Goal: Information Seeking & Learning: Learn about a topic

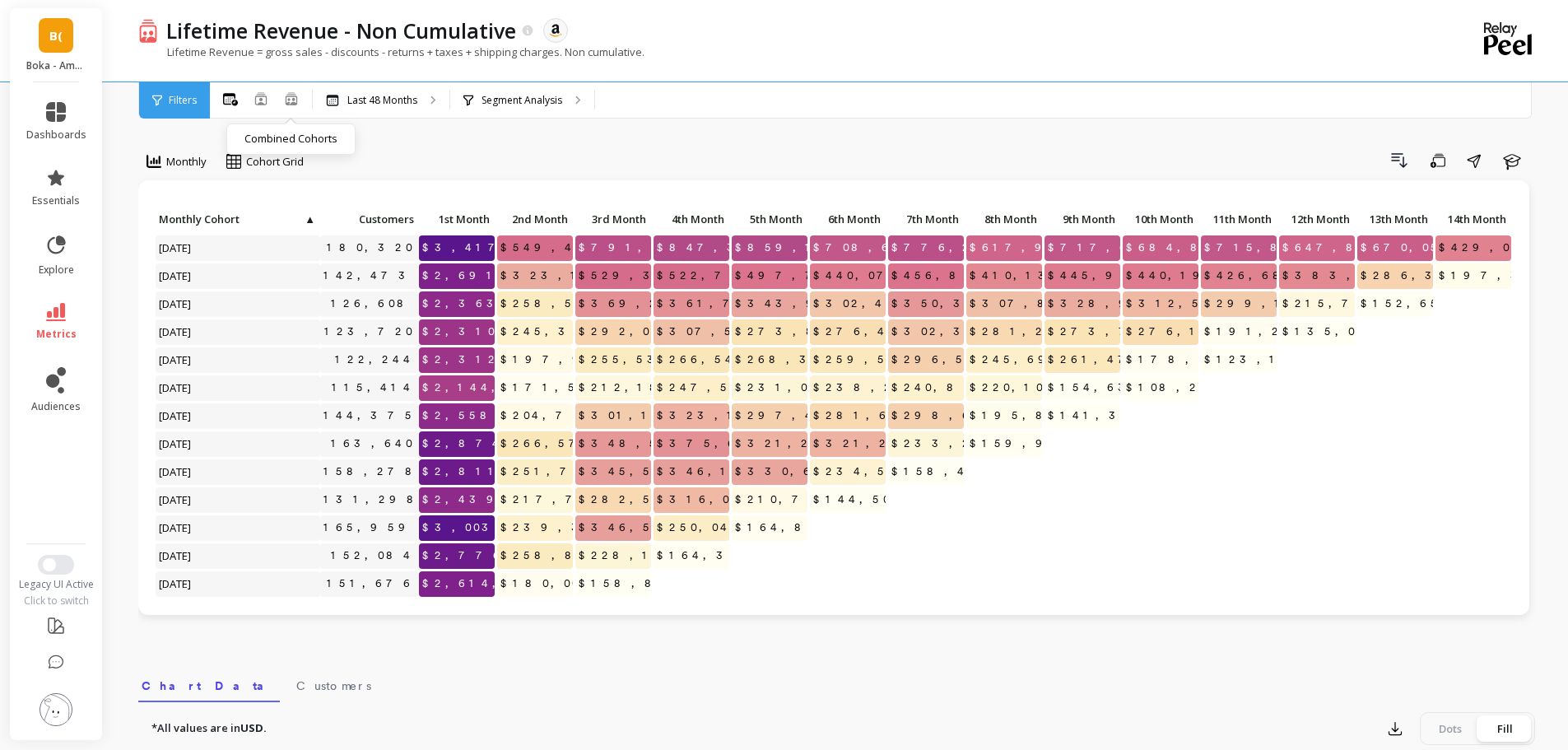
click at [292, 100] on icon at bounding box center [291, 97] width 15 height 14
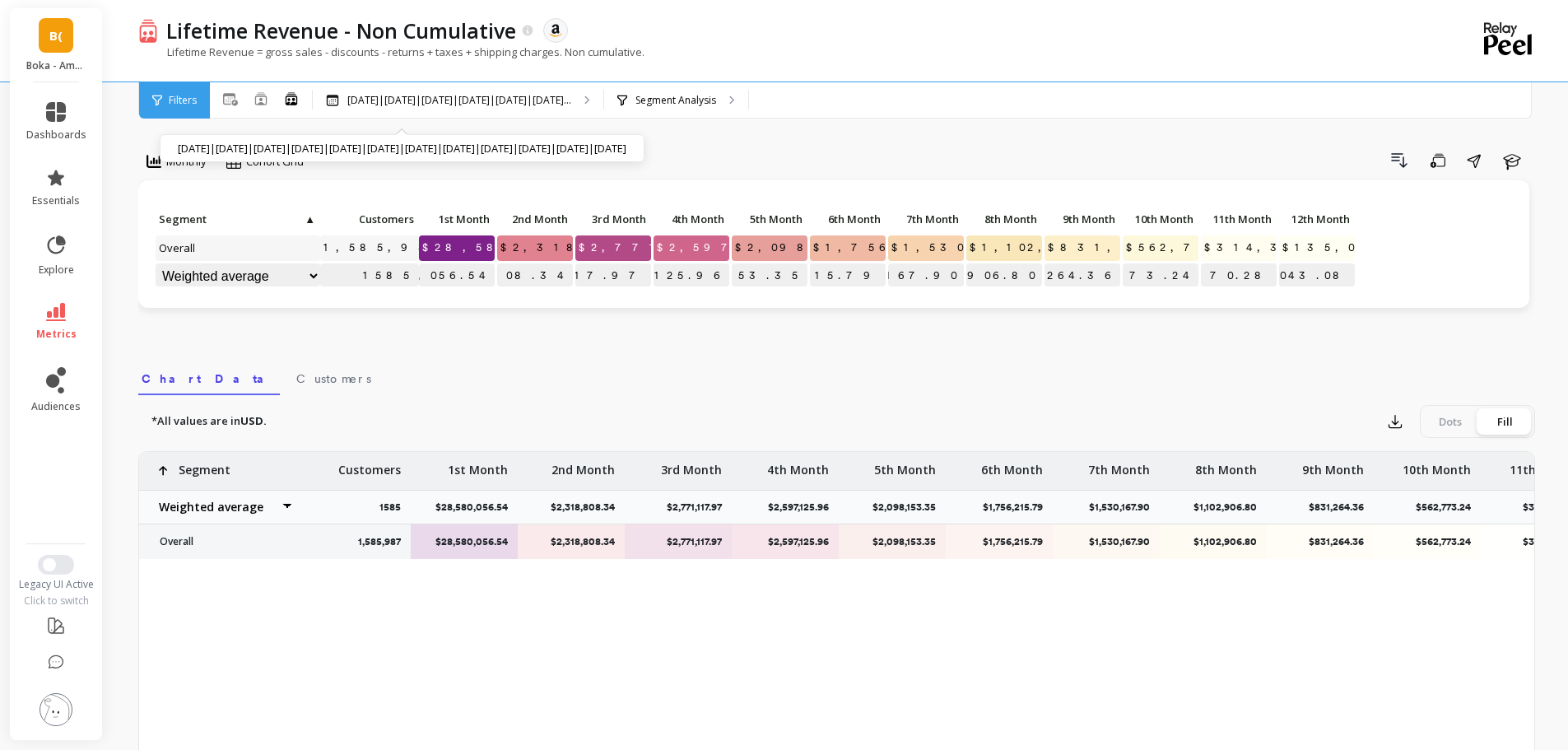
click at [522, 116] on div "Oct 2024|Nov 2024|Dec 2024|Jan 2025|Feb 2025|Mar 2... Oct 2024|Nov 2024|Dec 202…" at bounding box center [457, 100] width 290 height 36
click at [609, 141] on div "Monthly Cohort Grid Drill Down Save Share Learn Click to create an audience 1,5…" at bounding box center [836, 541] width 1396 height 950
click at [261, 98] on icon at bounding box center [261, 97] width 11 height 12
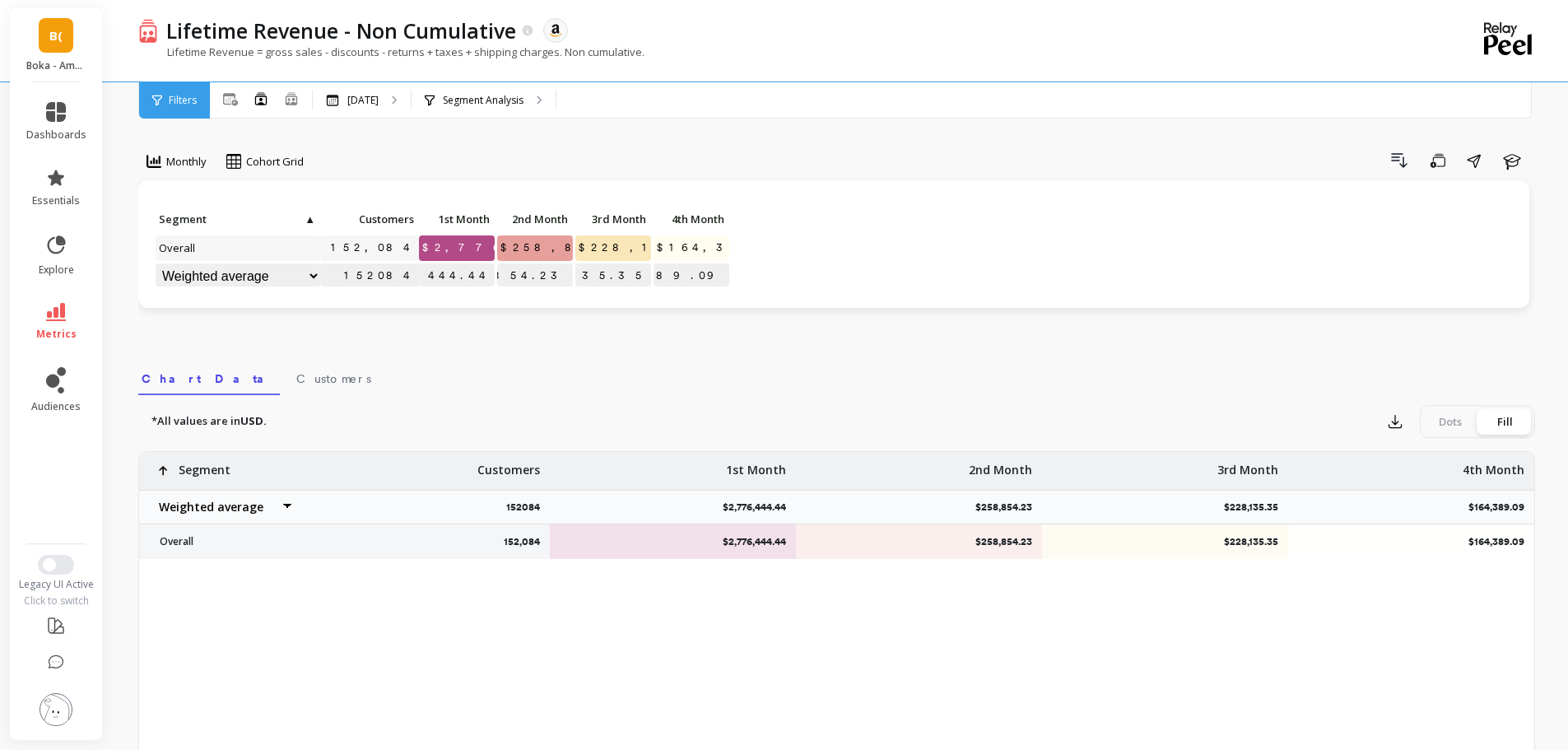
click at [825, 32] on div "Lifetime Revenue - Non Cumulative The data you are viewing comes from: Amazon S…" at bounding box center [778, 31] width 1241 height 28
click at [228, 100] on icon at bounding box center [230, 99] width 15 height 13
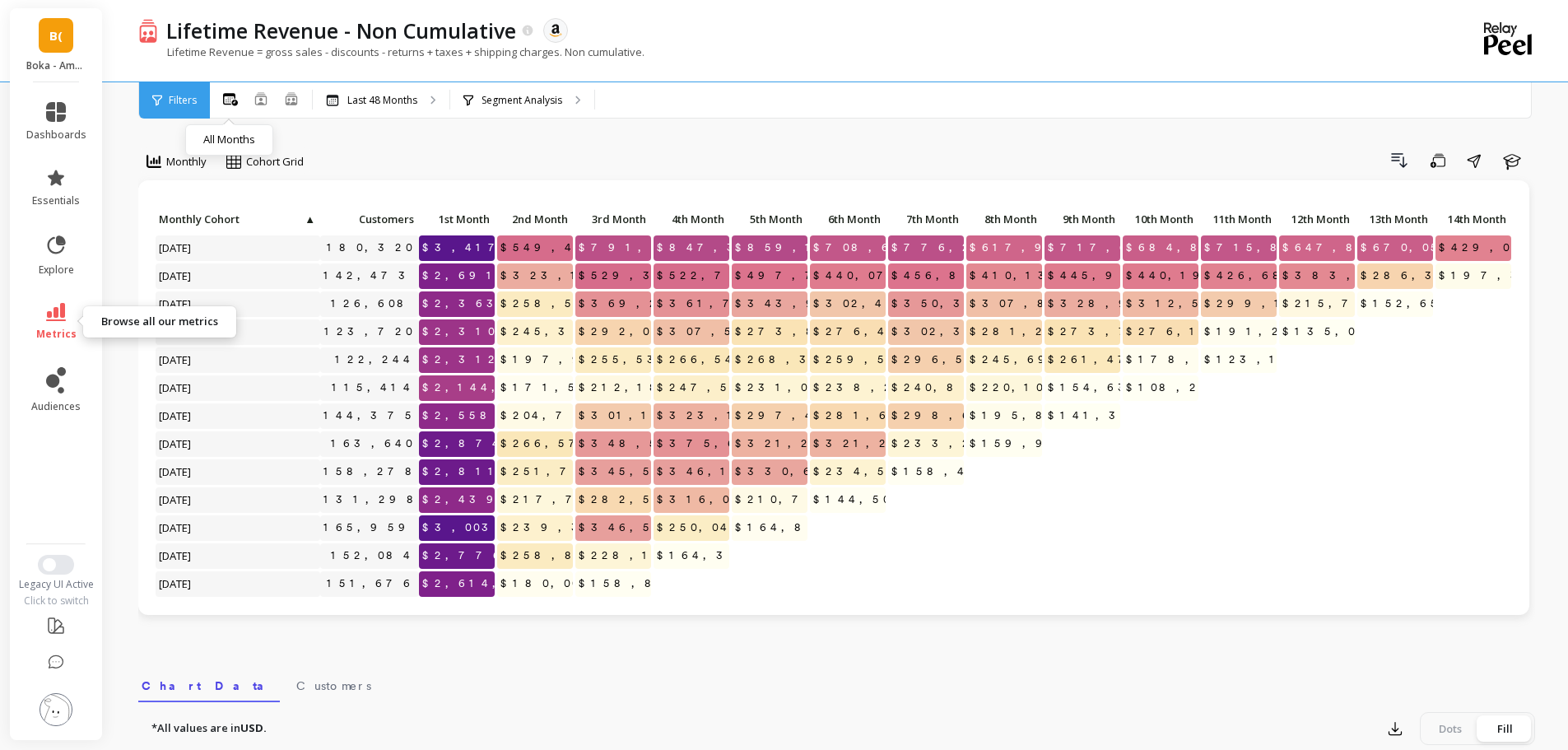
click at [52, 322] on link "metrics" at bounding box center [56, 321] width 60 height 38
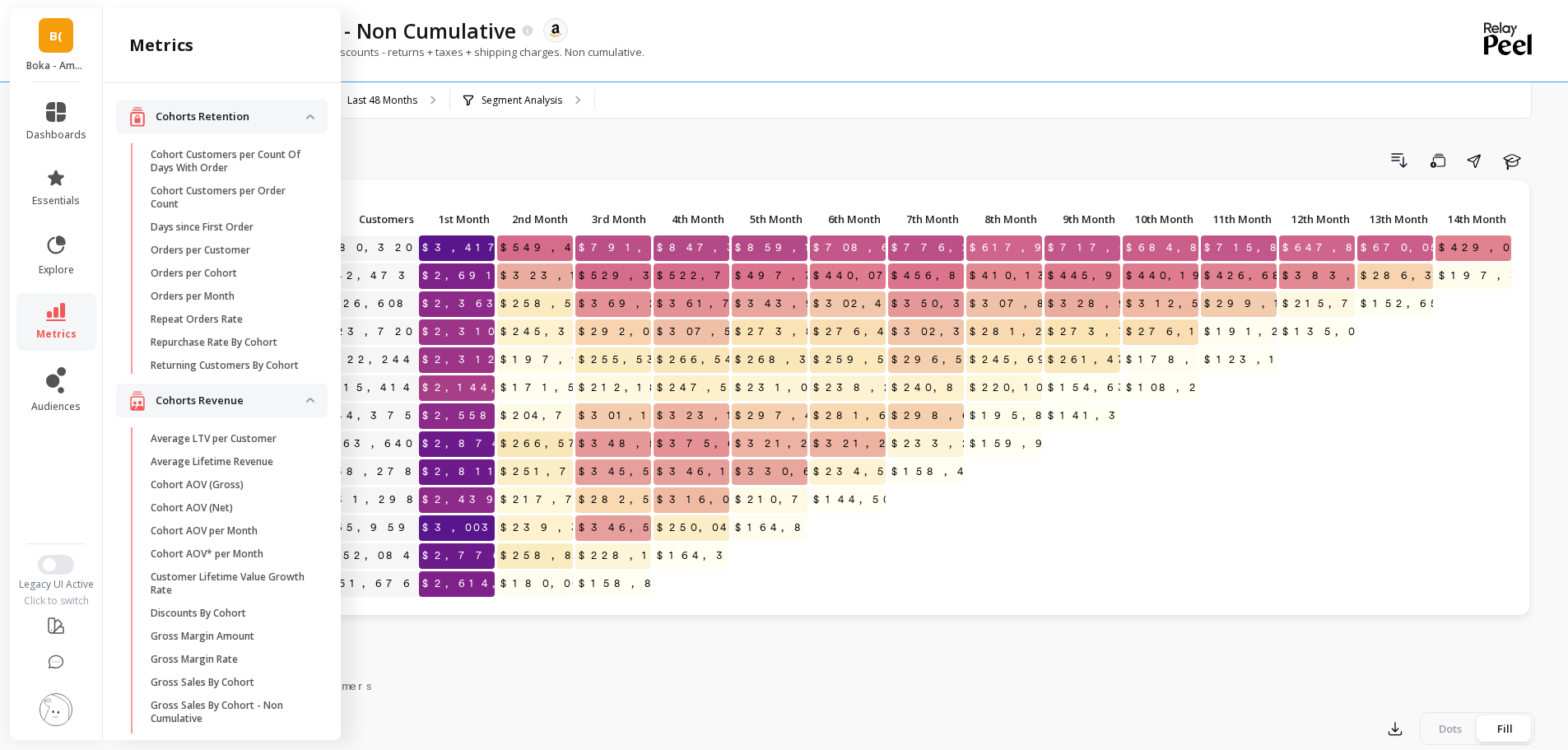
scroll to position [330, 0]
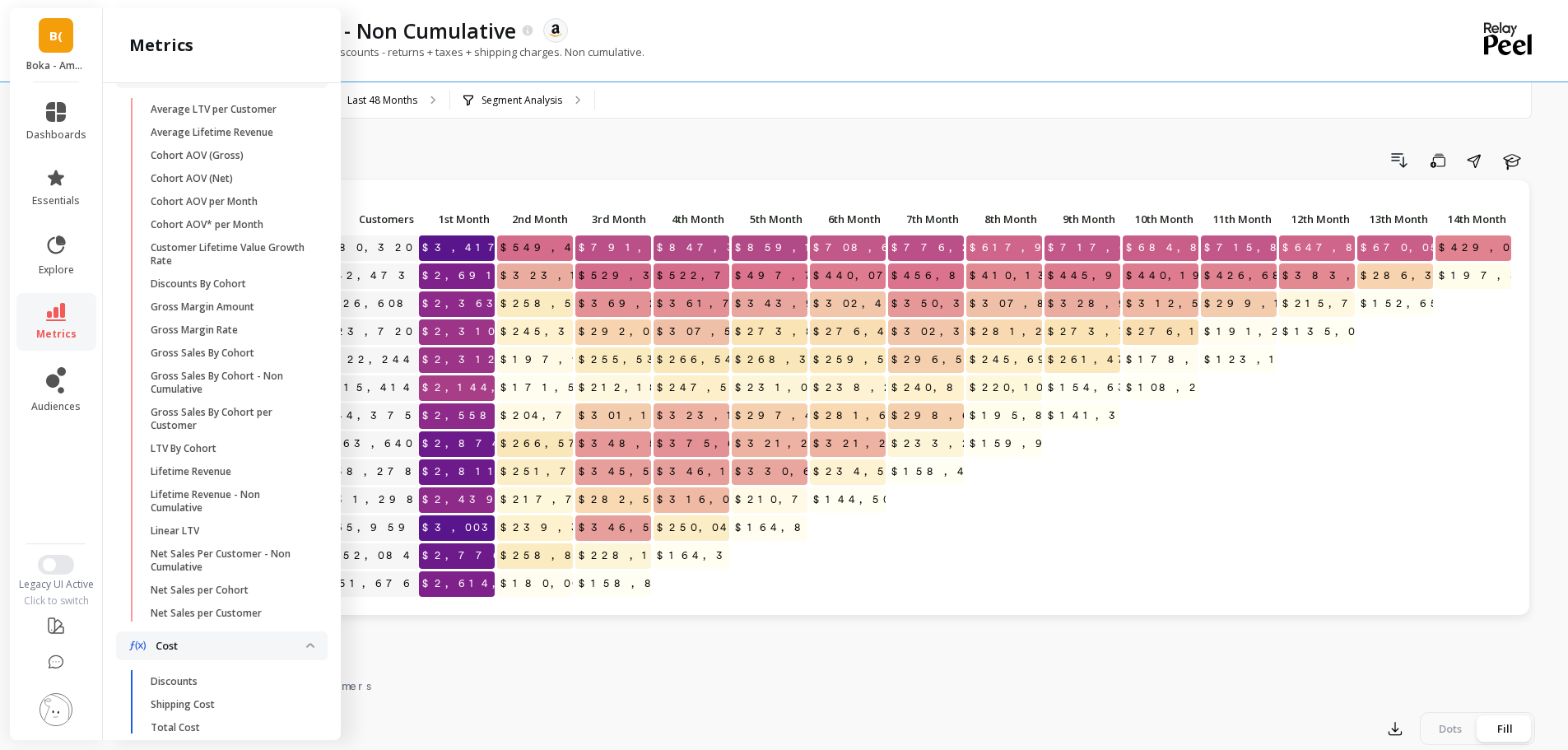
click at [221, 267] on p "Customer Lifetime Value Growth Rate" at bounding box center [228, 254] width 157 height 26
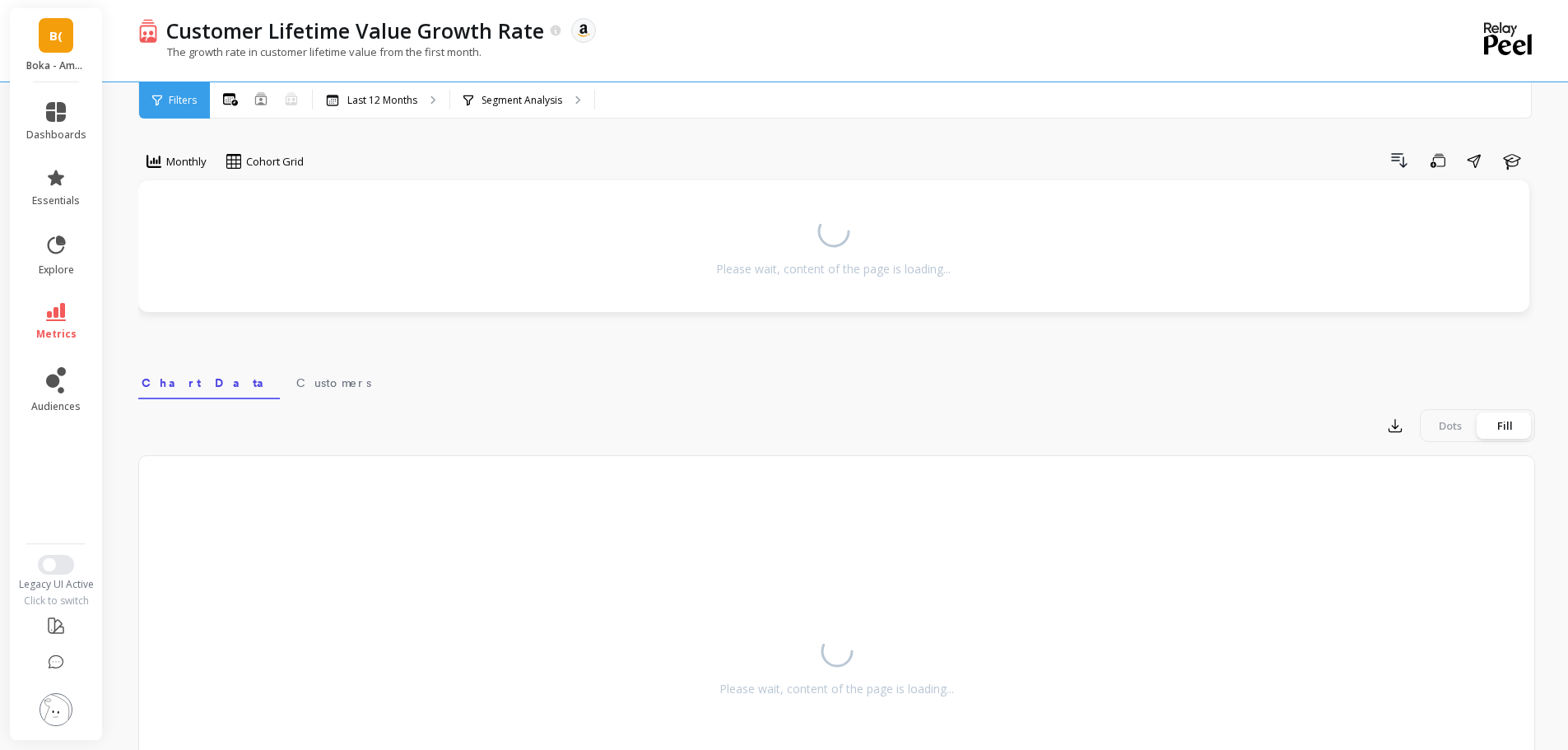
click at [391, 55] on p "The growth rate in customer lifetime value from the first month." at bounding box center [310, 52] width 343 height 15
drag, startPoint x: 391, startPoint y: 55, endPoint x: 833, endPoint y: 10, distance: 444.3
click at [392, 55] on p "The growth rate in customer lifetime value from the first month." at bounding box center [310, 52] width 343 height 15
copy p "from"
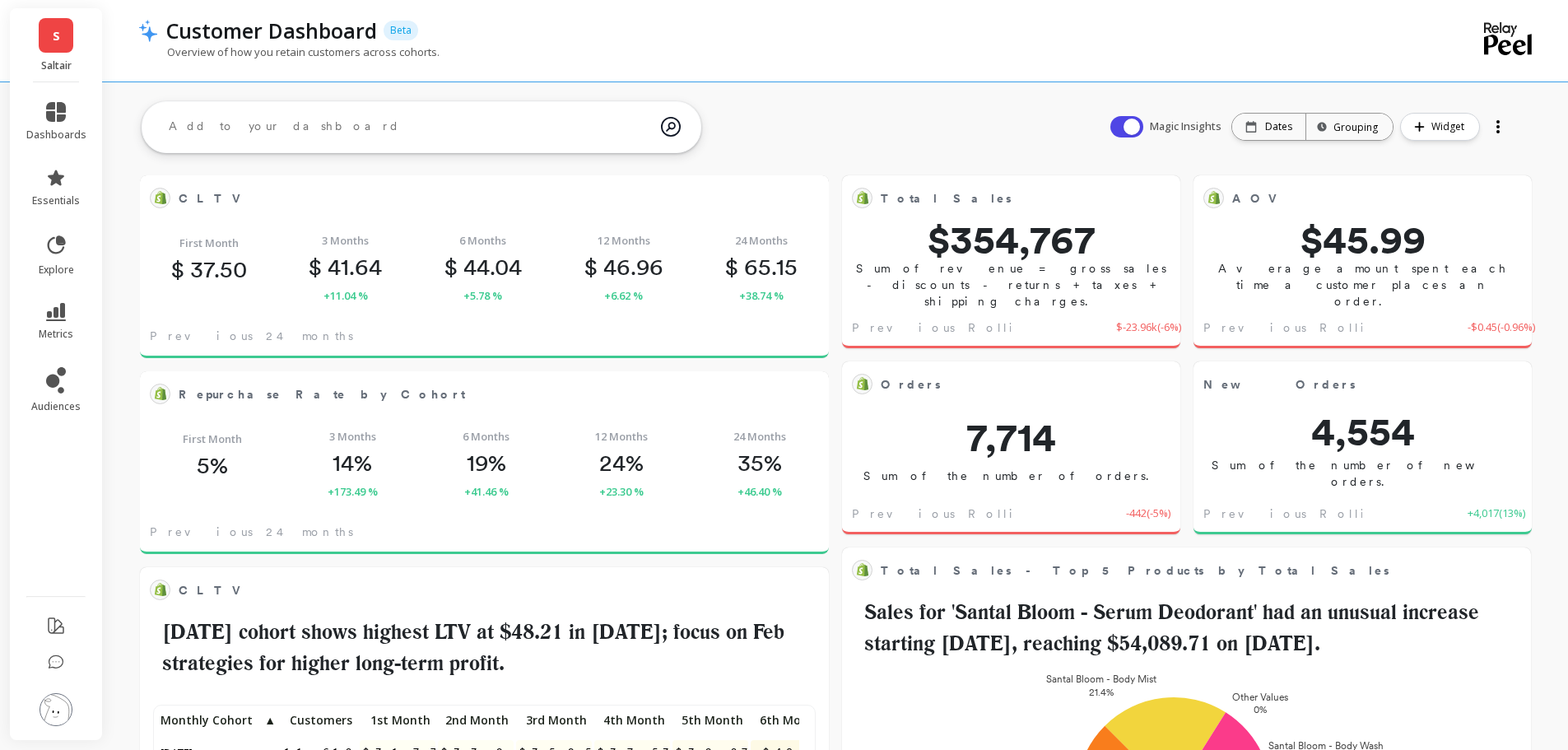
scroll to position [441, 630]
click at [62, 718] on img at bounding box center [56, 709] width 32 height 32
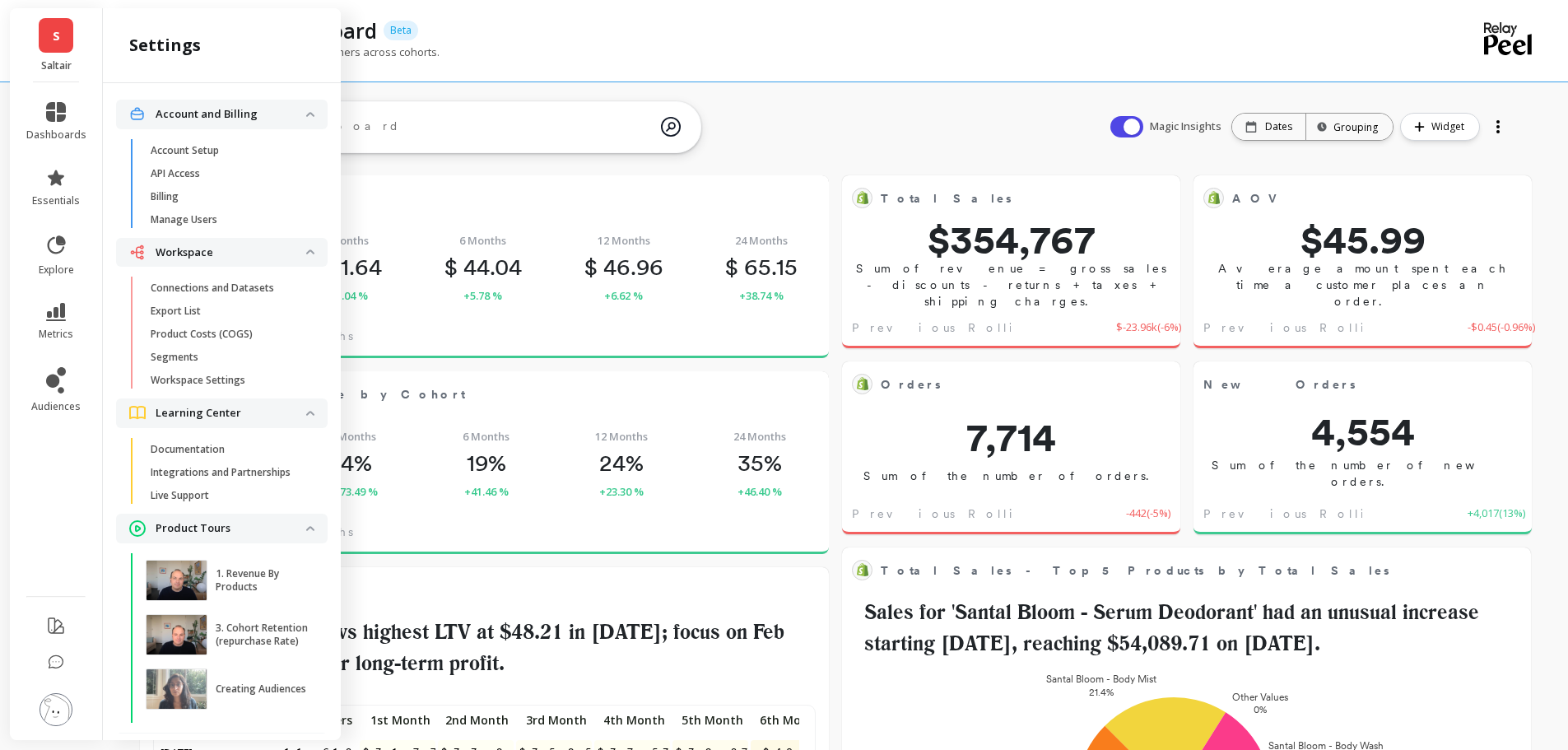
click at [73, 323] on link "metrics" at bounding box center [56, 321] width 60 height 38
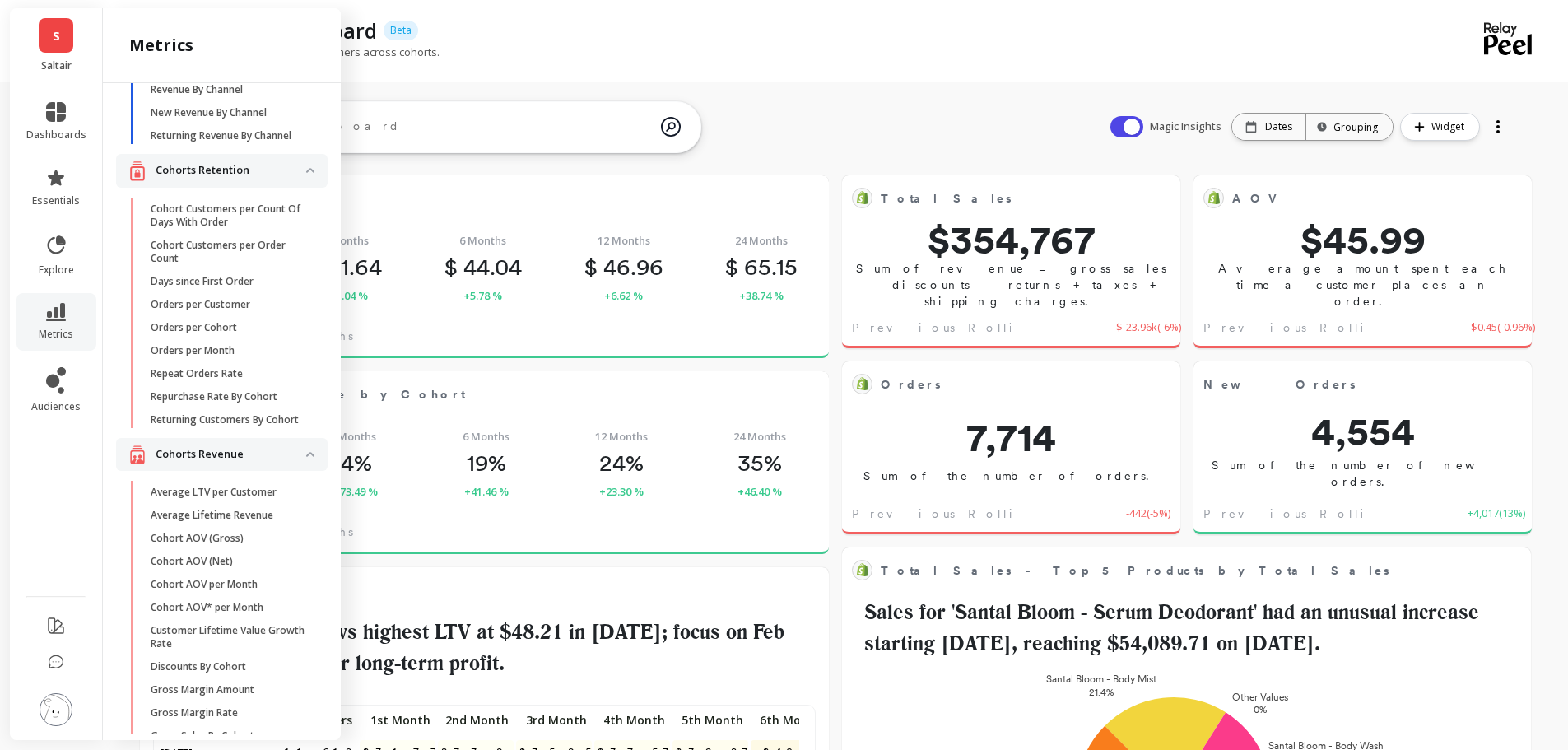
scroll to position [83, 0]
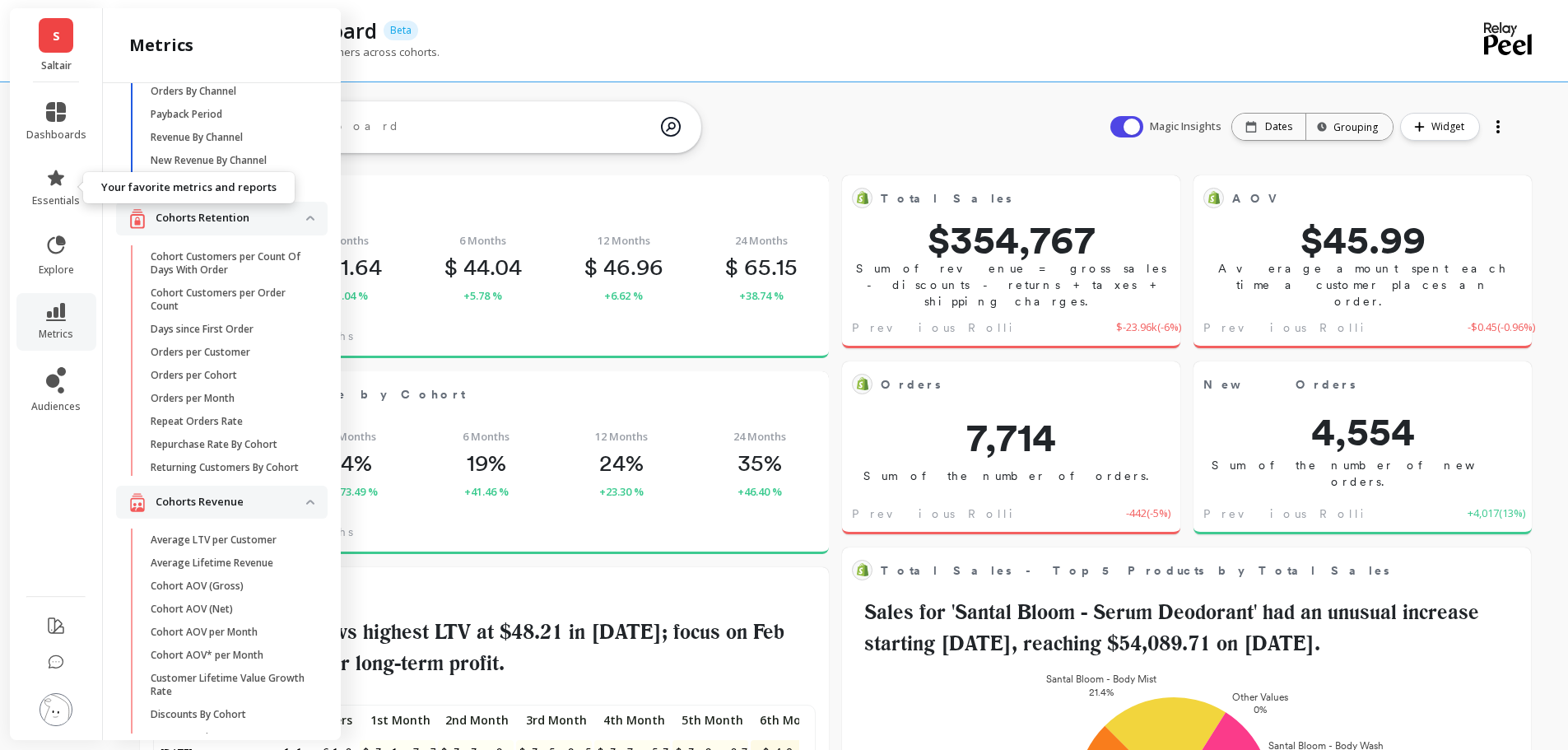
click at [49, 177] on icon at bounding box center [56, 177] width 17 height 16
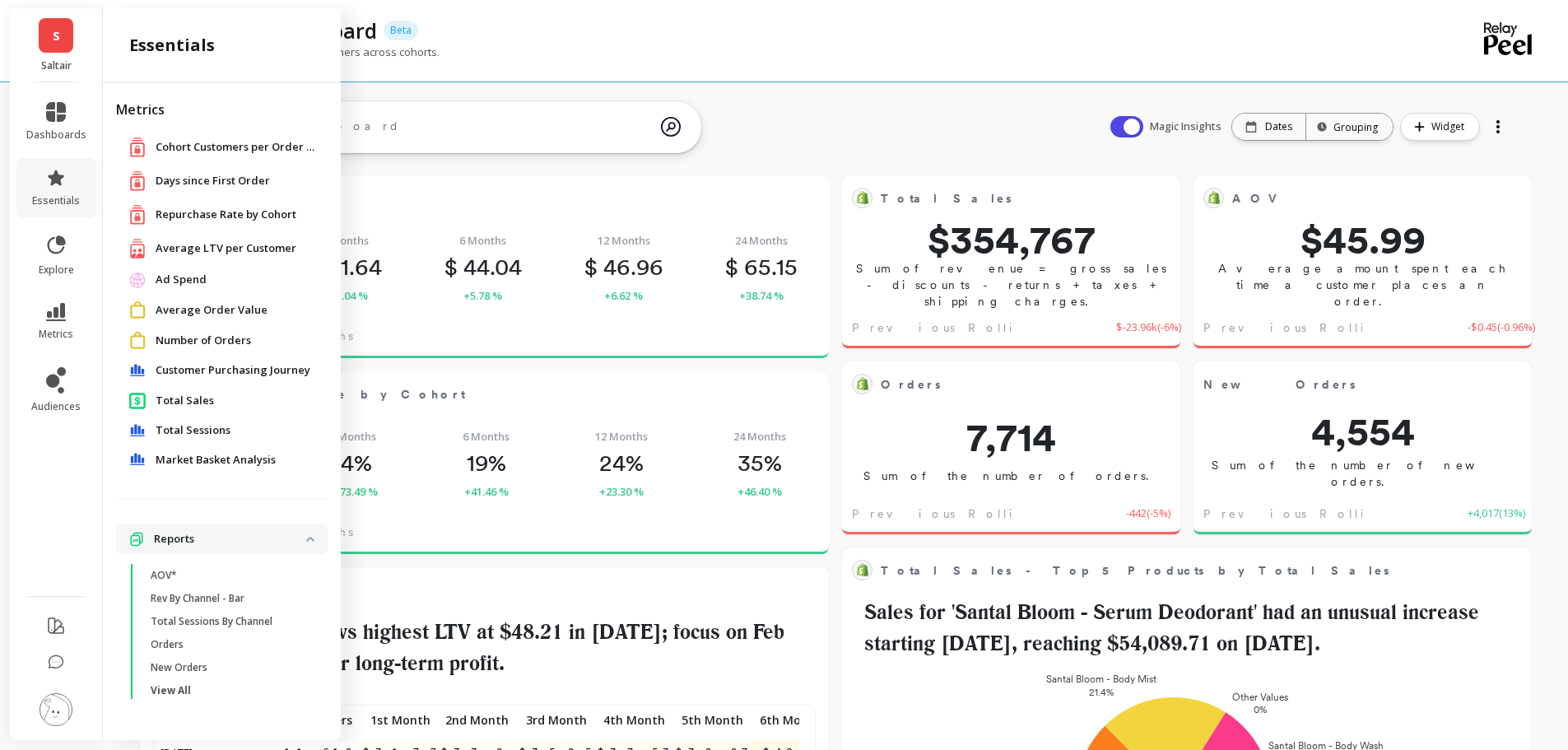
click at [289, 369] on span "Customer Purchasing Journey" at bounding box center [233, 370] width 155 height 17
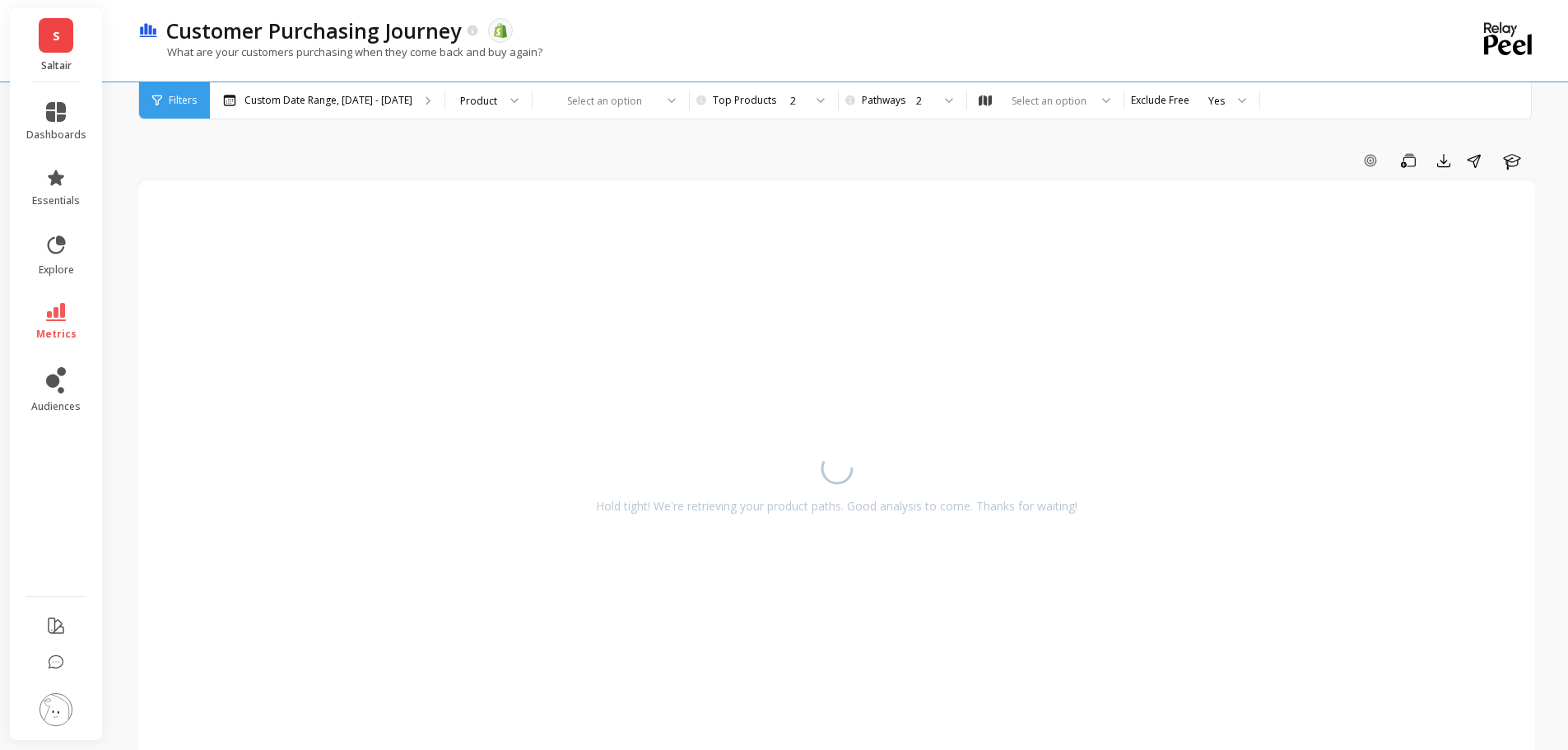
click at [630, 157] on div "Add Goal Save Export Share Learn" at bounding box center [836, 161] width 1396 height 26
click at [598, 116] on div "Select an option" at bounding box center [610, 100] width 157 height 36
click at [790, 146] on div "Add Goal Save Export Share Learn Hold tight! We're retrieving your product path…" at bounding box center [836, 728] width 1396 height 1325
click at [1013, 107] on div "Select an option" at bounding box center [1048, 100] width 80 height 16
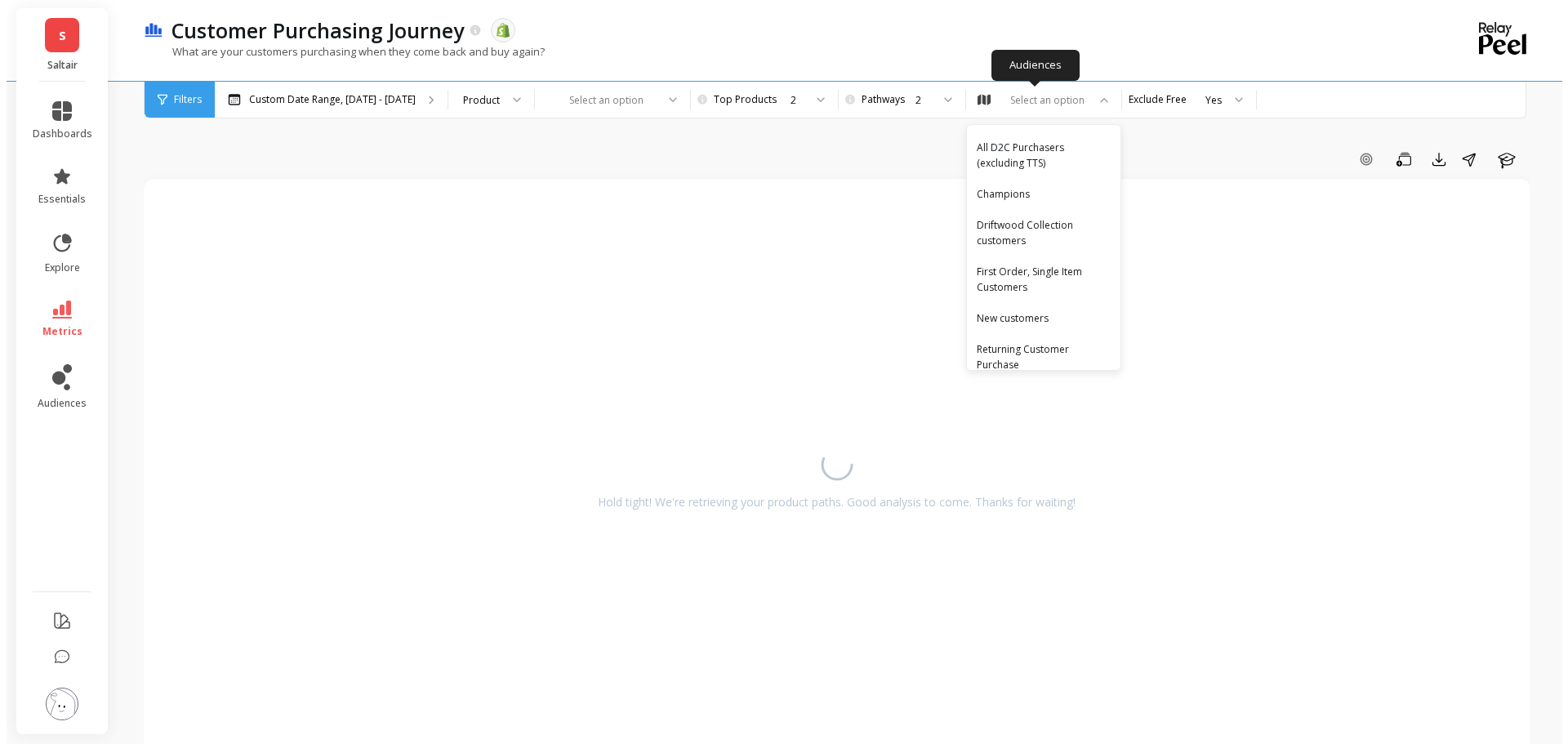
scroll to position [82, 0]
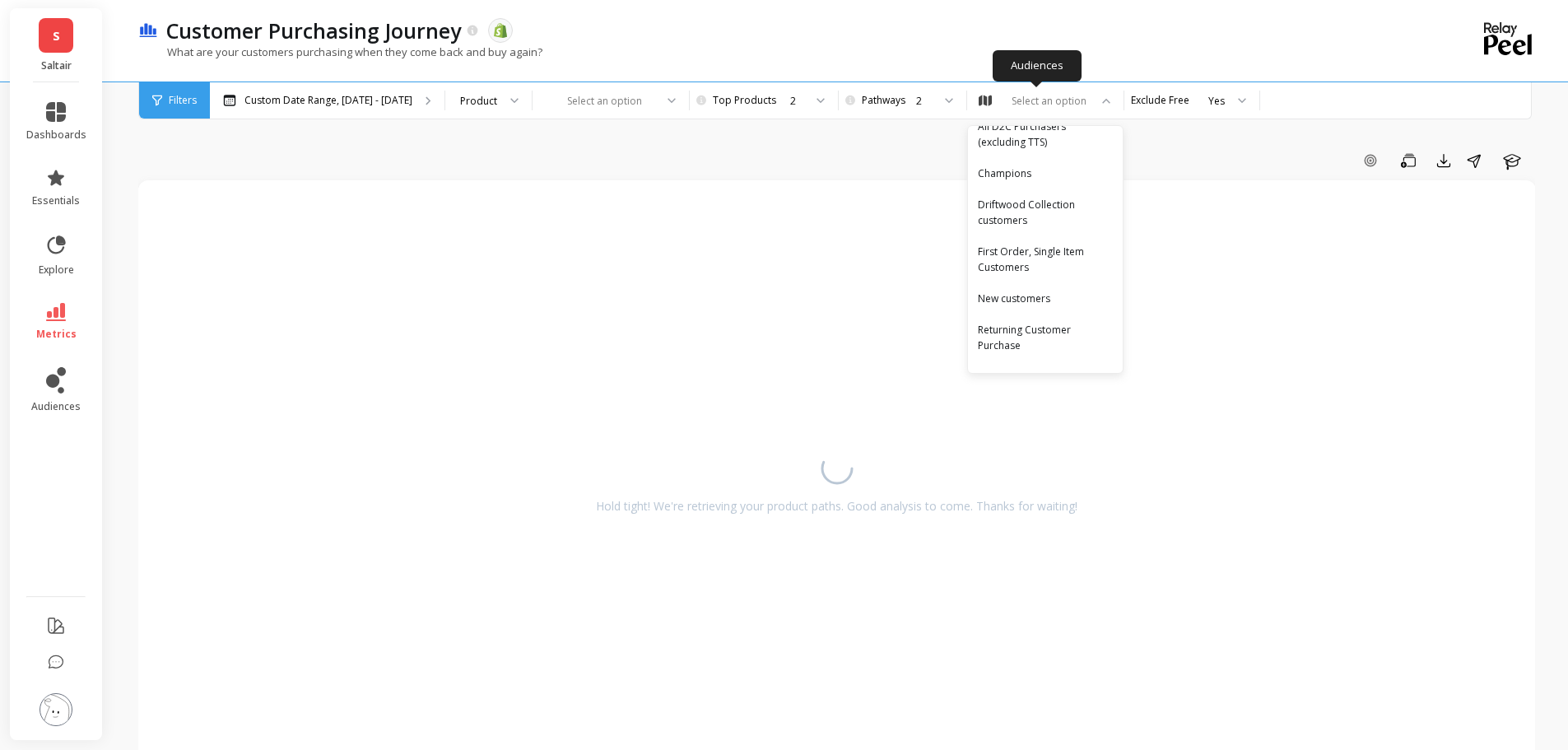
click at [1060, 205] on div "Driftwood Collection customers" at bounding box center [1045, 213] width 135 height 32
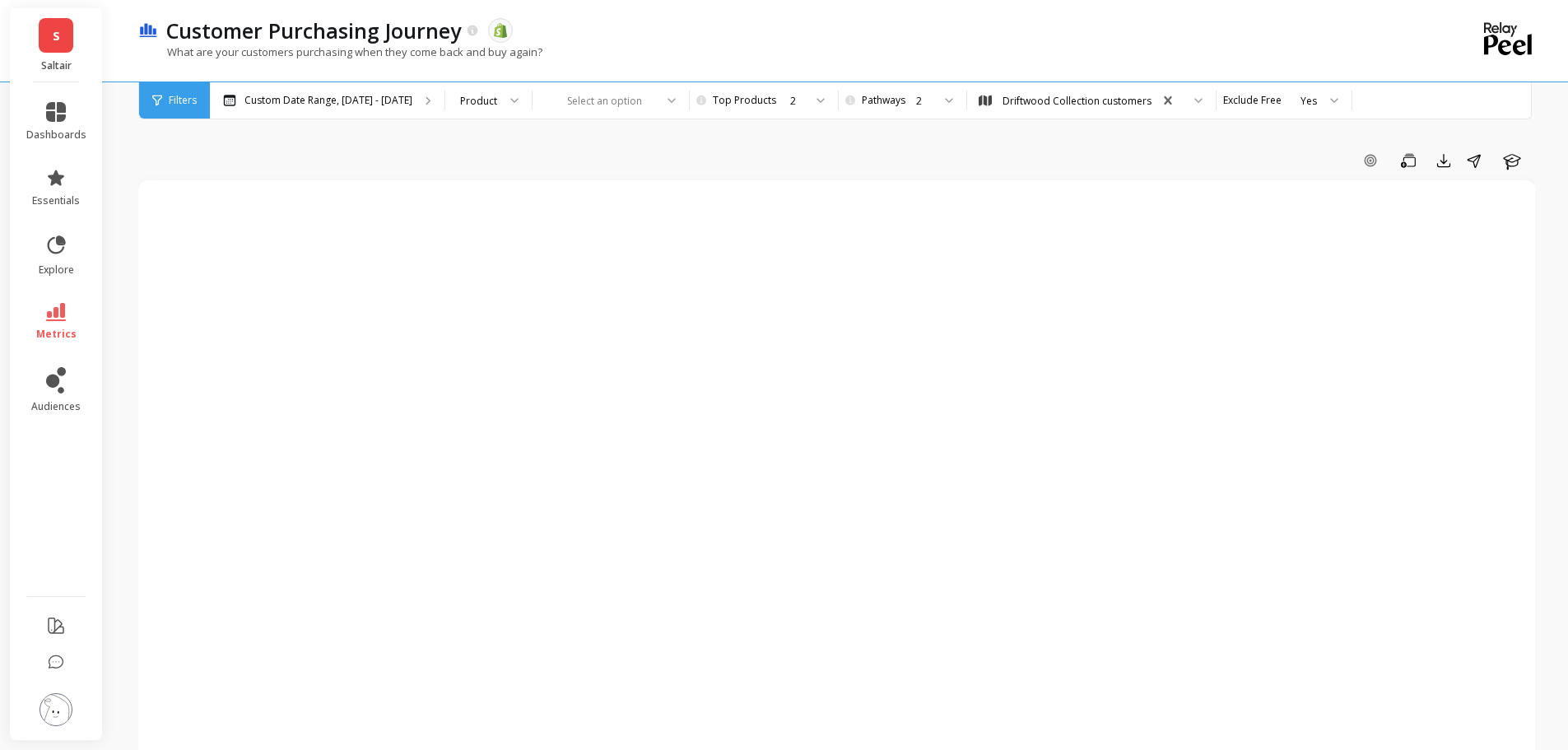
click at [905, 155] on div "Add Goal Save Export Share Learn" at bounding box center [836, 161] width 1396 height 26
click at [273, 109] on div "Custom Date Range, [DATE] - [DATE]" at bounding box center [327, 100] width 235 height 36
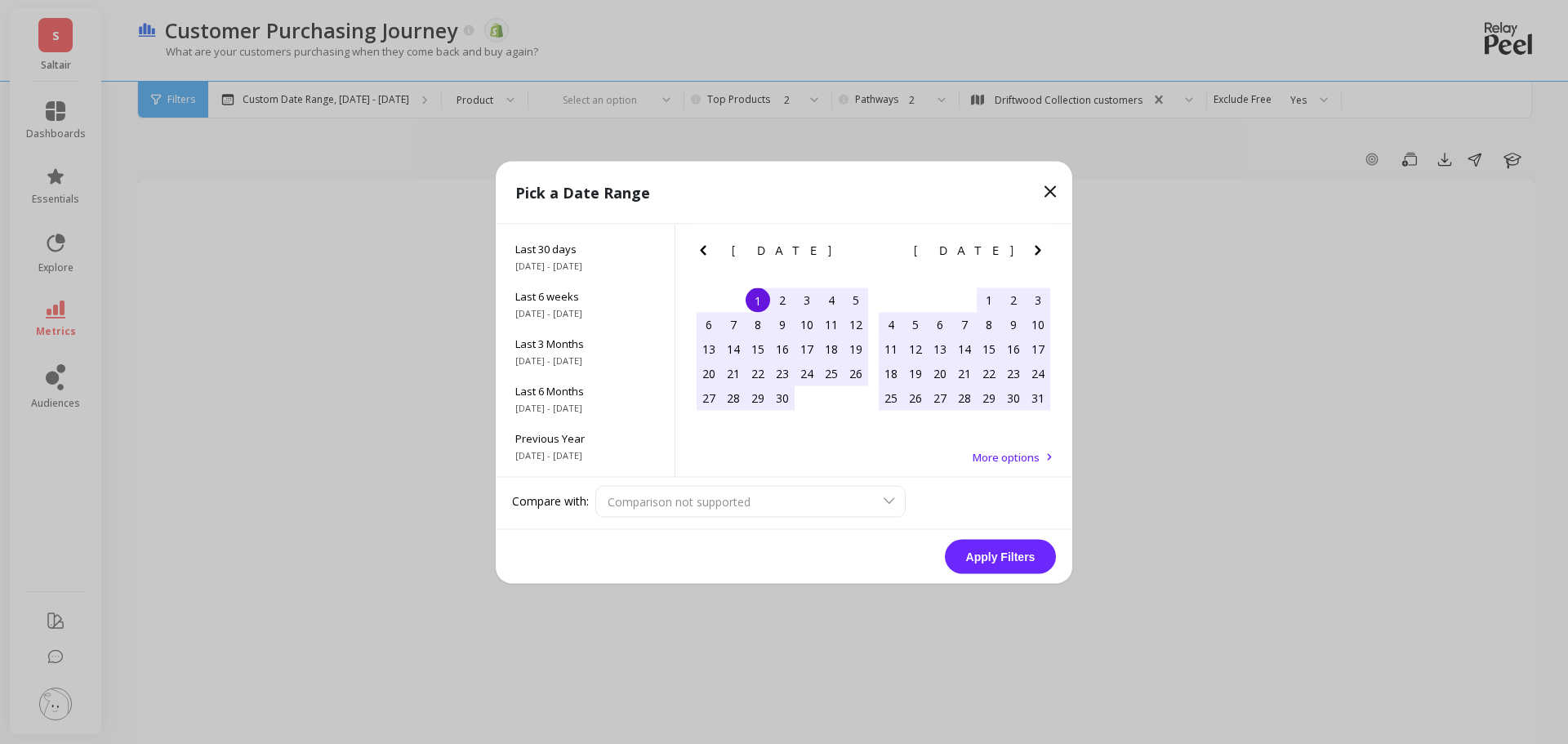
scroll to position [221, 0]
click at [589, 443] on span "All Data" at bounding box center [586, 445] width 140 height 15
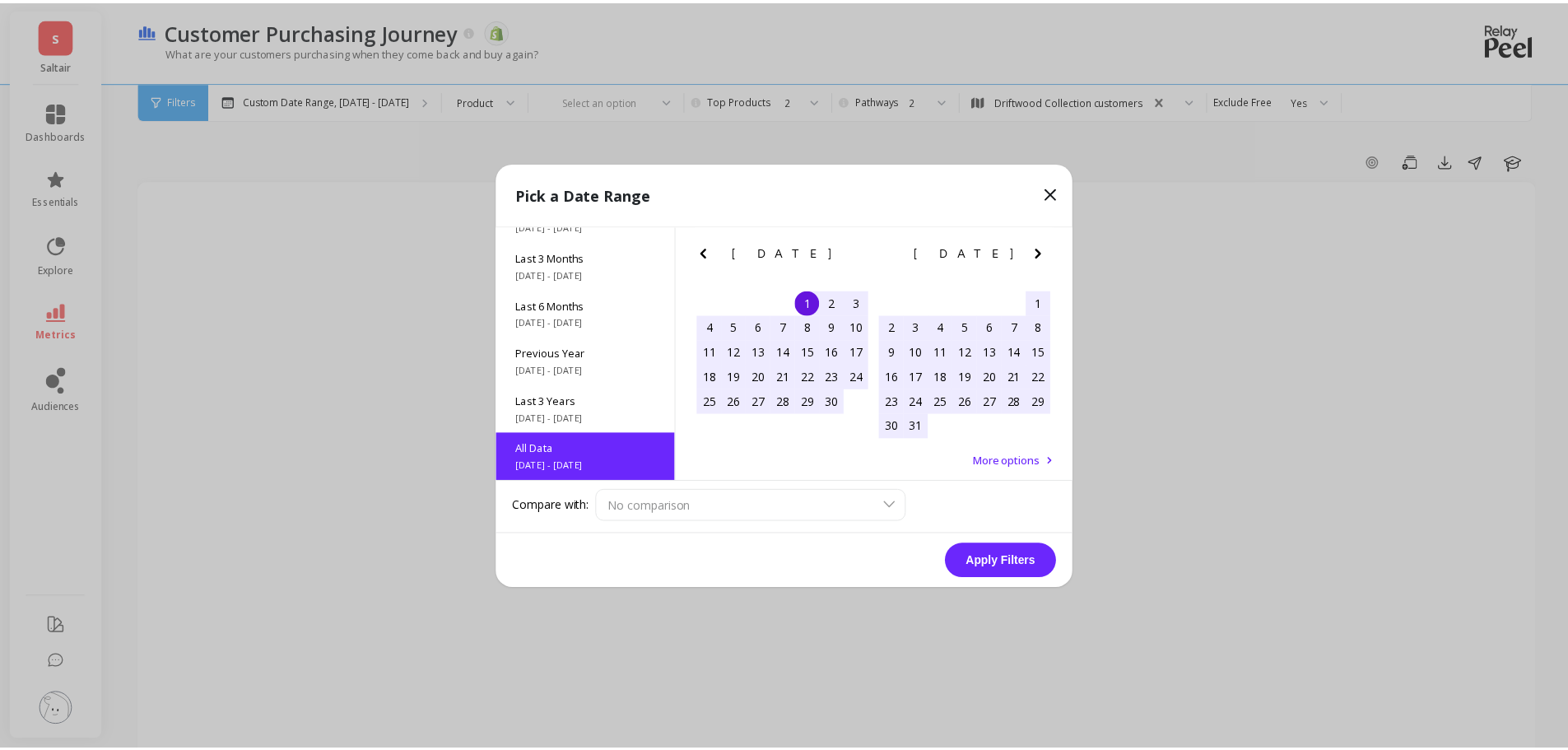
scroll to position [1, 0]
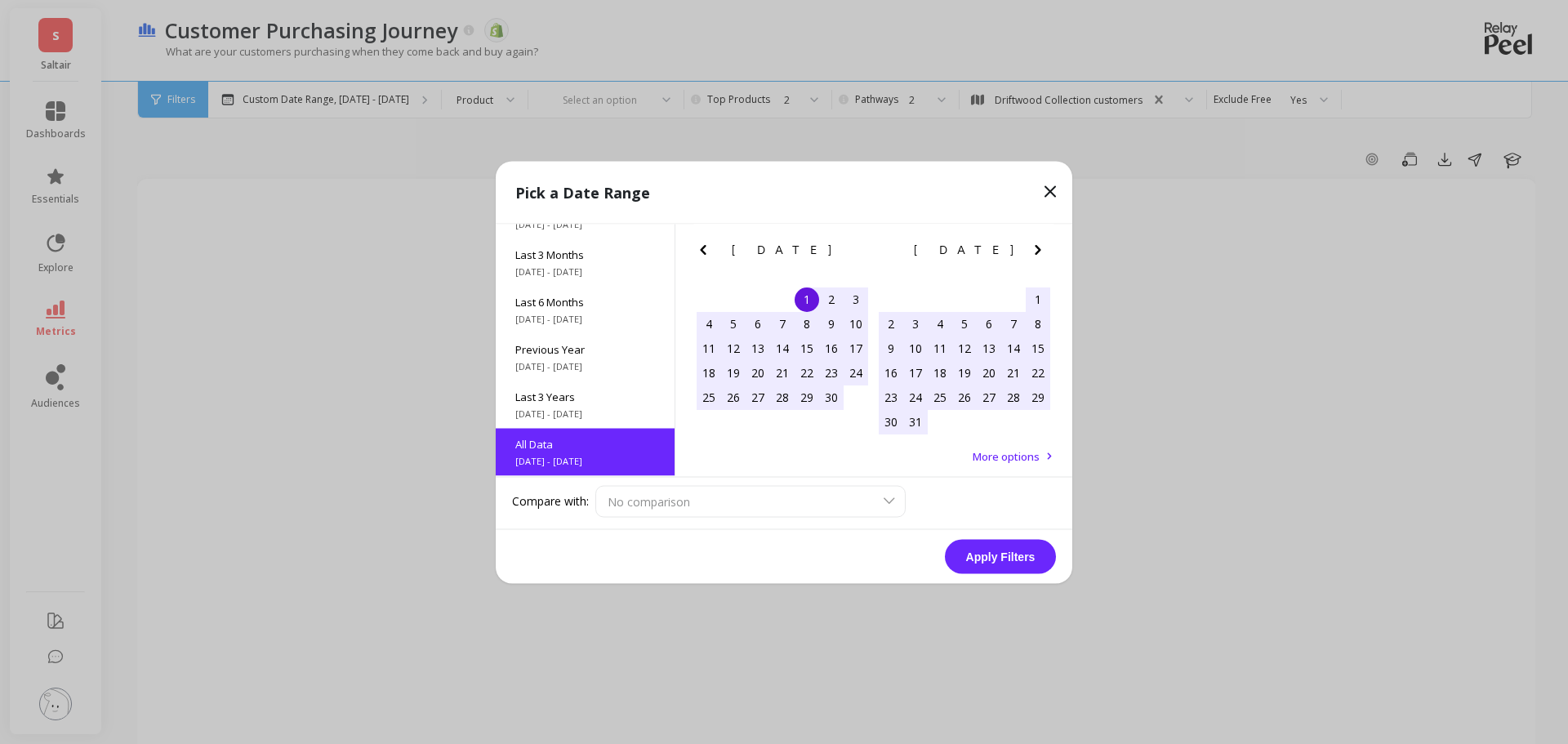
click at [1008, 560] on button "Apply Filters" at bounding box center [1000, 555] width 111 height 34
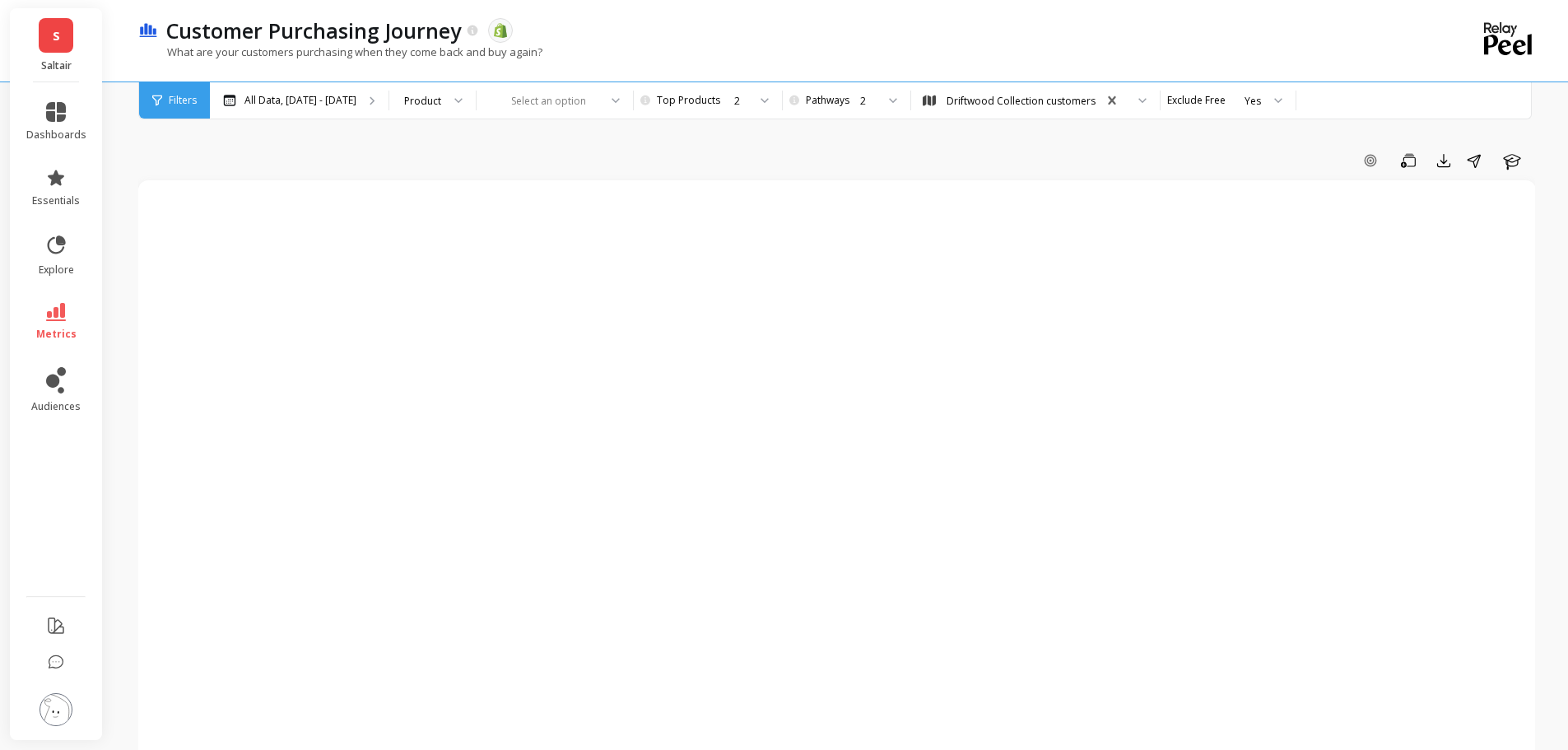
click at [717, 138] on div "Add Goal Save Export Share Learn There's no data matching your filter criteria.…" at bounding box center [836, 728] width 1396 height 1325
click at [176, 102] on span "Filters" at bounding box center [183, 100] width 28 height 13
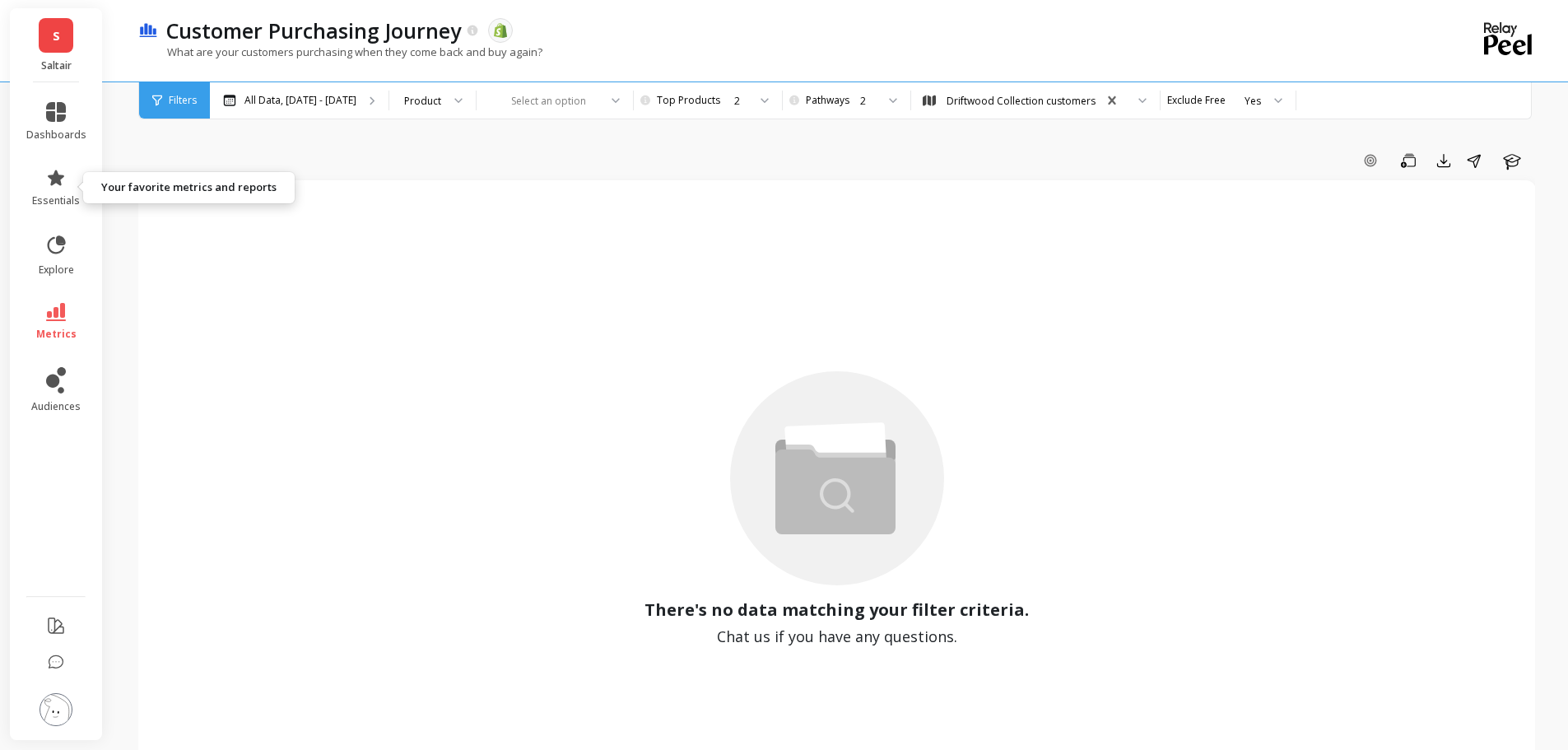
click at [76, 178] on link "essentials" at bounding box center [56, 188] width 60 height 40
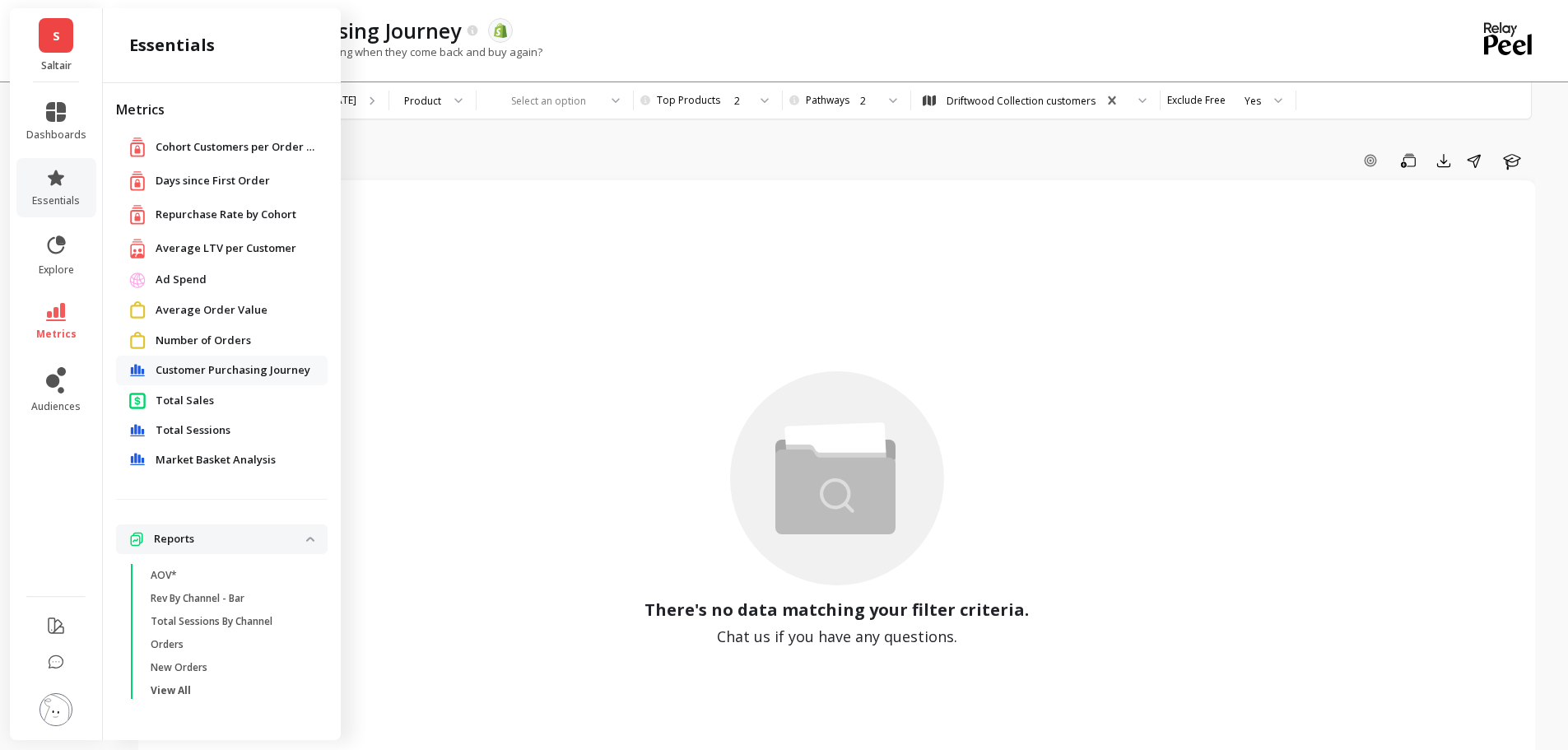
scroll to position [83, 0]
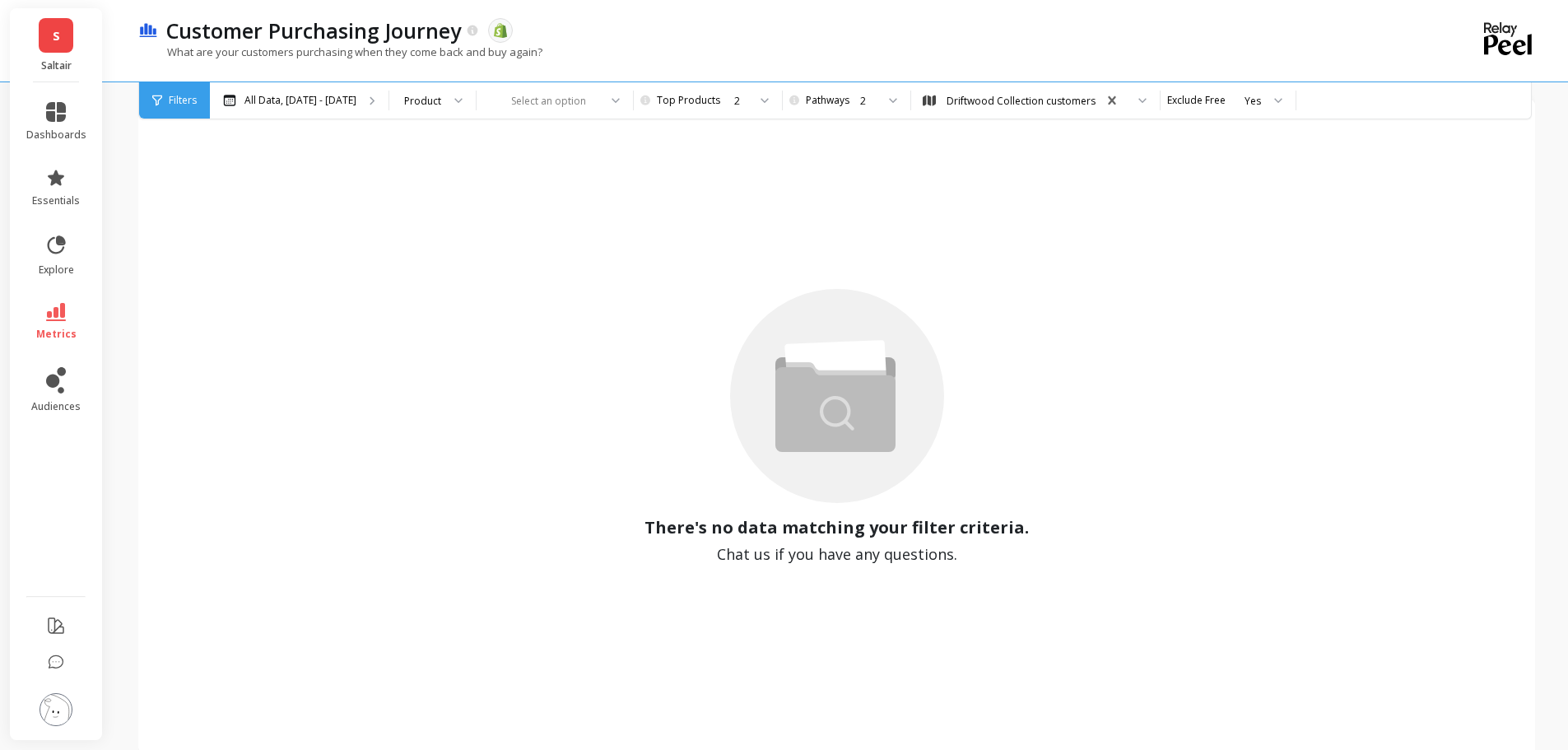
click at [631, 36] on div "Customer Purchasing Journey The data you are viewing comes from: Shopify" at bounding box center [778, 31] width 1241 height 28
click at [57, 398] on link "audiences" at bounding box center [56, 391] width 60 height 46
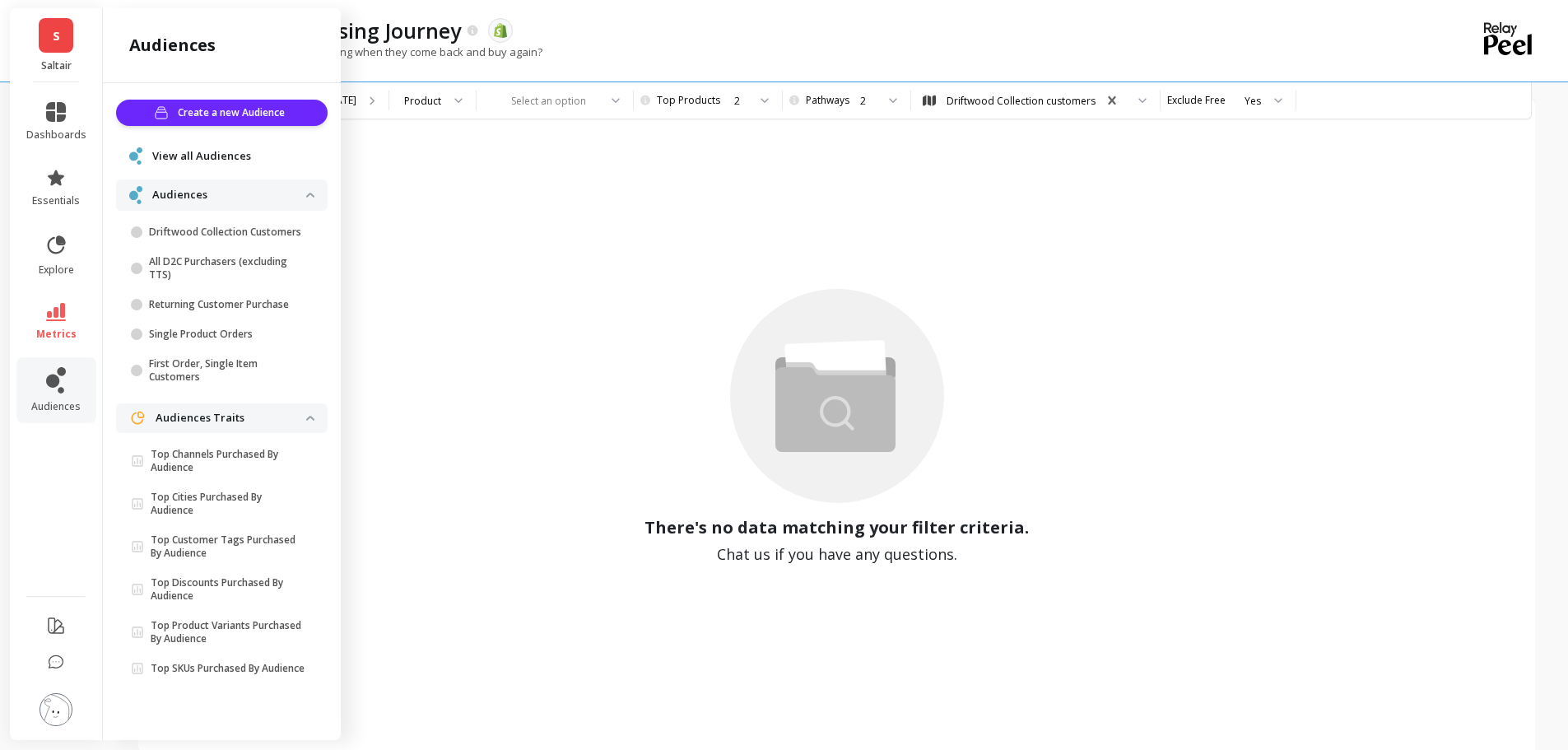
click at [246, 231] on p "Driftwood Collection Customers" at bounding box center [227, 232] width 157 height 13
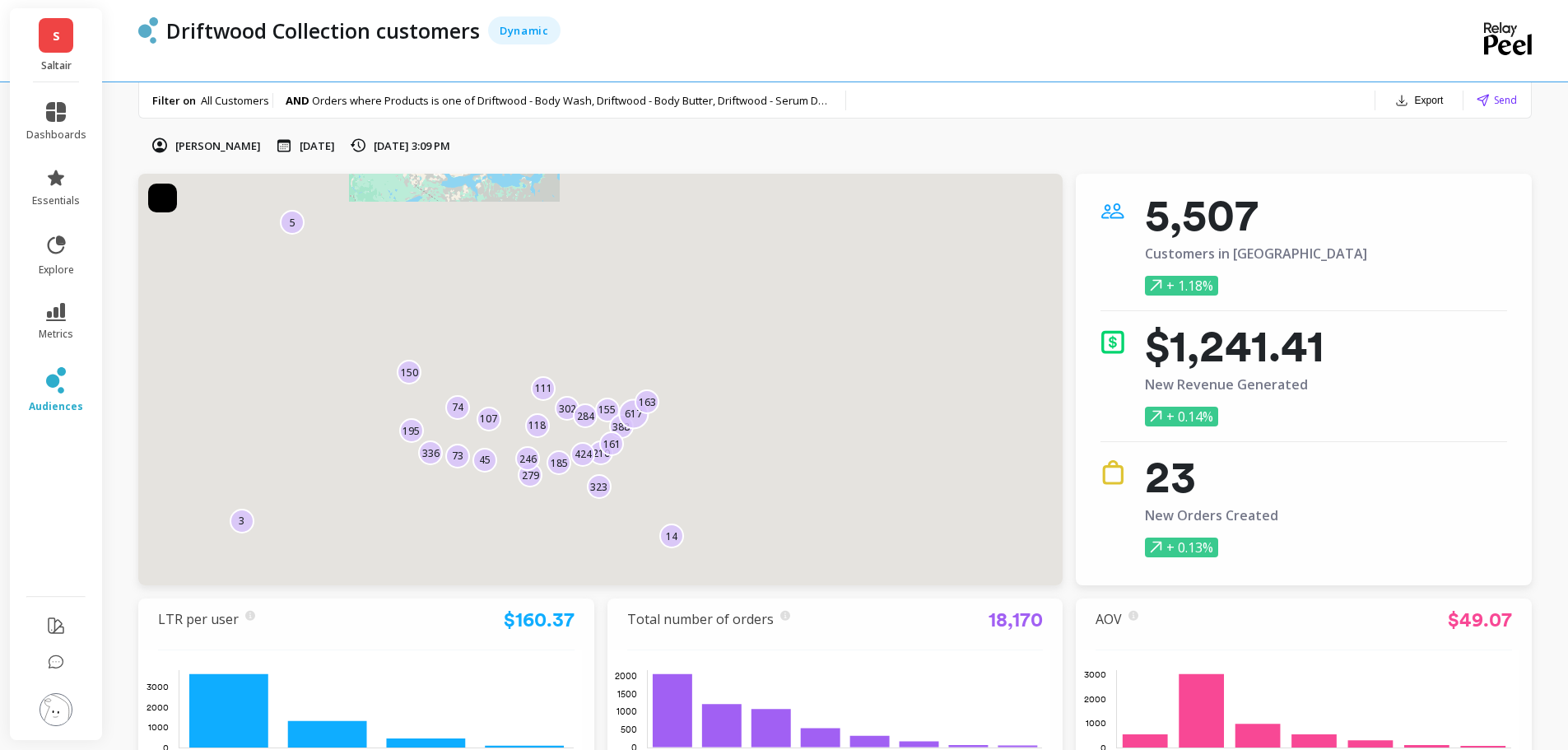
click at [687, 39] on div "Driftwood Collection customers Dynamic" at bounding box center [778, 31] width 1241 height 28
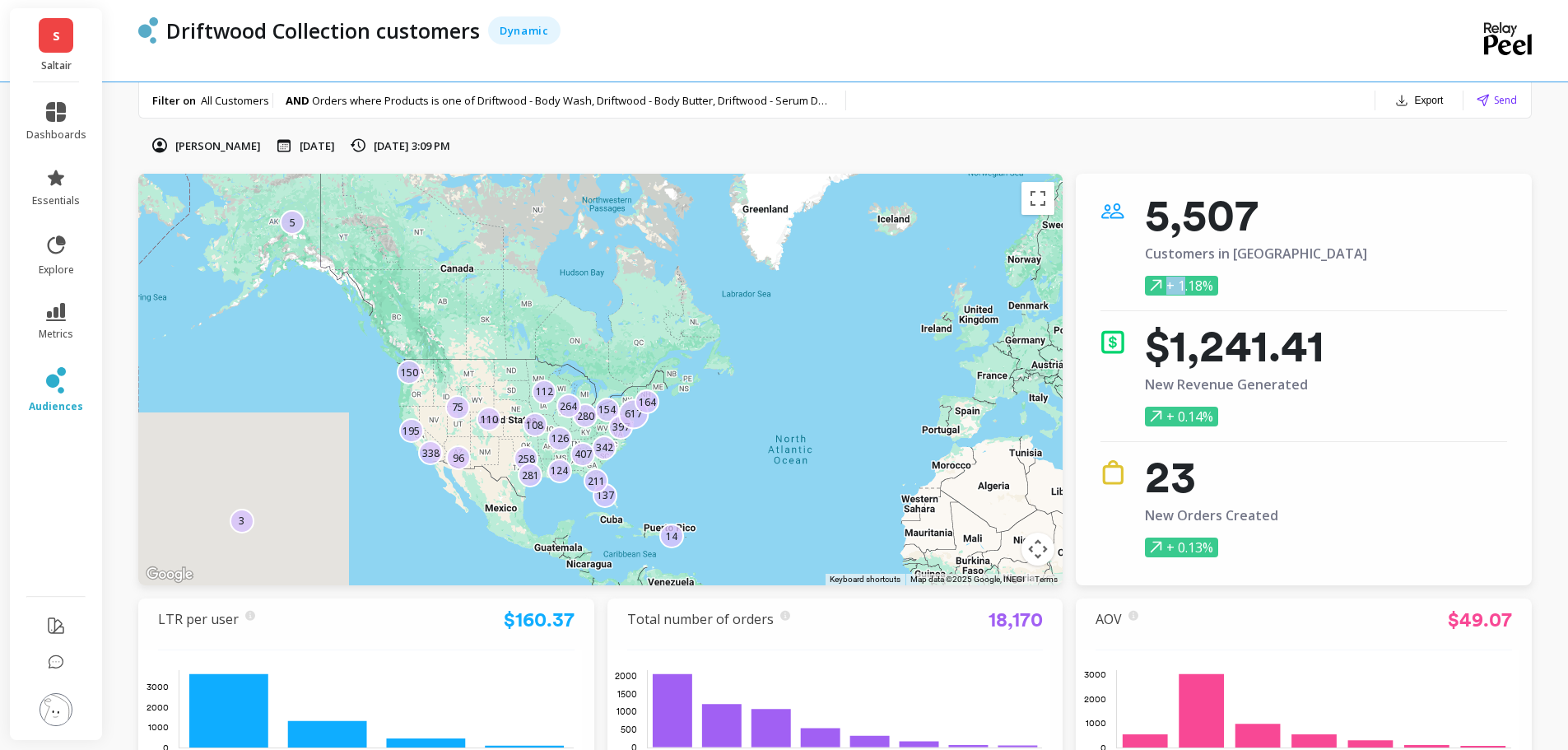
drag, startPoint x: 1186, startPoint y: 285, endPoint x: 1226, endPoint y: 288, distance: 40.1
click at [1226, 288] on div "+ 1.18%" at bounding box center [1255, 285] width 222 height 19
click at [77, 173] on link "essentials" at bounding box center [56, 188] width 60 height 40
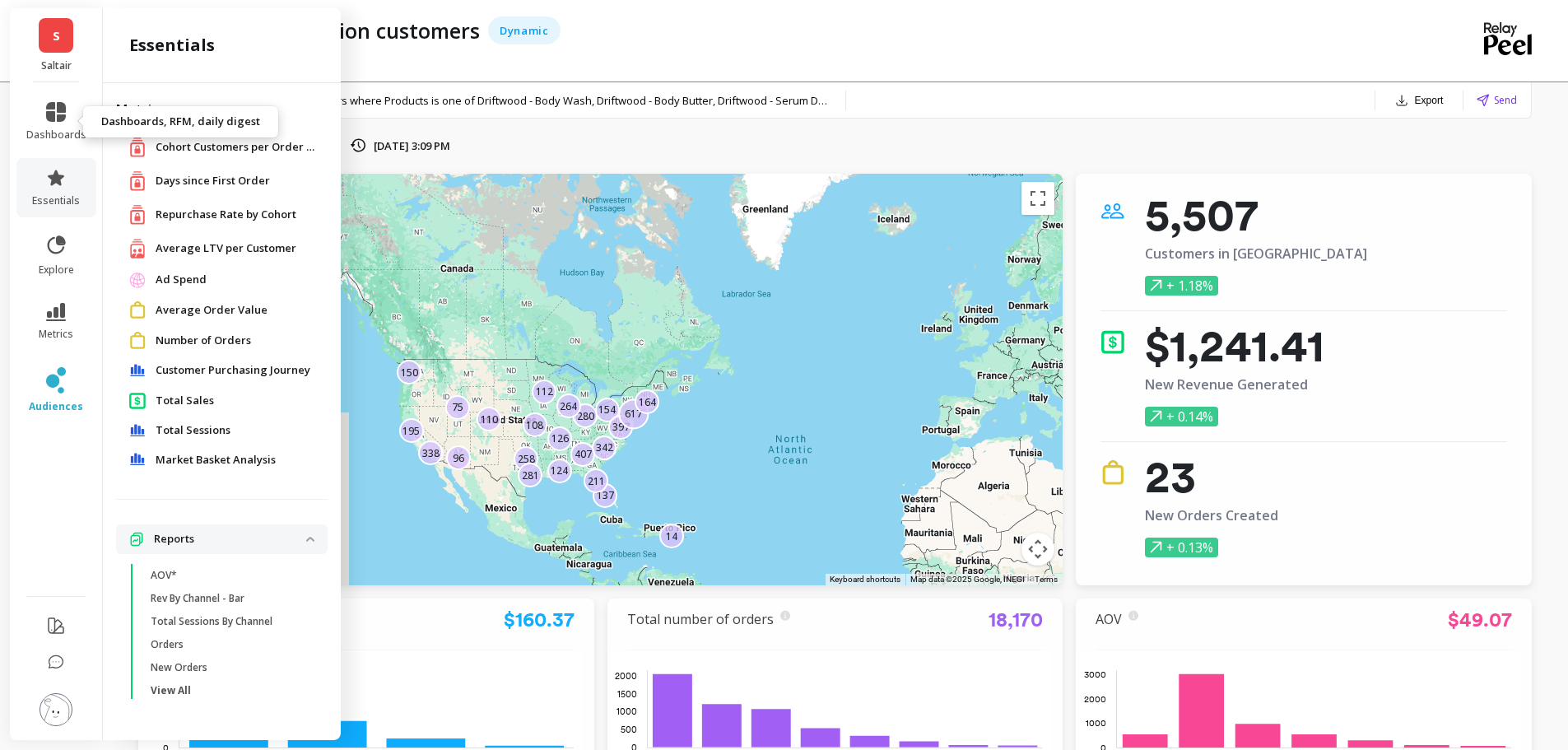
click at [48, 122] on link "dashboards" at bounding box center [56, 122] width 60 height 40
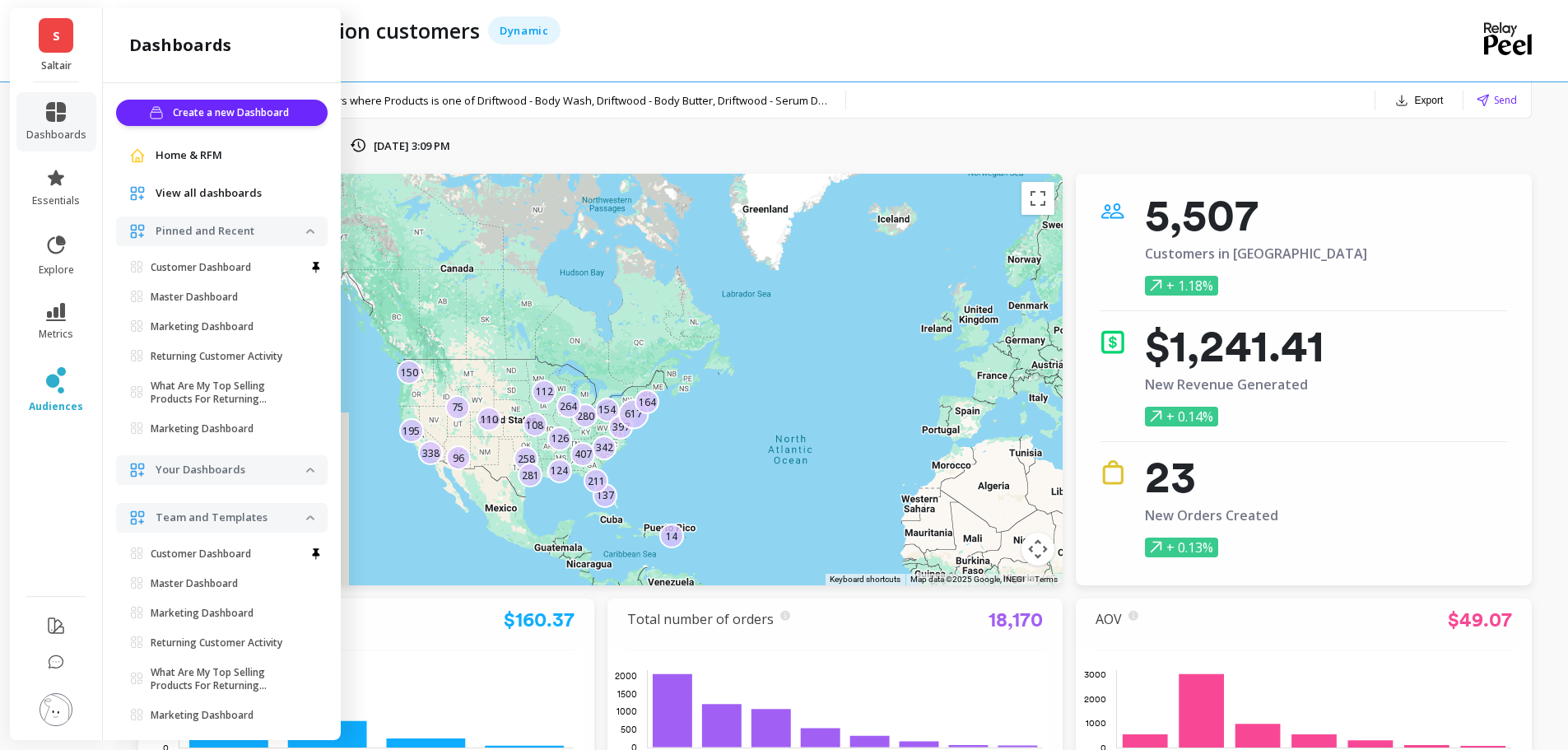
click at [59, 310] on icon at bounding box center [56, 312] width 19 height 19
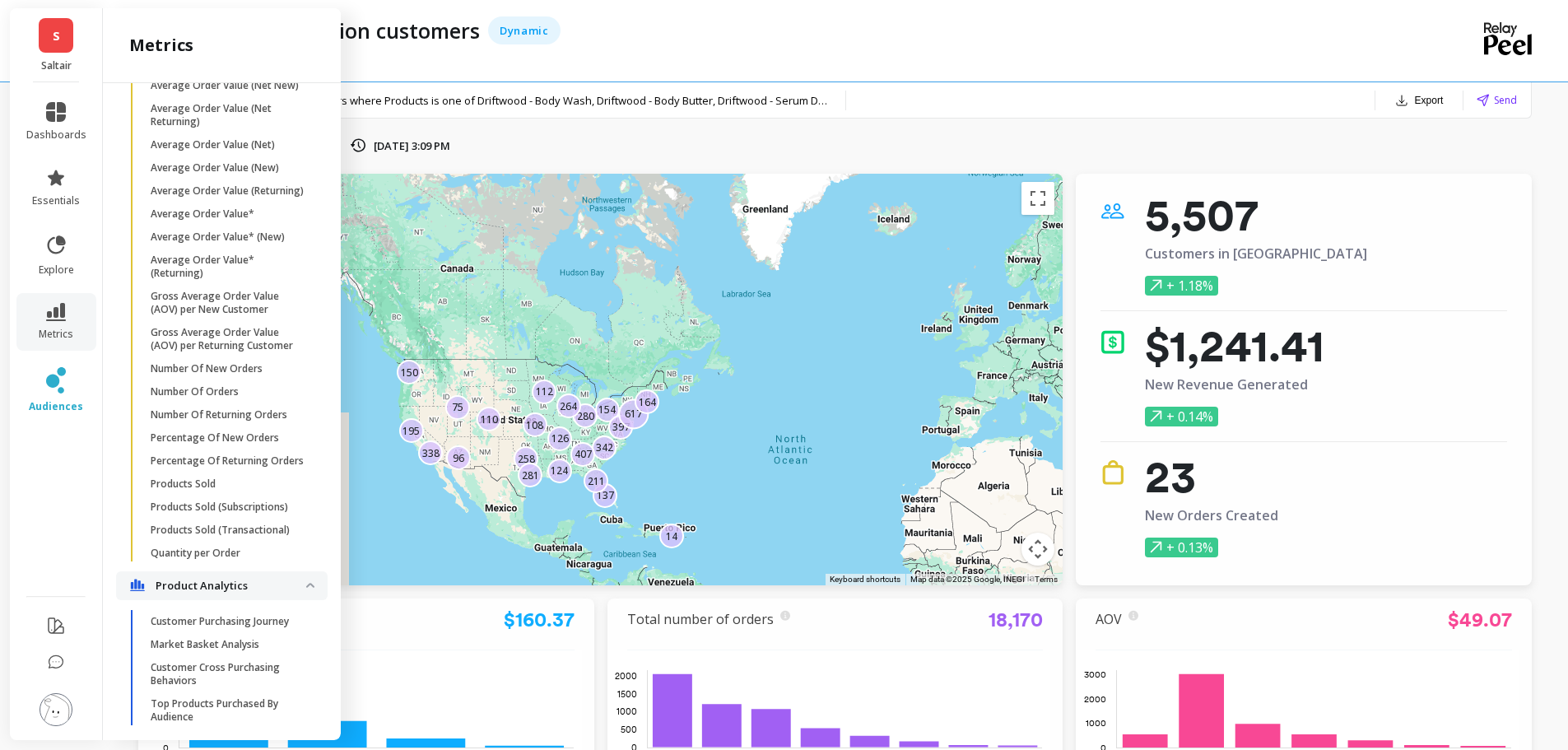
scroll to position [2755, 0]
click at [263, 498] on span "Products Sold" at bounding box center [228, 491] width 157 height 13
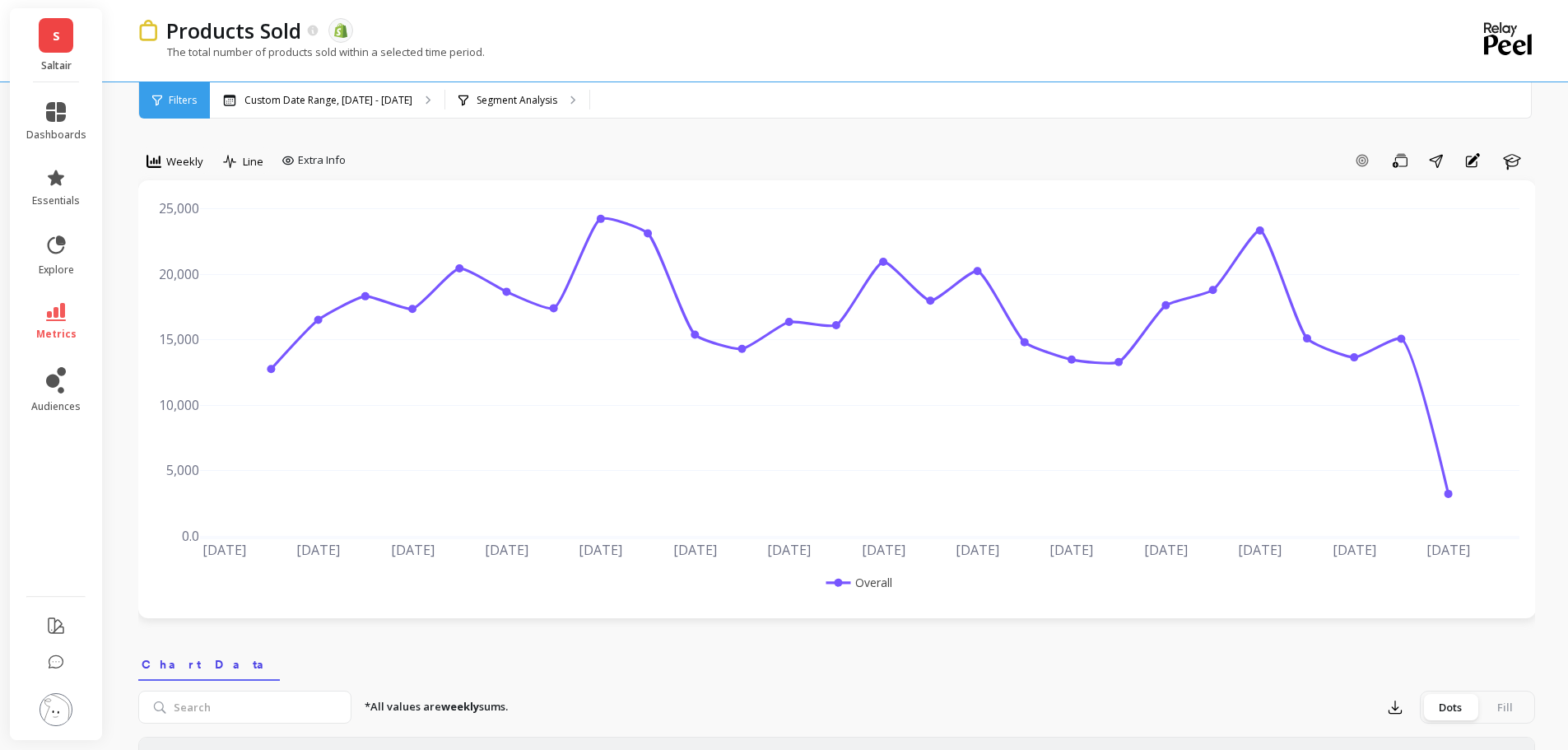
click at [553, 150] on div "Add Goal Save Share Annotations Learn" at bounding box center [944, 161] width 1183 height 26
click at [527, 109] on div "Segment Analysis" at bounding box center [517, 100] width 144 height 36
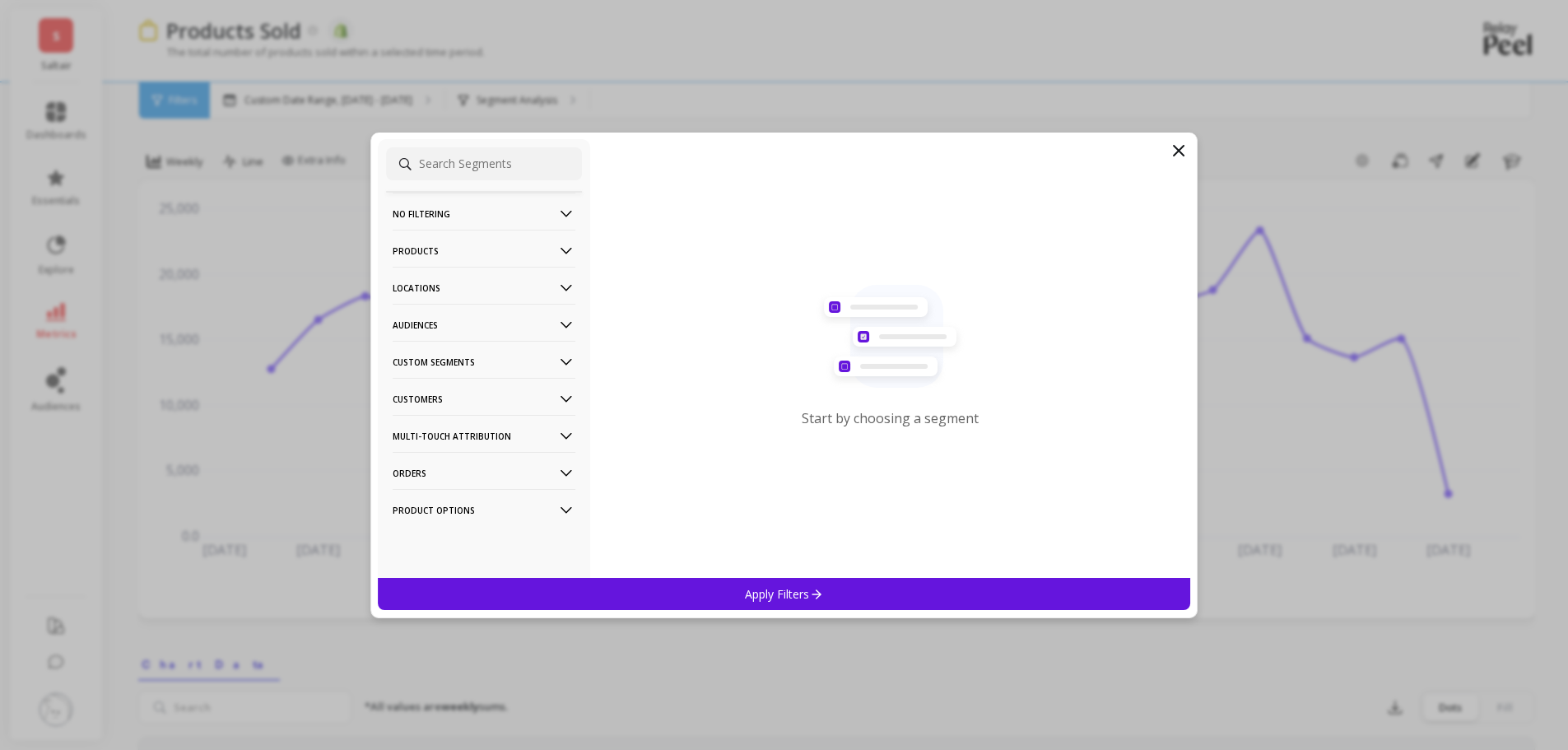
click at [433, 321] on p "Audiences" at bounding box center [483, 324] width 183 height 42
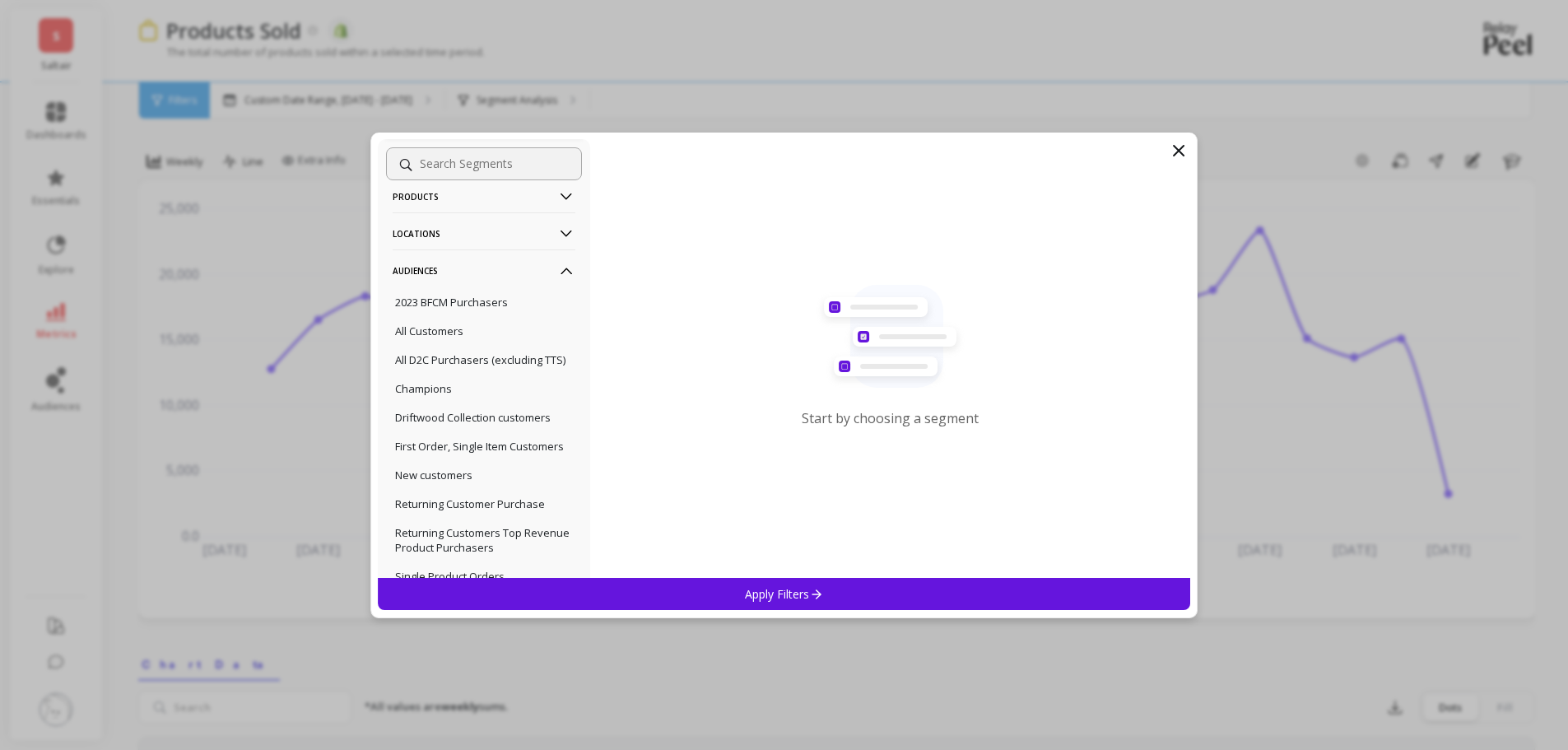
scroll to position [83, 0]
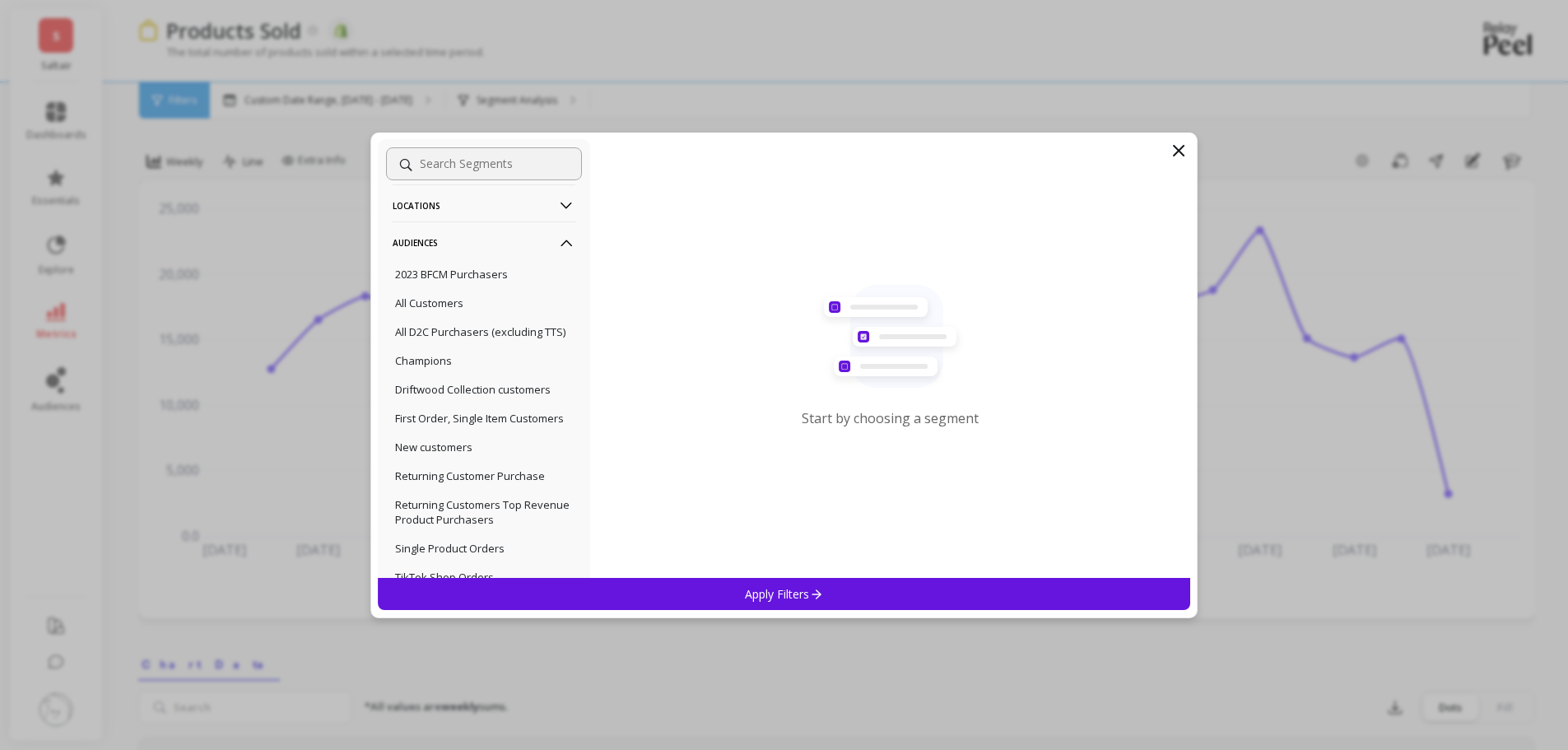
click at [480, 397] on p "Driftwood Collection customers" at bounding box center [473, 390] width 156 height 15
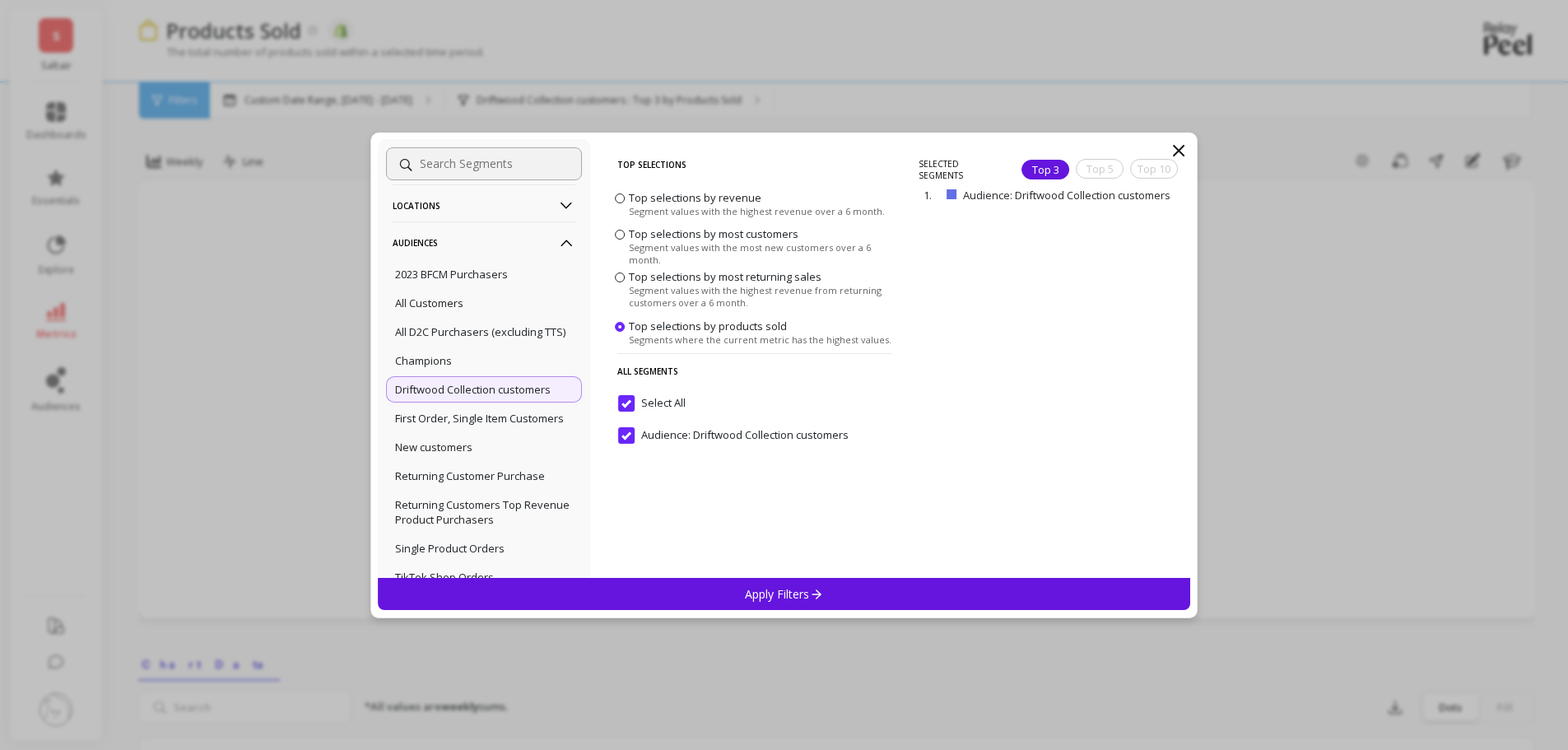
click at [740, 588] on div "Apply Filters" at bounding box center [784, 594] width 813 height 32
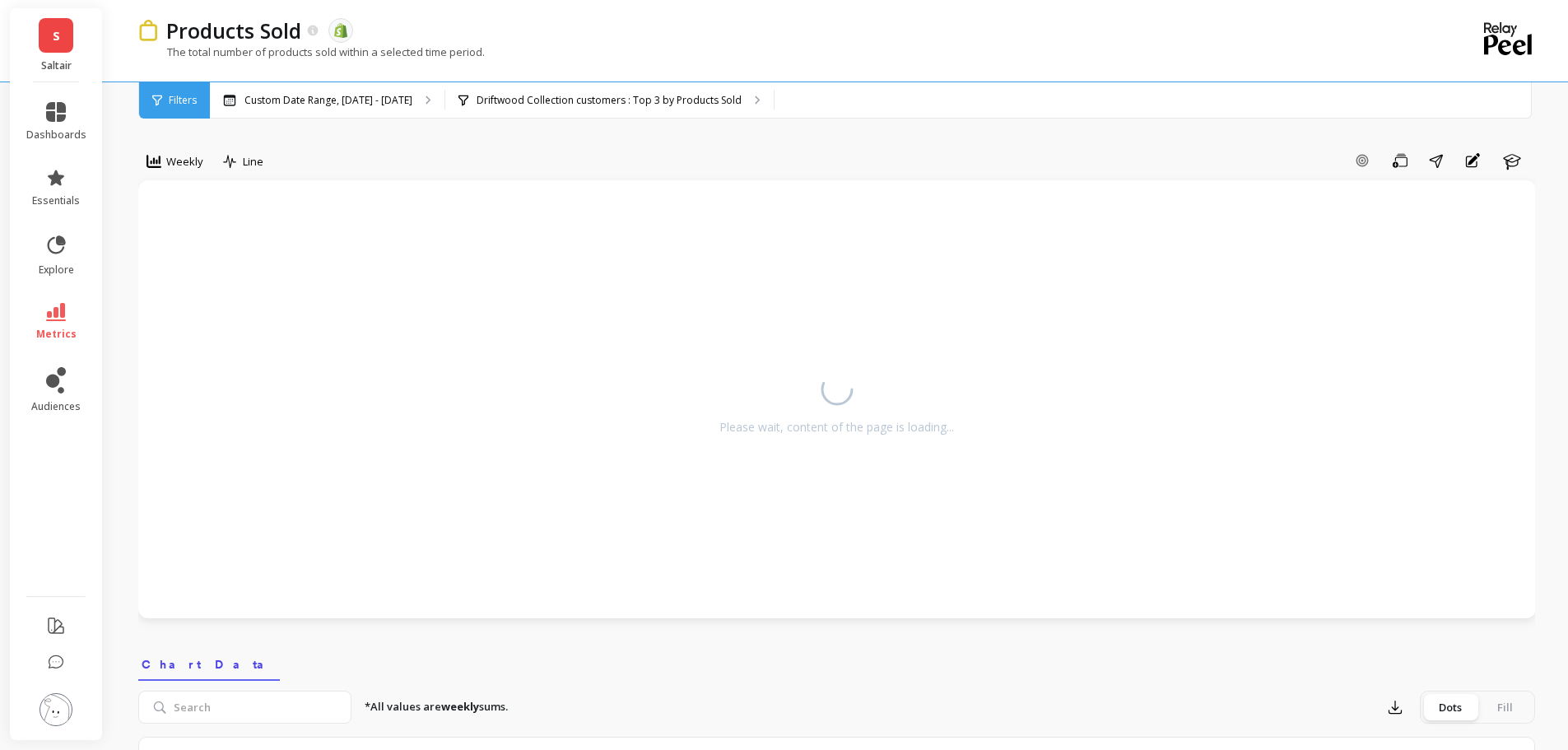
click at [499, 104] on p "Driftwood Collection customers : Top 3 by Products Sold" at bounding box center [610, 100] width 265 height 13
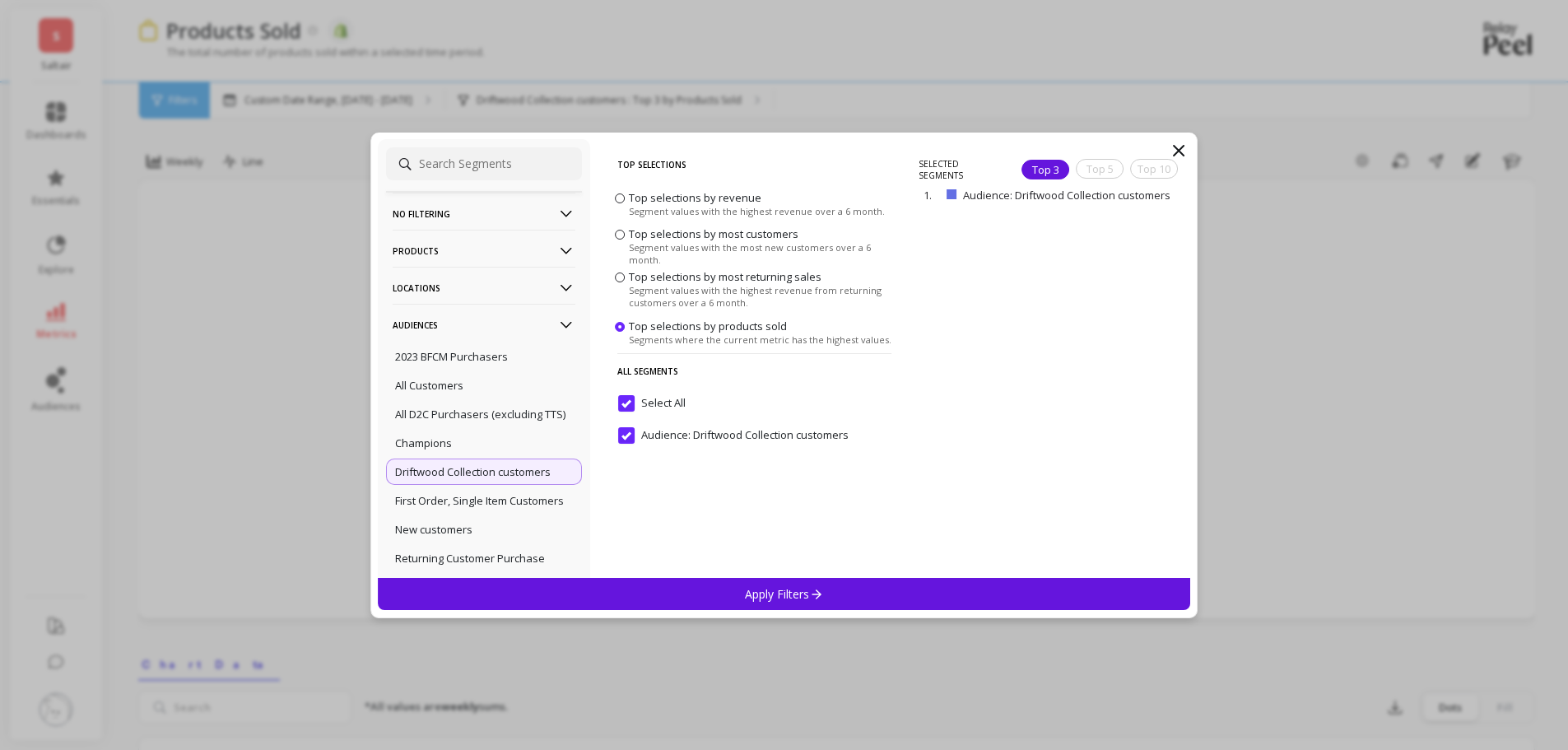
click at [557, 321] on icon at bounding box center [566, 326] width 19 height 19
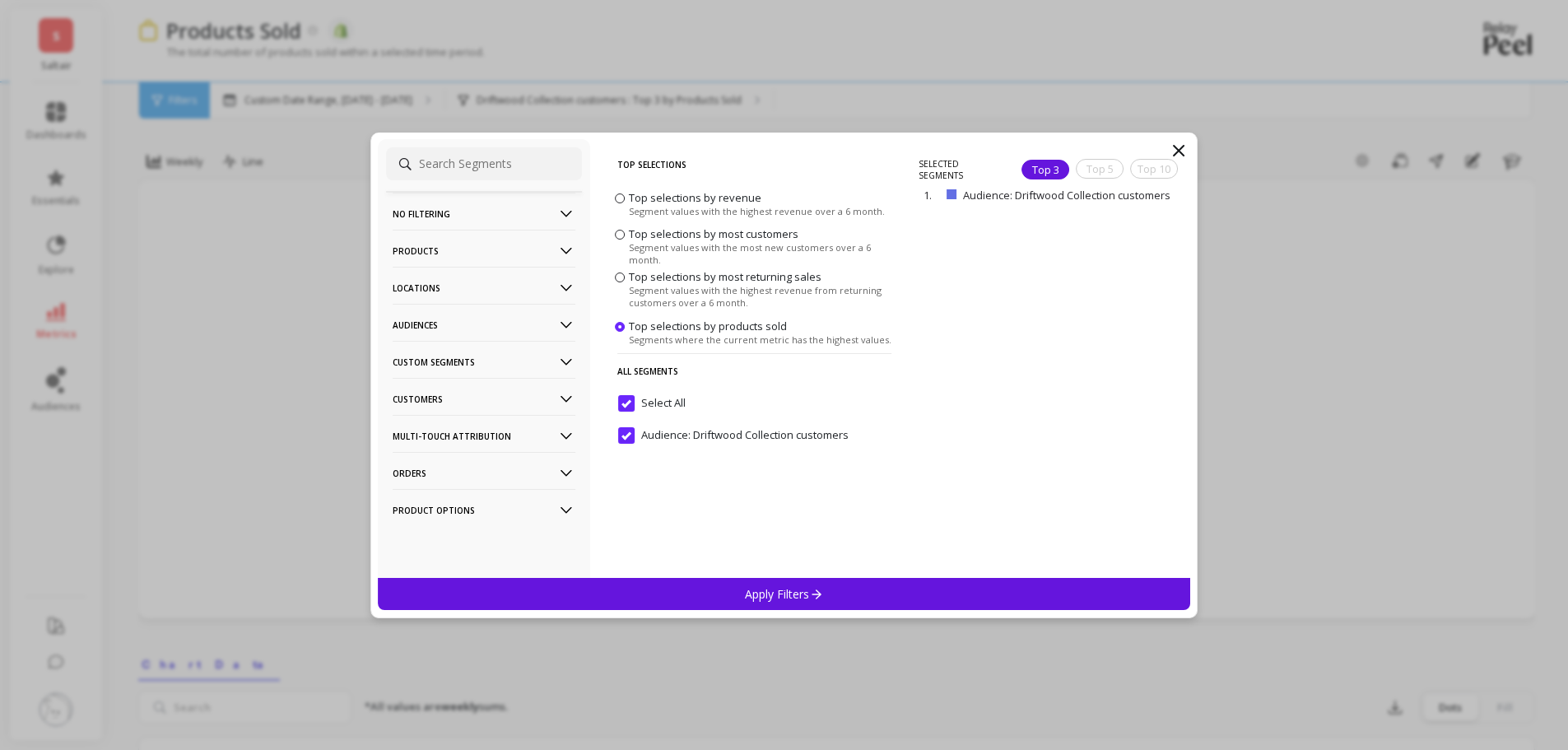
click at [1176, 148] on icon at bounding box center [1178, 150] width 10 height 10
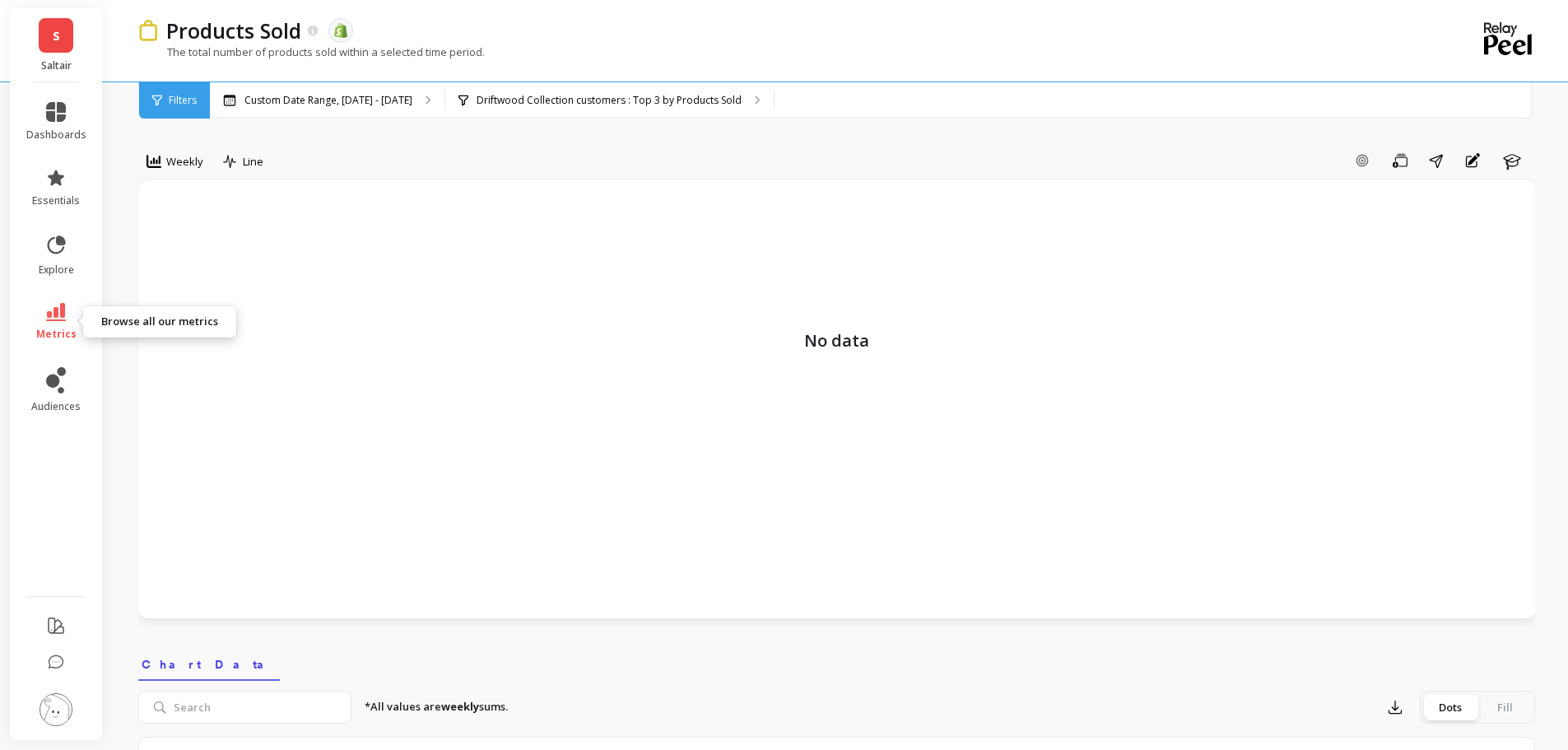
click at [58, 315] on icon at bounding box center [56, 312] width 19 height 19
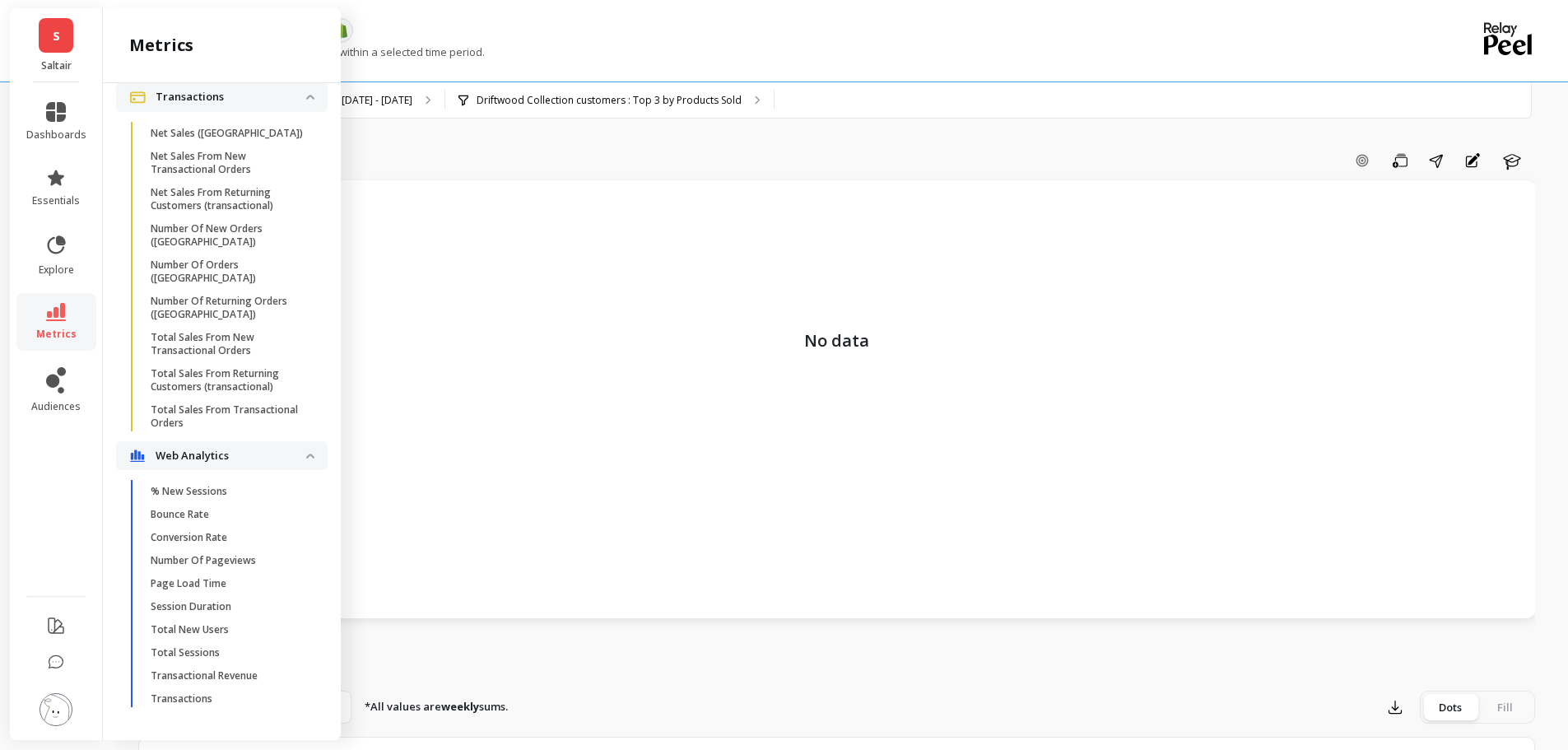
scroll to position [4354, 0]
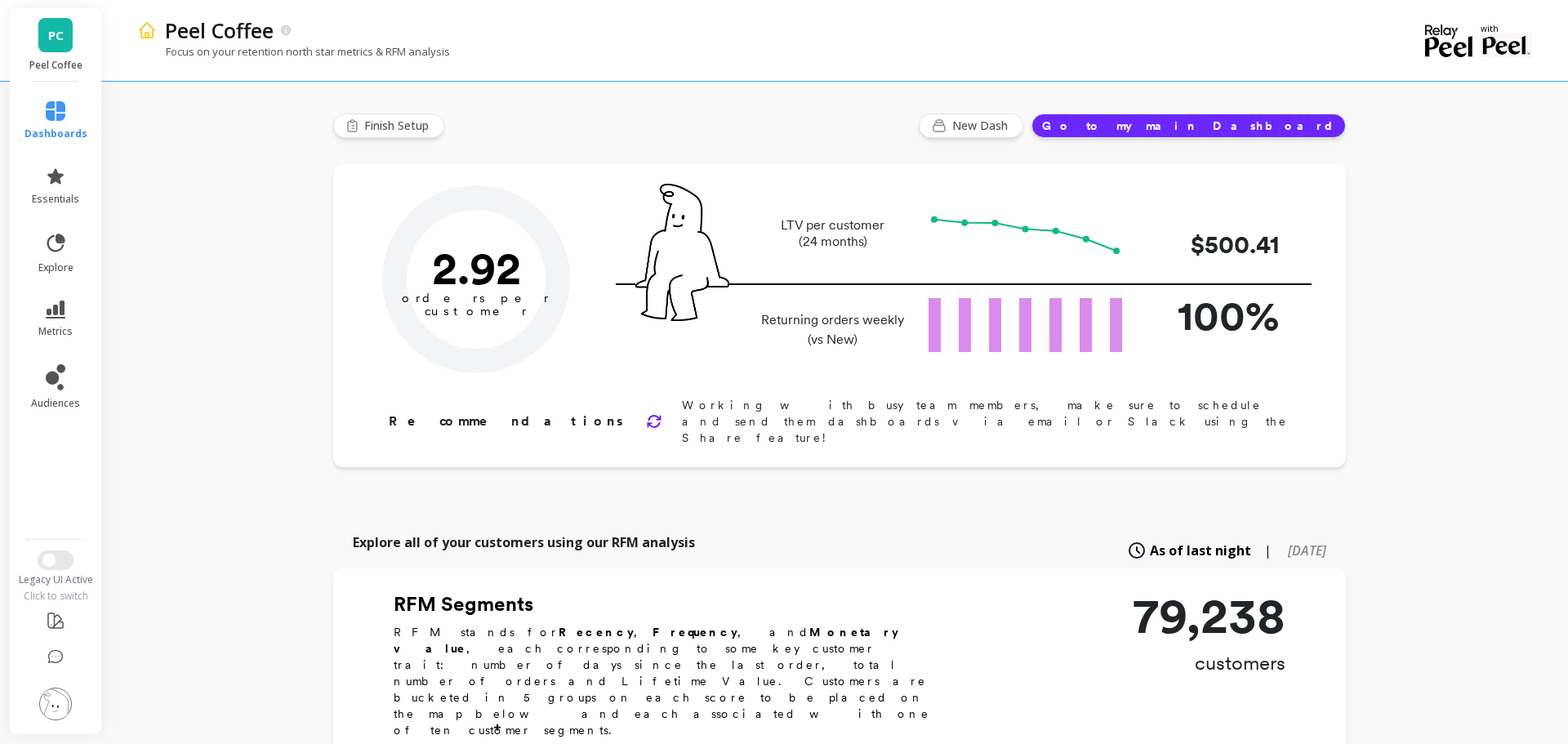
type input "Champions"
type input "8967"
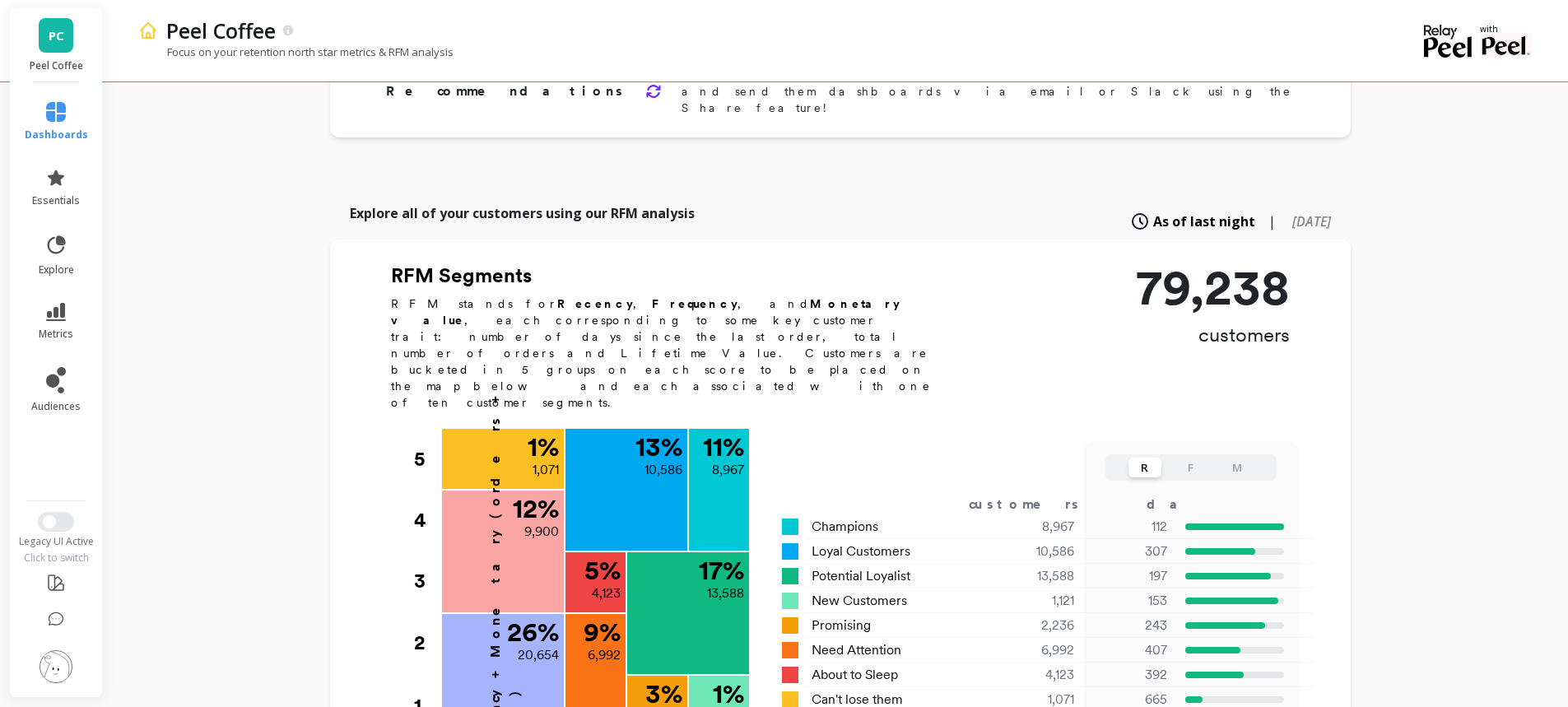
scroll to position [379, 0]
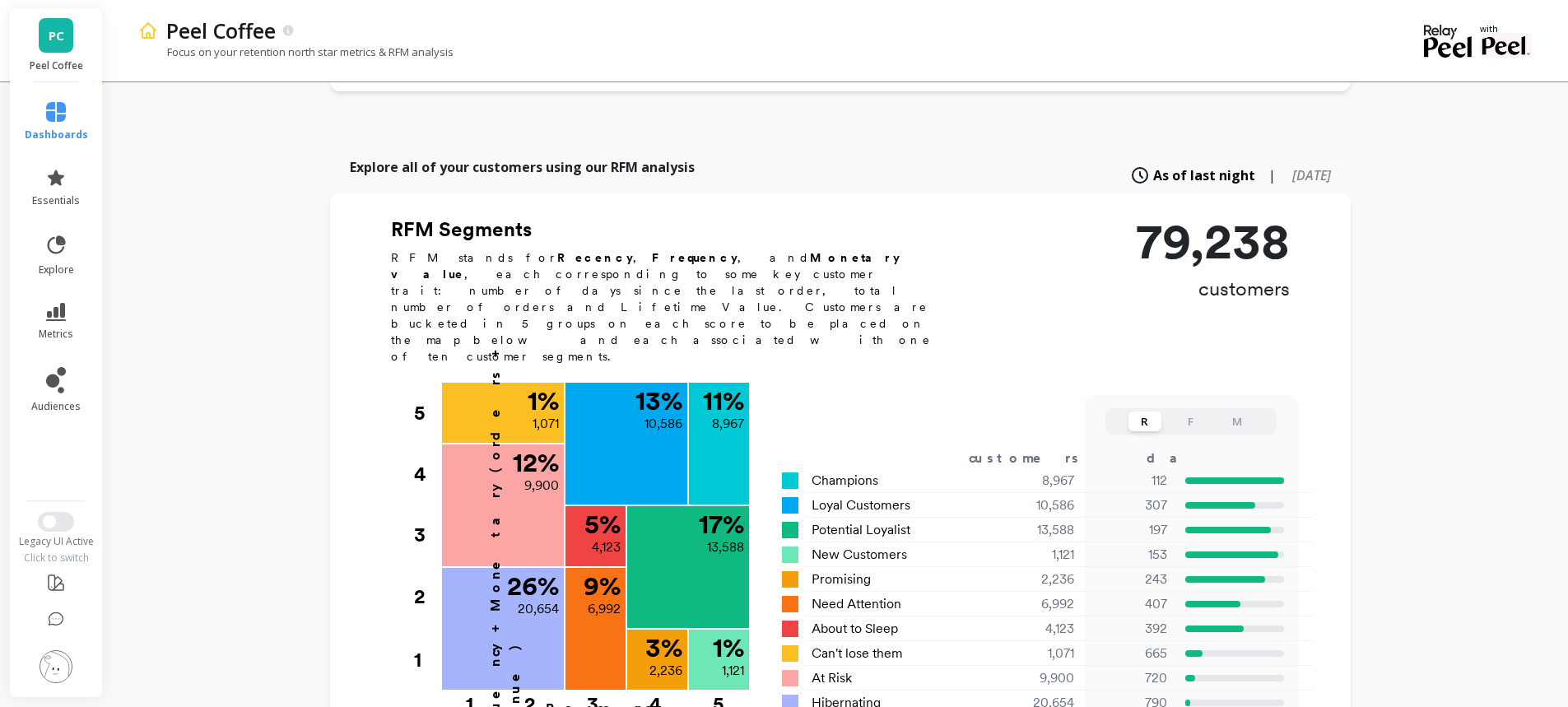
click at [56, 438] on ul "dashboards essentials explore metrics audiences" at bounding box center [57, 286] width 96 height 389
click at [56, 111] on icon at bounding box center [56, 111] width 19 height 19
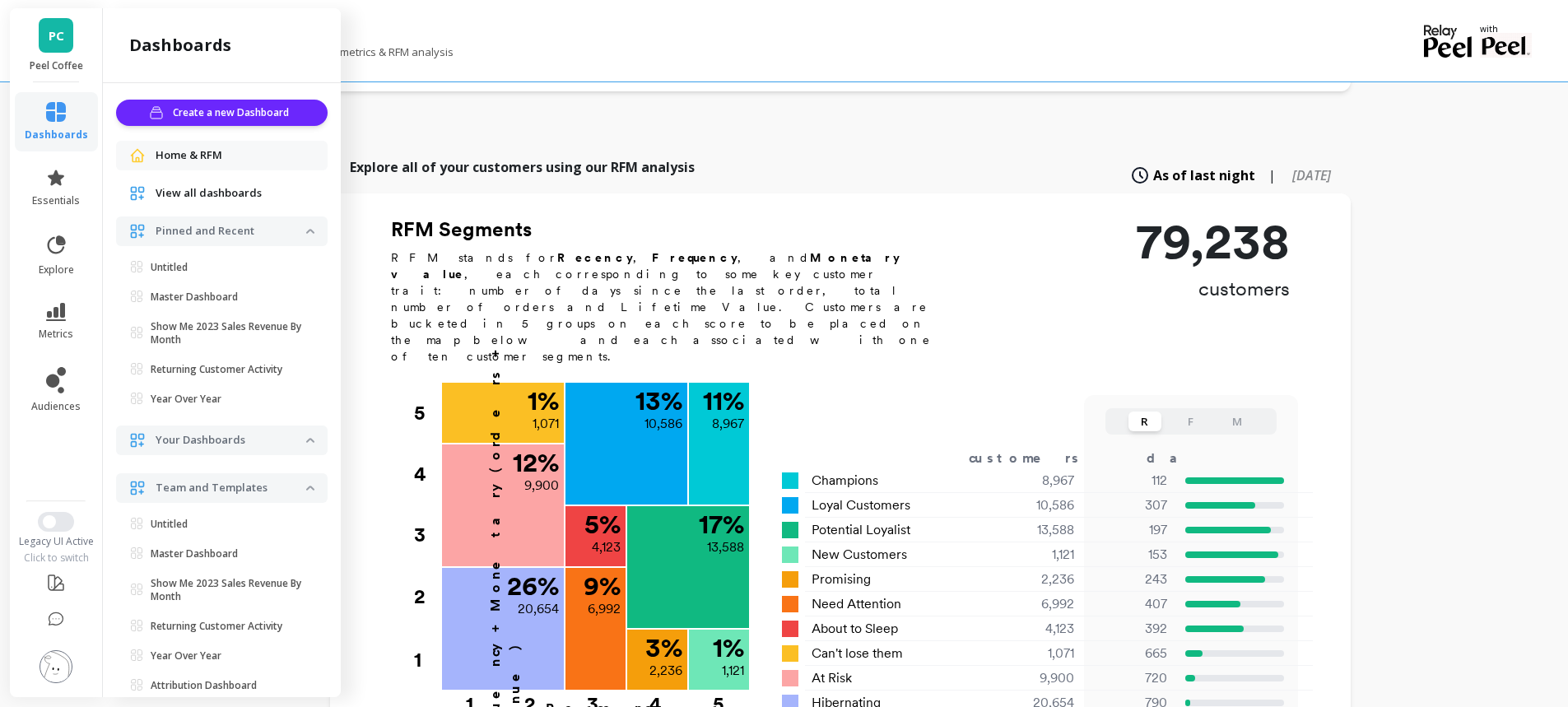
click at [58, 324] on link "metrics" at bounding box center [57, 321] width 63 height 38
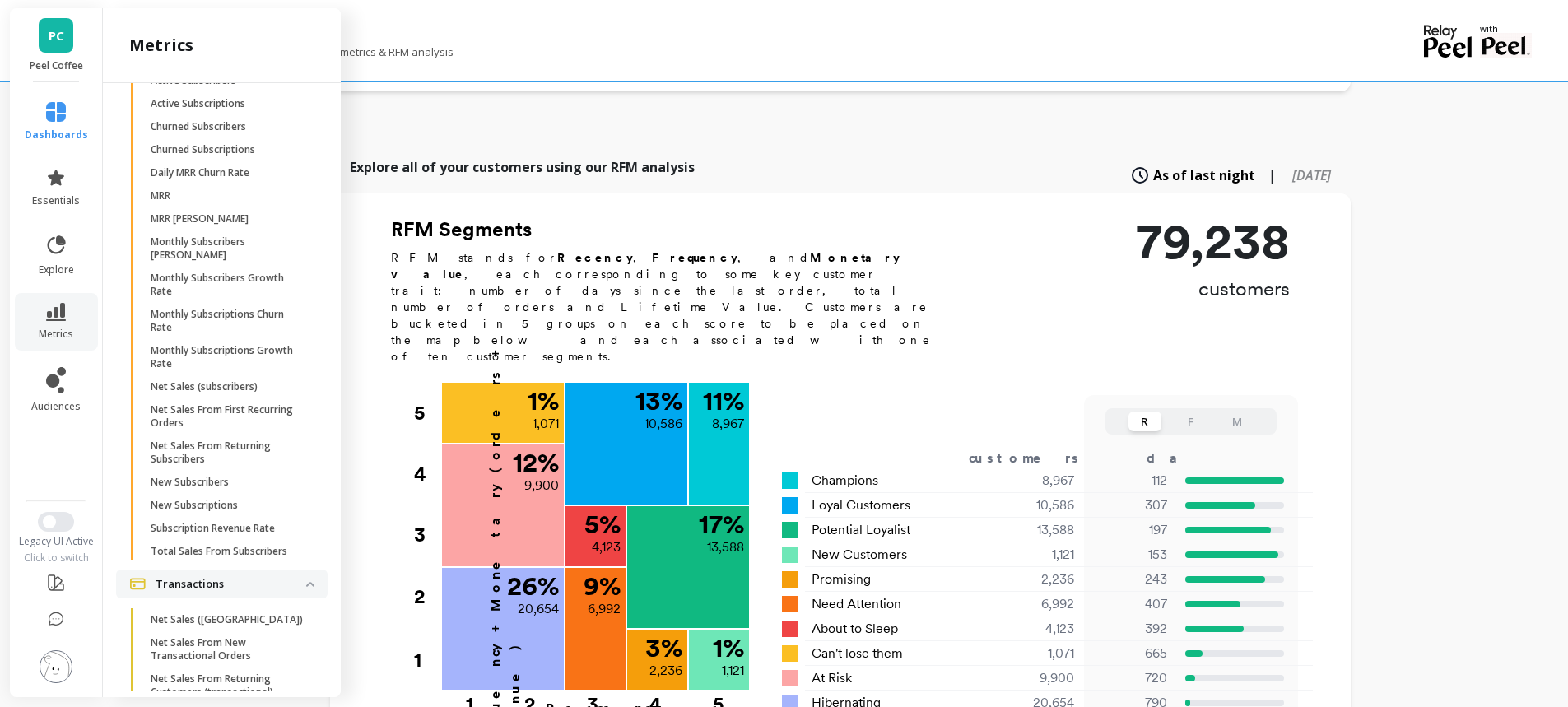
scroll to position [4584, 0]
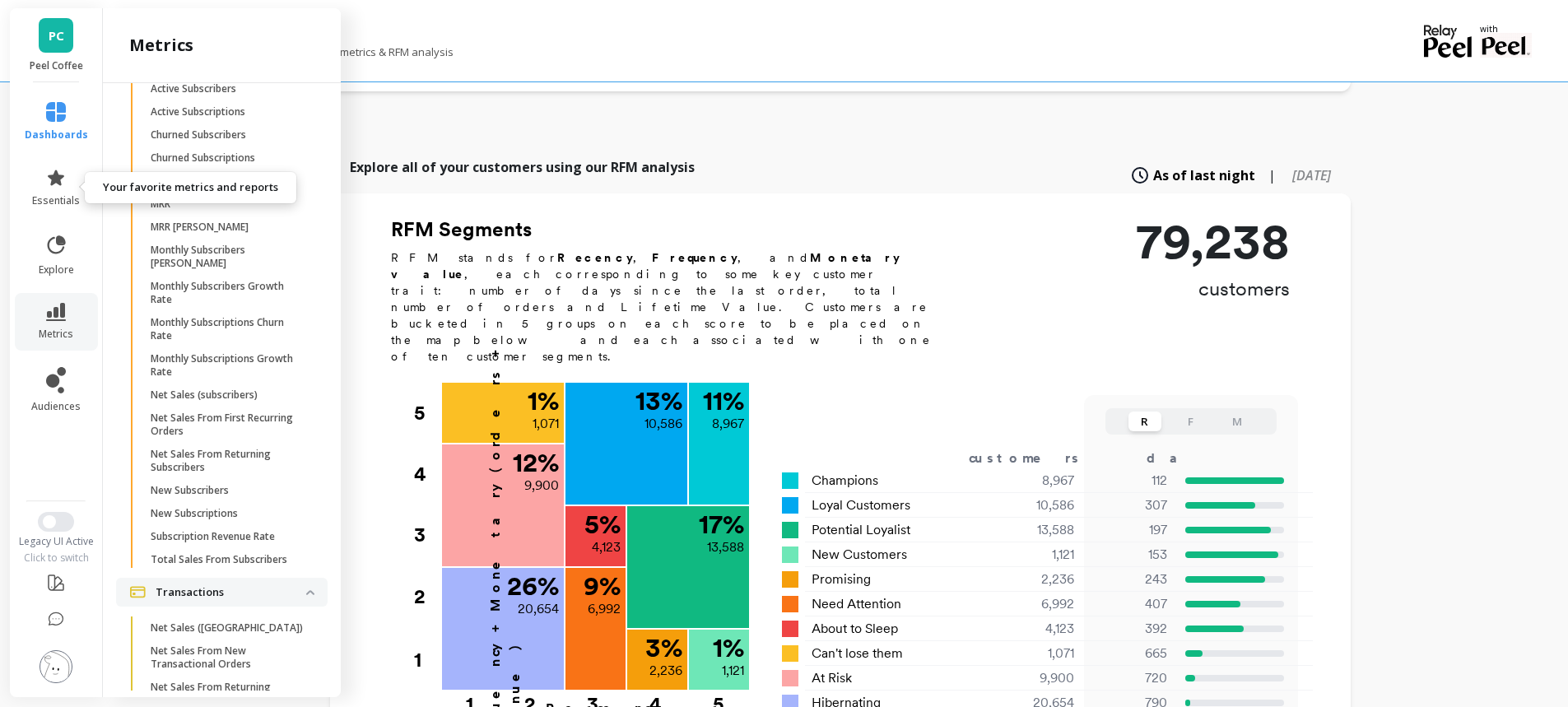
click at [55, 169] on icon at bounding box center [56, 177] width 19 height 19
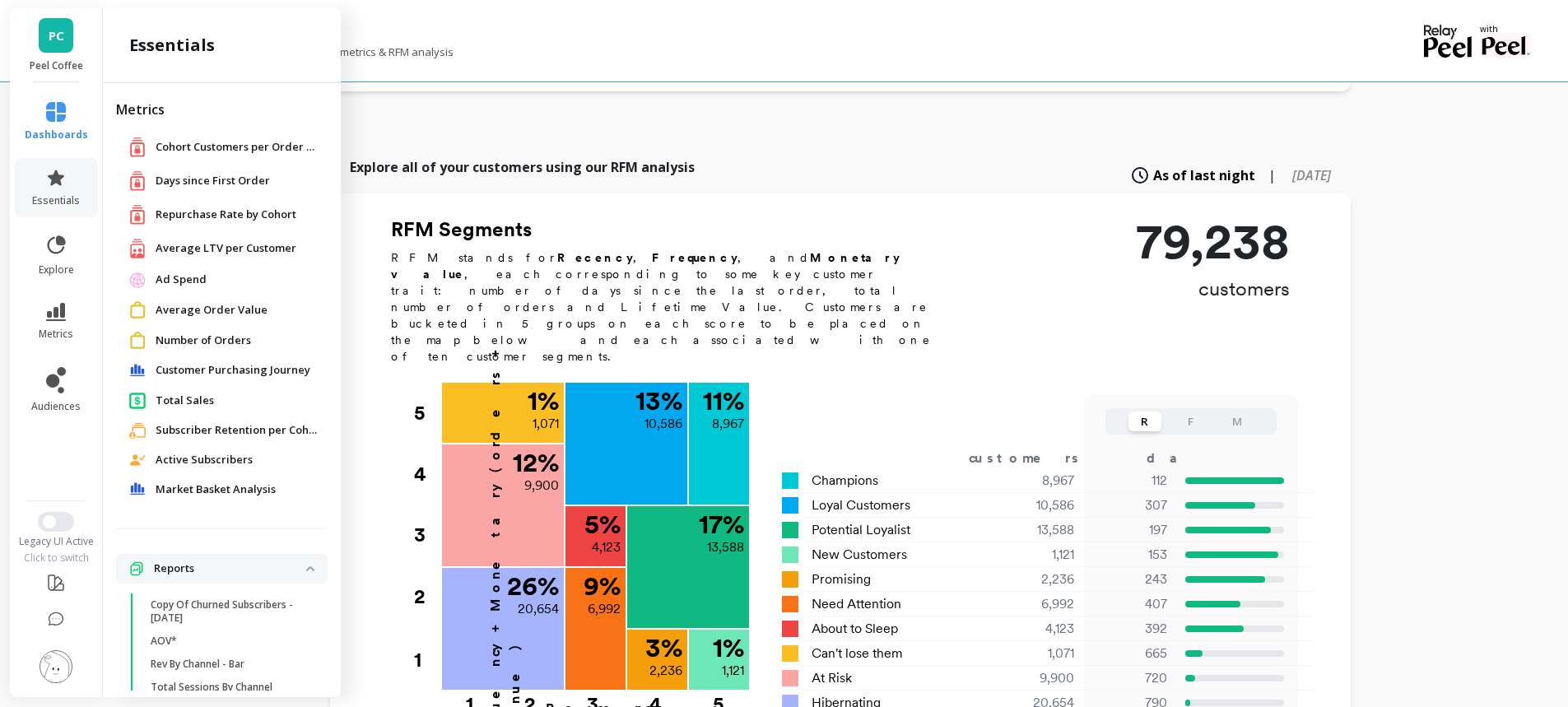
scroll to position [0, 0]
drag, startPoint x: 62, startPoint y: 316, endPoint x: 91, endPoint y: 304, distance: 31.4
click at [62, 316] on icon at bounding box center [56, 312] width 19 height 19
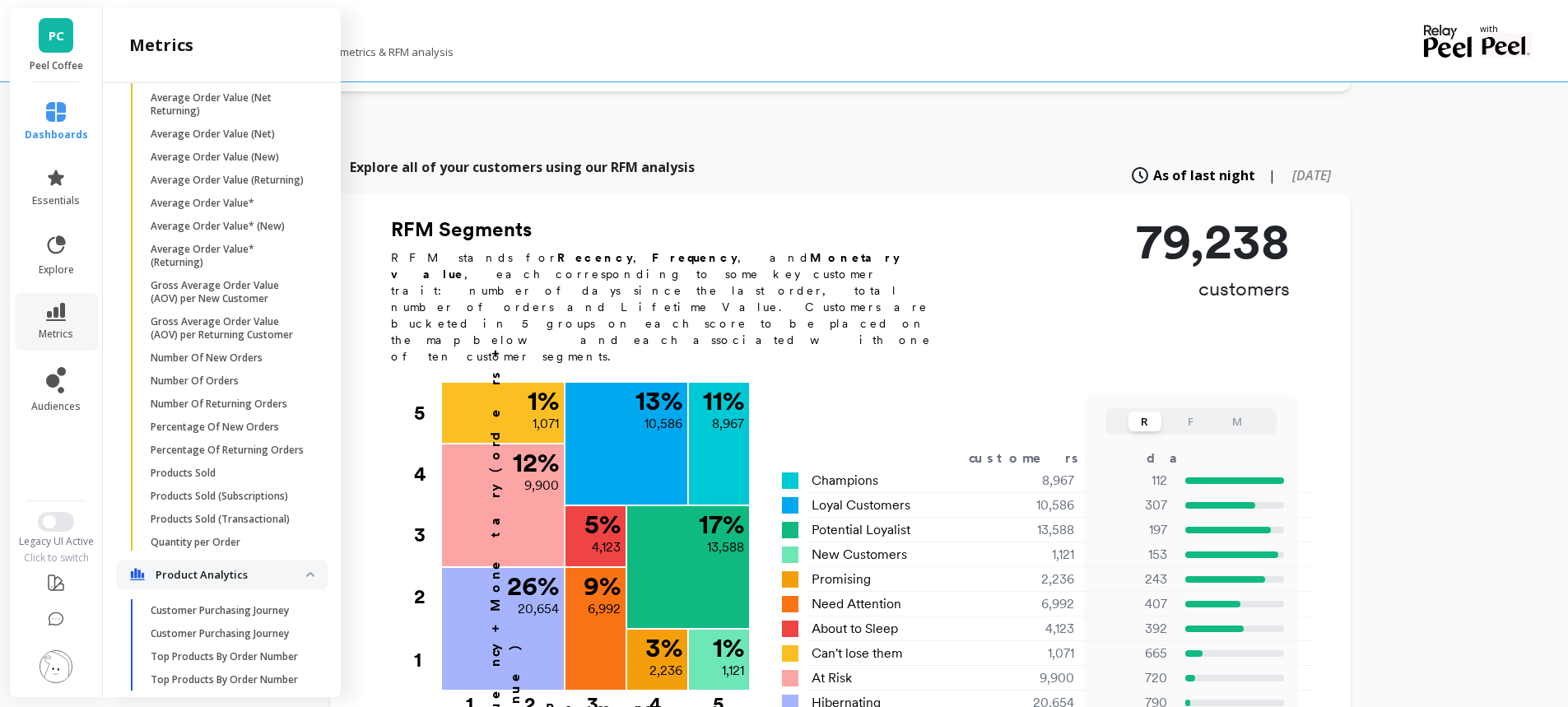
scroll to position [380, 0]
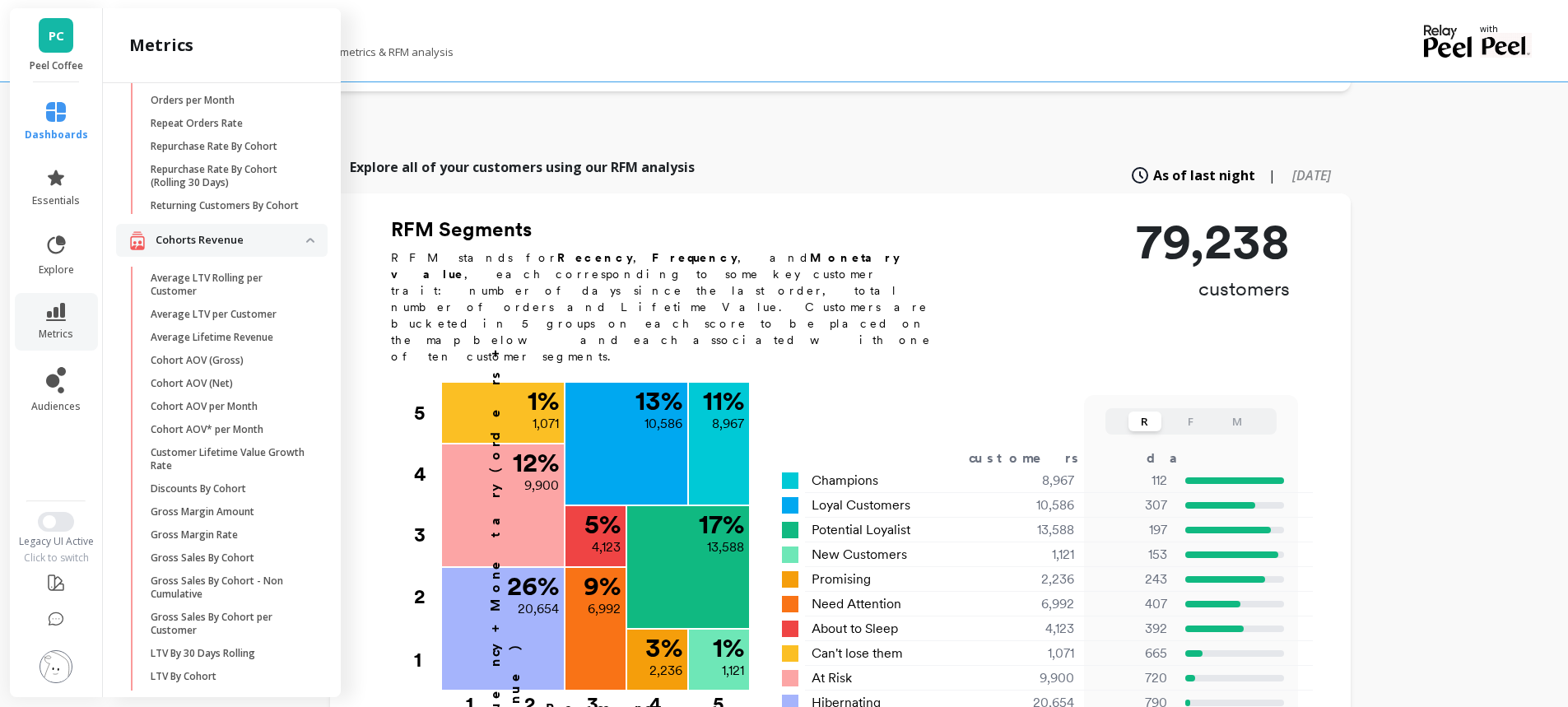
click at [225, 413] on p "Cohort AOV per Month" at bounding box center [203, 406] width 107 height 13
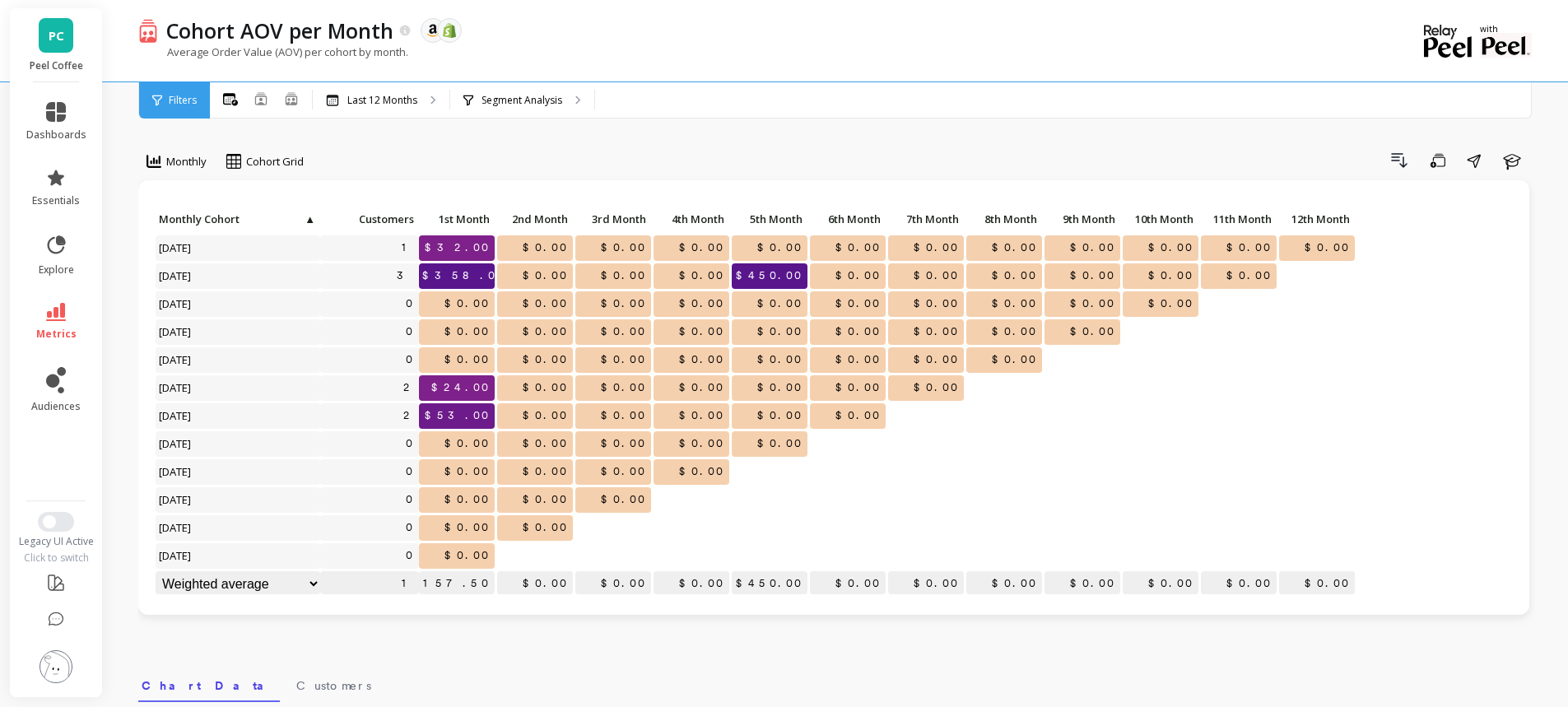
click at [718, 146] on div "Monthly Cohort Grid Drill Down Save Share Learn Click to create an audience 1 $…" at bounding box center [836, 694] width 1396 height 1256
click at [62, 321] on link "metrics" at bounding box center [56, 321] width 60 height 38
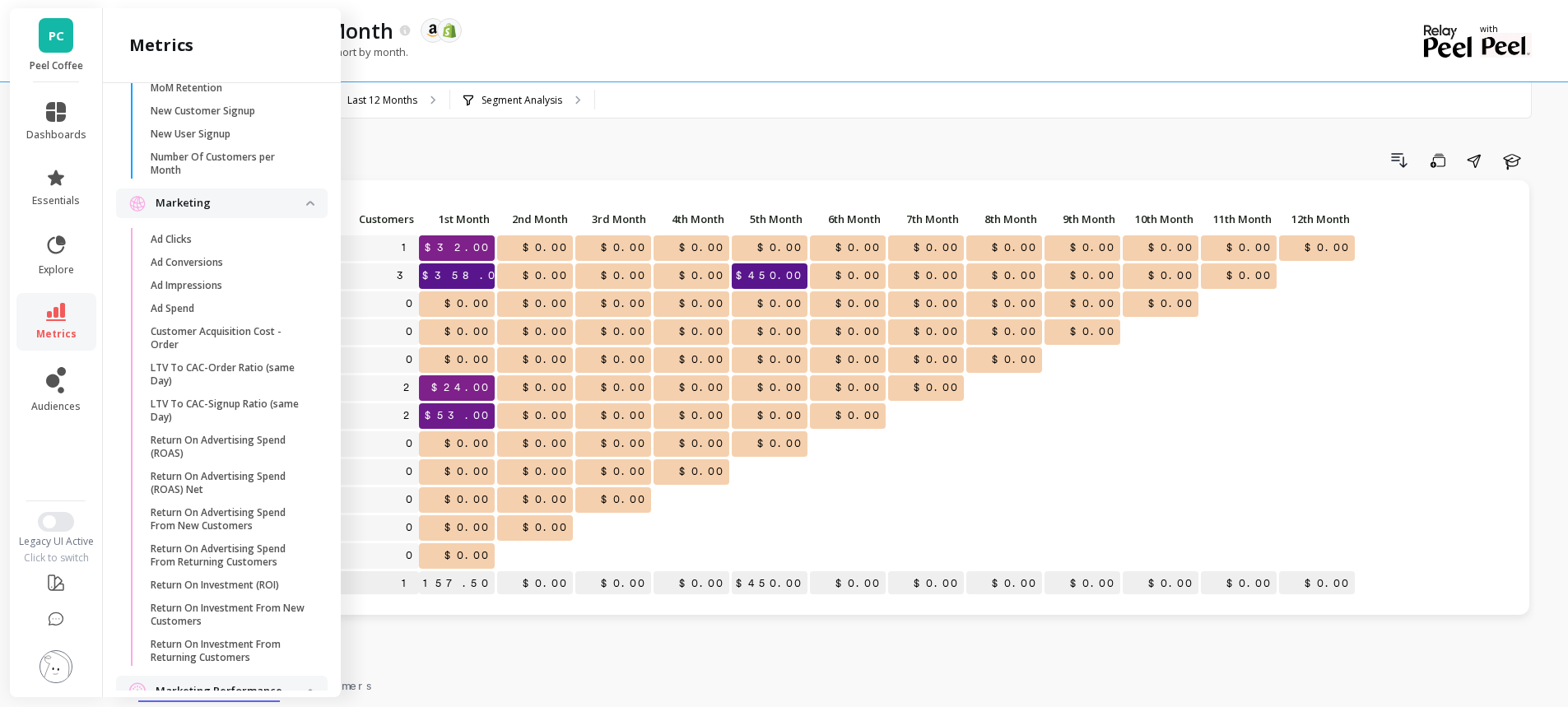
scroll to position [1739, 0]
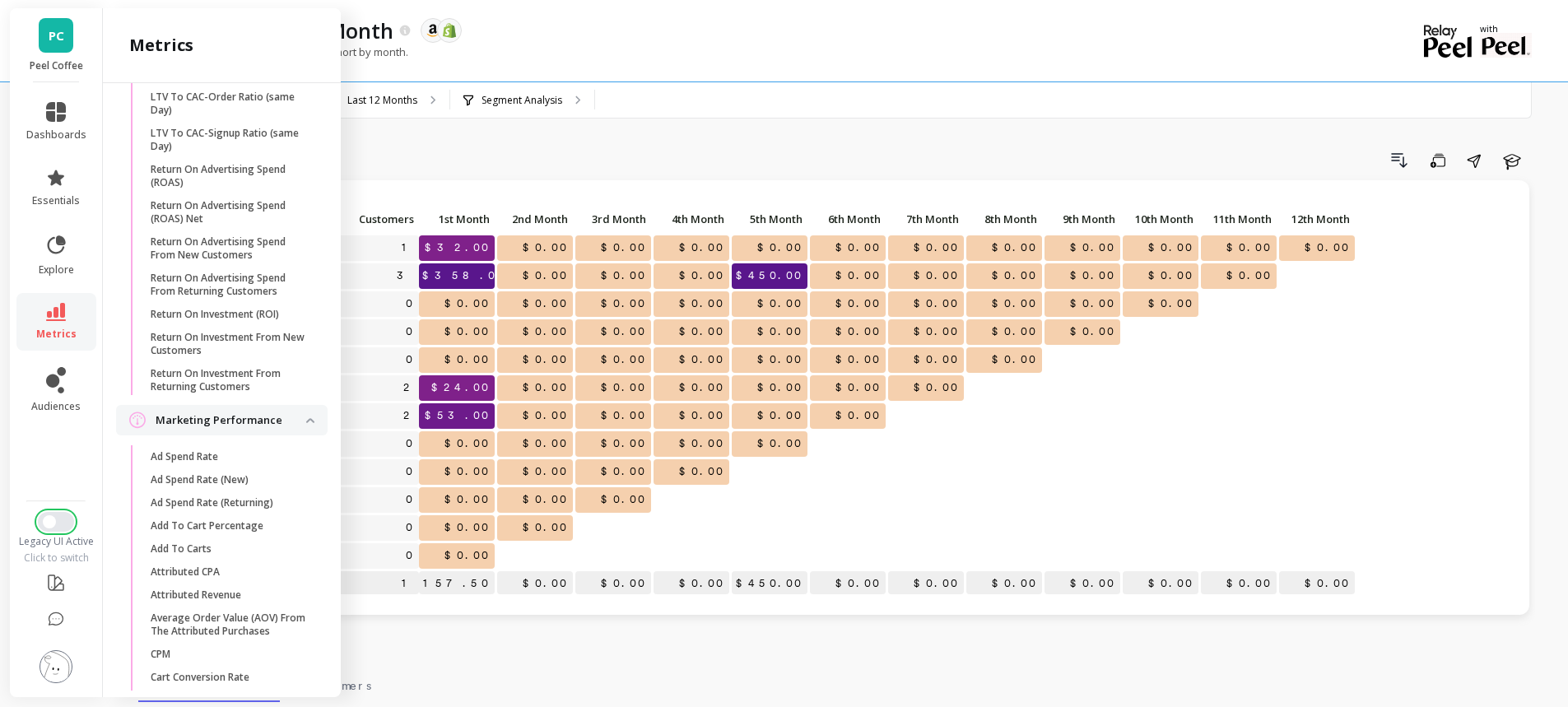
click at [52, 518] on span "Switch to New UI" at bounding box center [49, 521] width 13 height 13
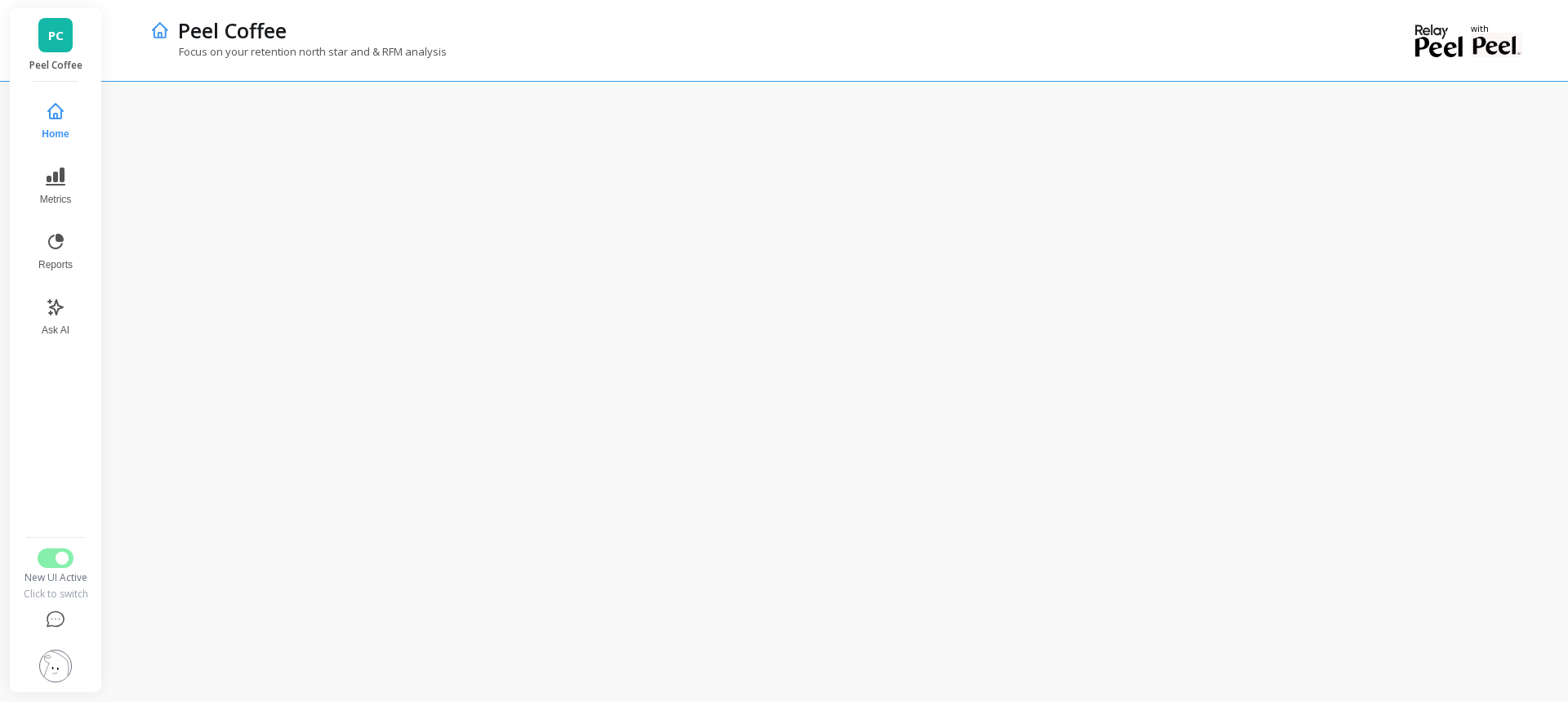
click at [691, 40] on div "Peel Coffee" at bounding box center [780, 30] width 1222 height 28
click at [687, 31] on div "Peel Coffee" at bounding box center [780, 30] width 1222 height 28
click at [60, 175] on icon at bounding box center [55, 177] width 19 height 18
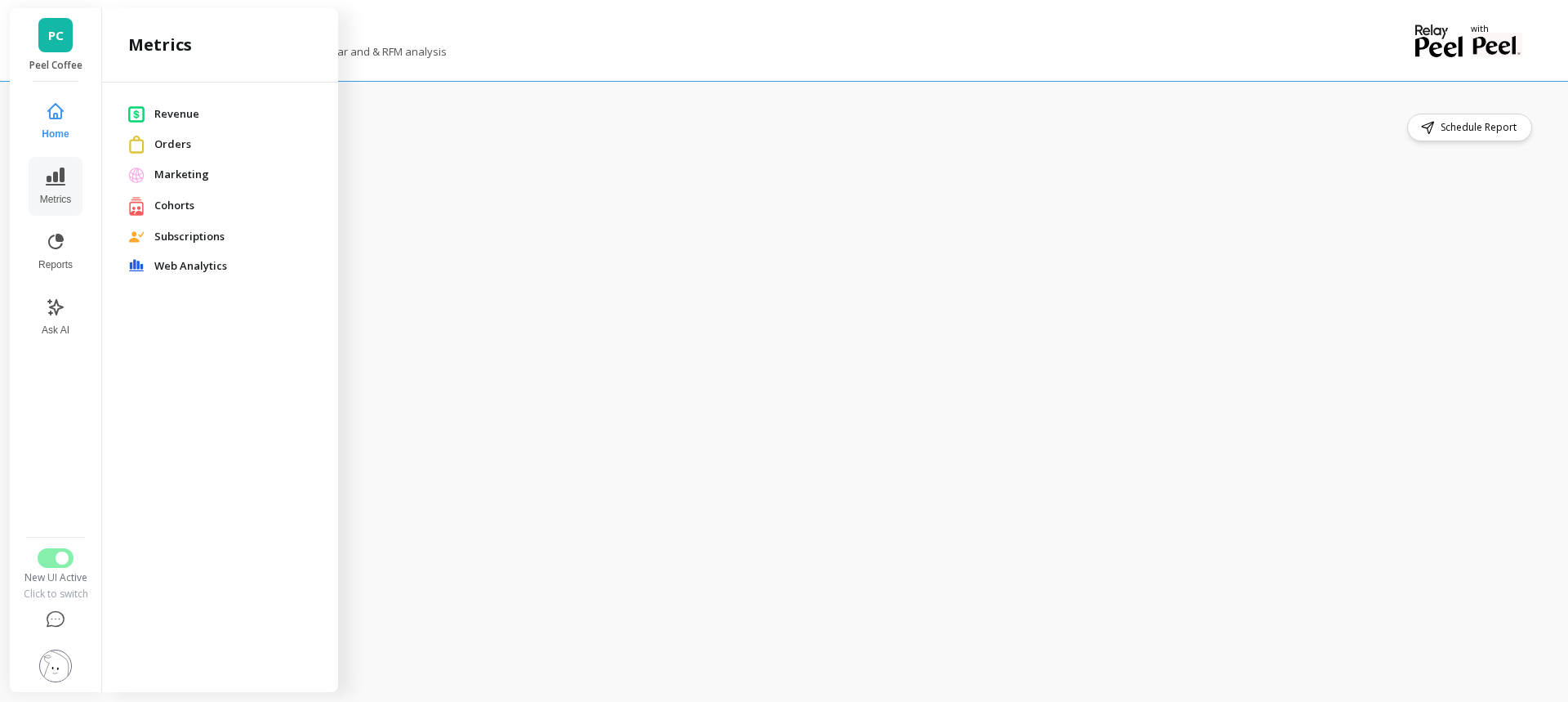
click at [189, 112] on span "Revenue" at bounding box center [233, 114] width 157 height 17
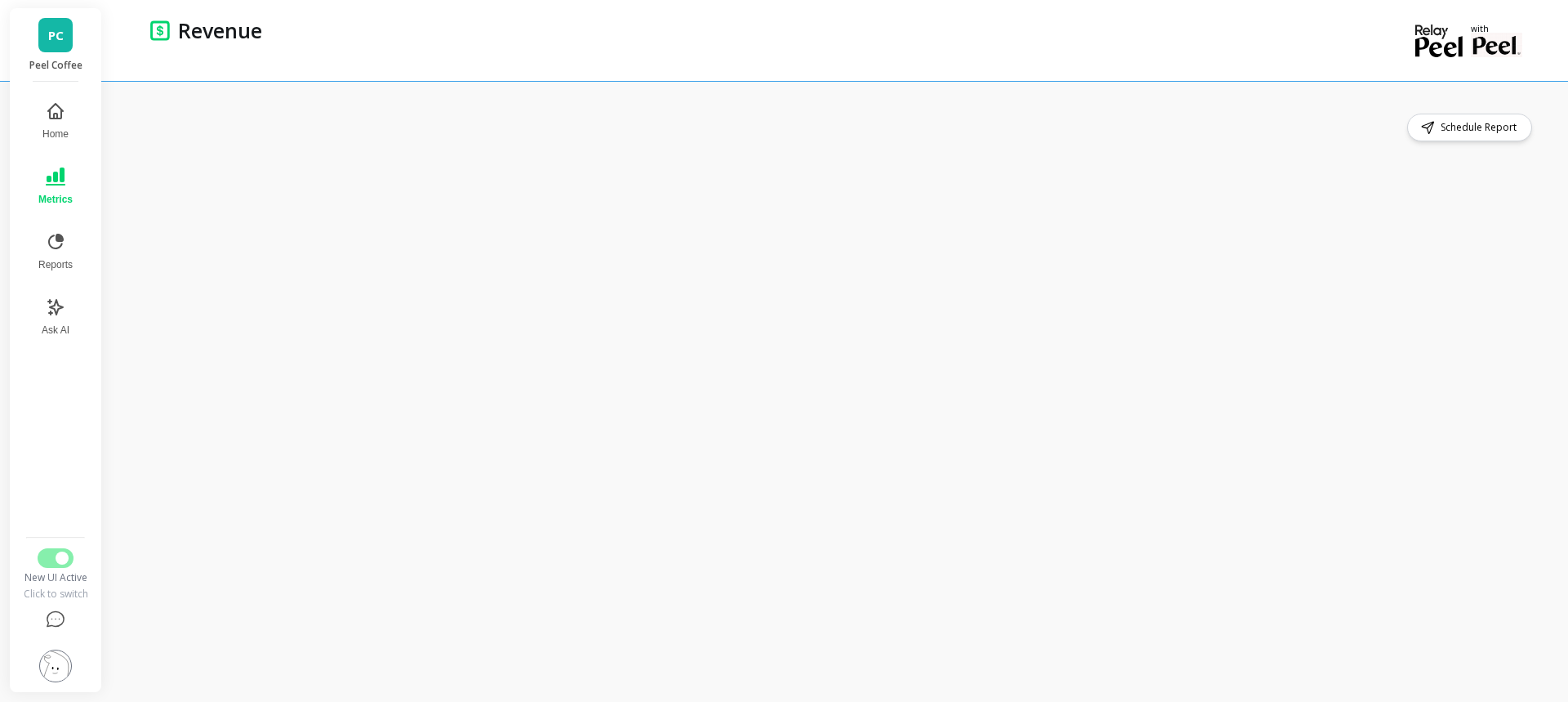
click at [1551, 200] on div "Schedule Report" at bounding box center [840, 392] width 1457 height 621
click at [1549, 263] on div "Schedule Report" at bounding box center [840, 392] width 1457 height 621
click at [60, 250] on icon at bounding box center [55, 241] width 19 height 19
click at [46, 308] on icon at bounding box center [55, 307] width 19 height 19
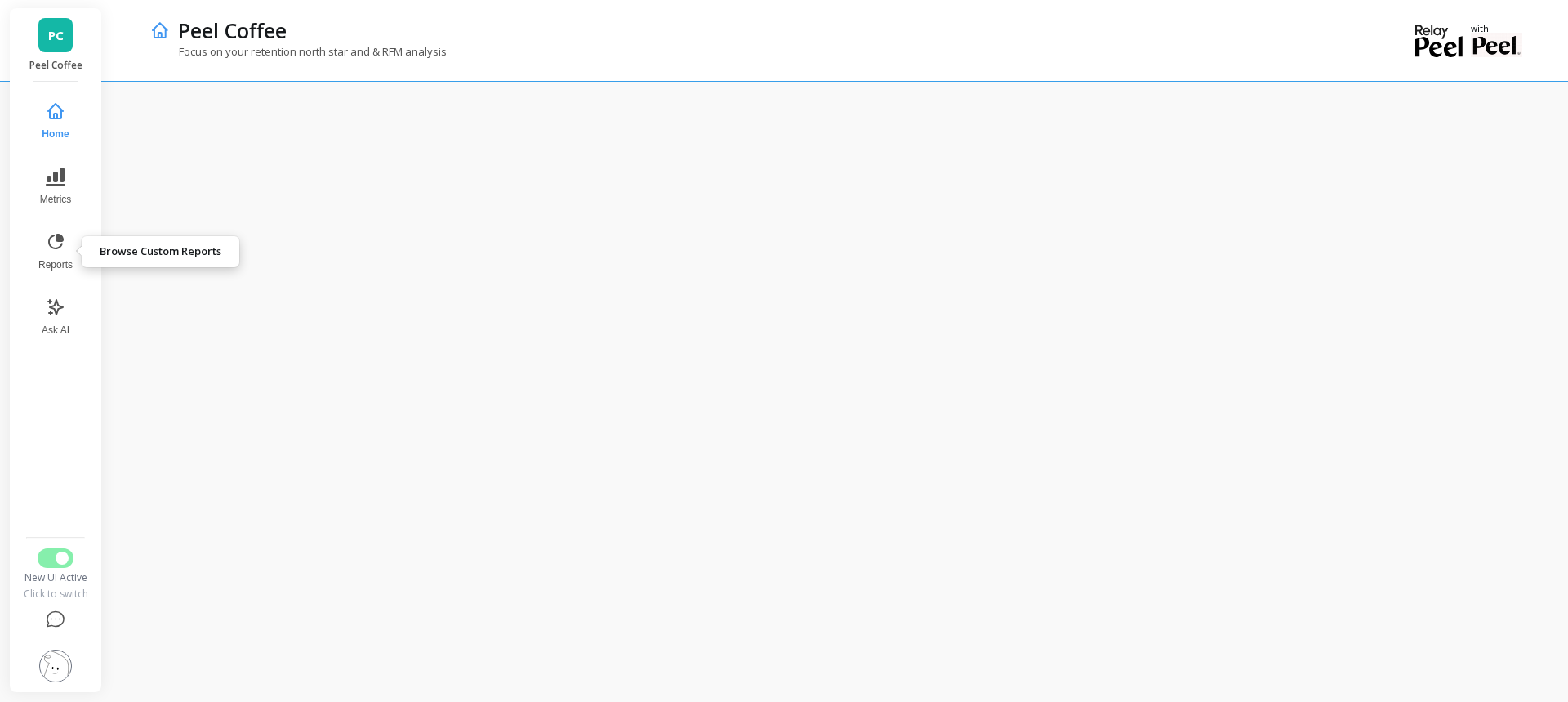
click at [58, 241] on icon at bounding box center [55, 241] width 16 height 16
click at [47, 173] on icon at bounding box center [55, 176] width 19 height 19
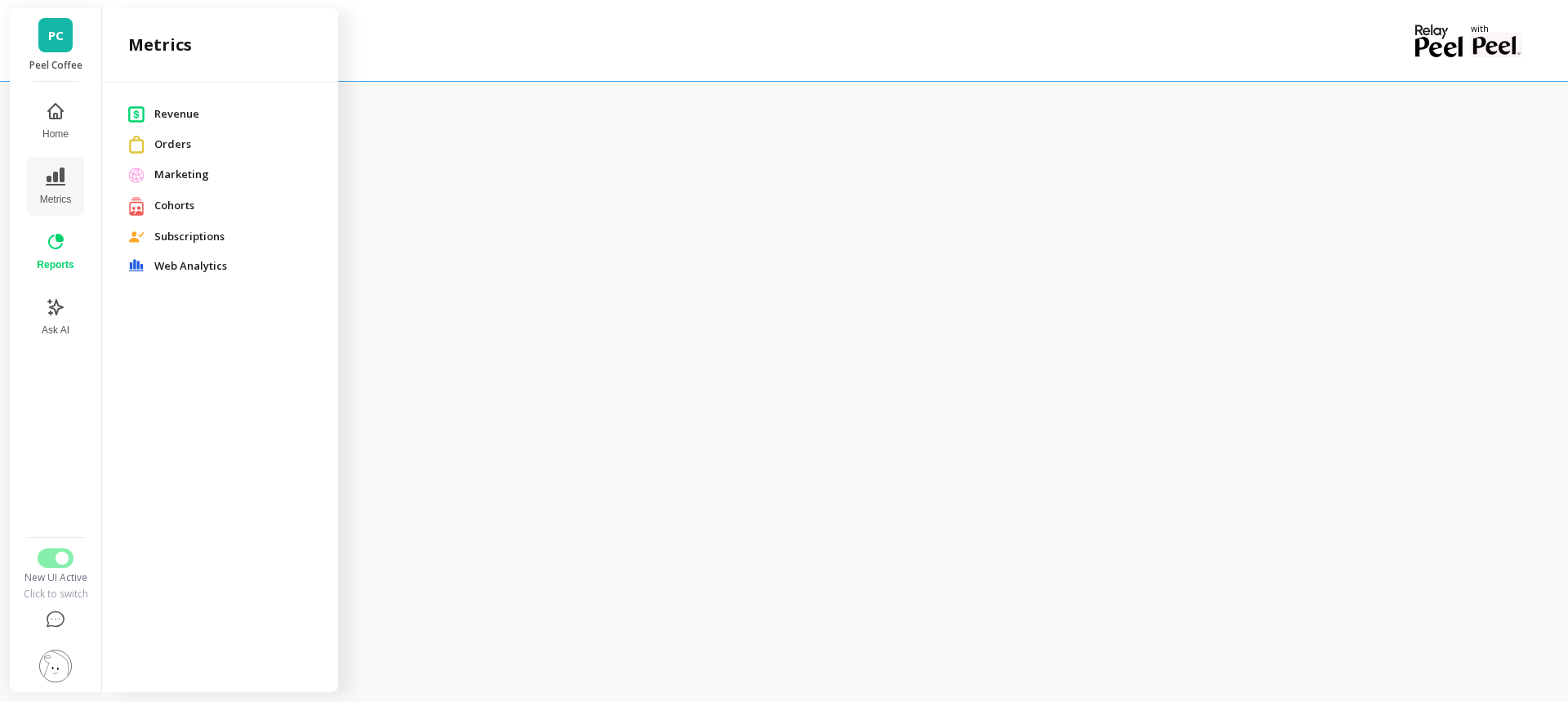
click at [167, 110] on span "Revenue" at bounding box center [233, 114] width 157 height 17
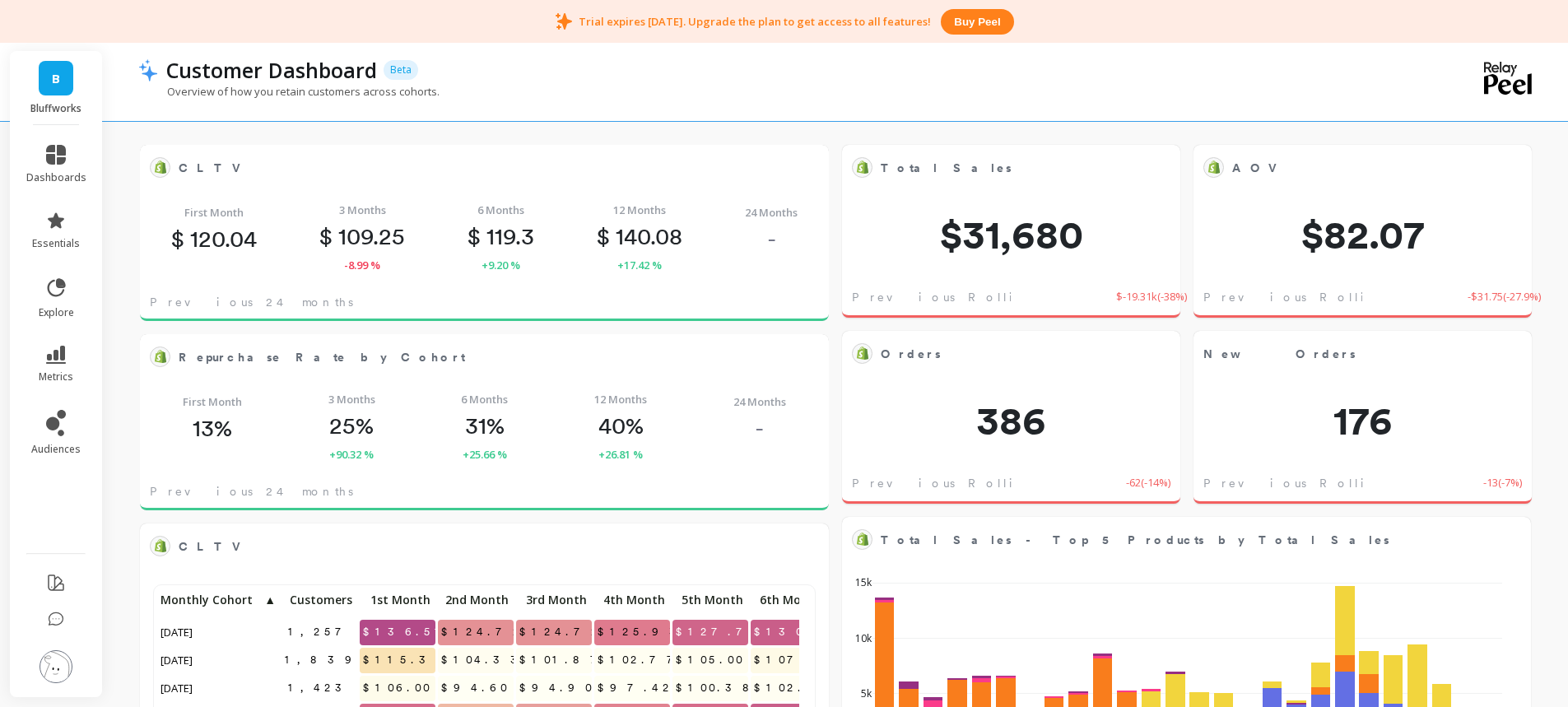
scroll to position [164, 0]
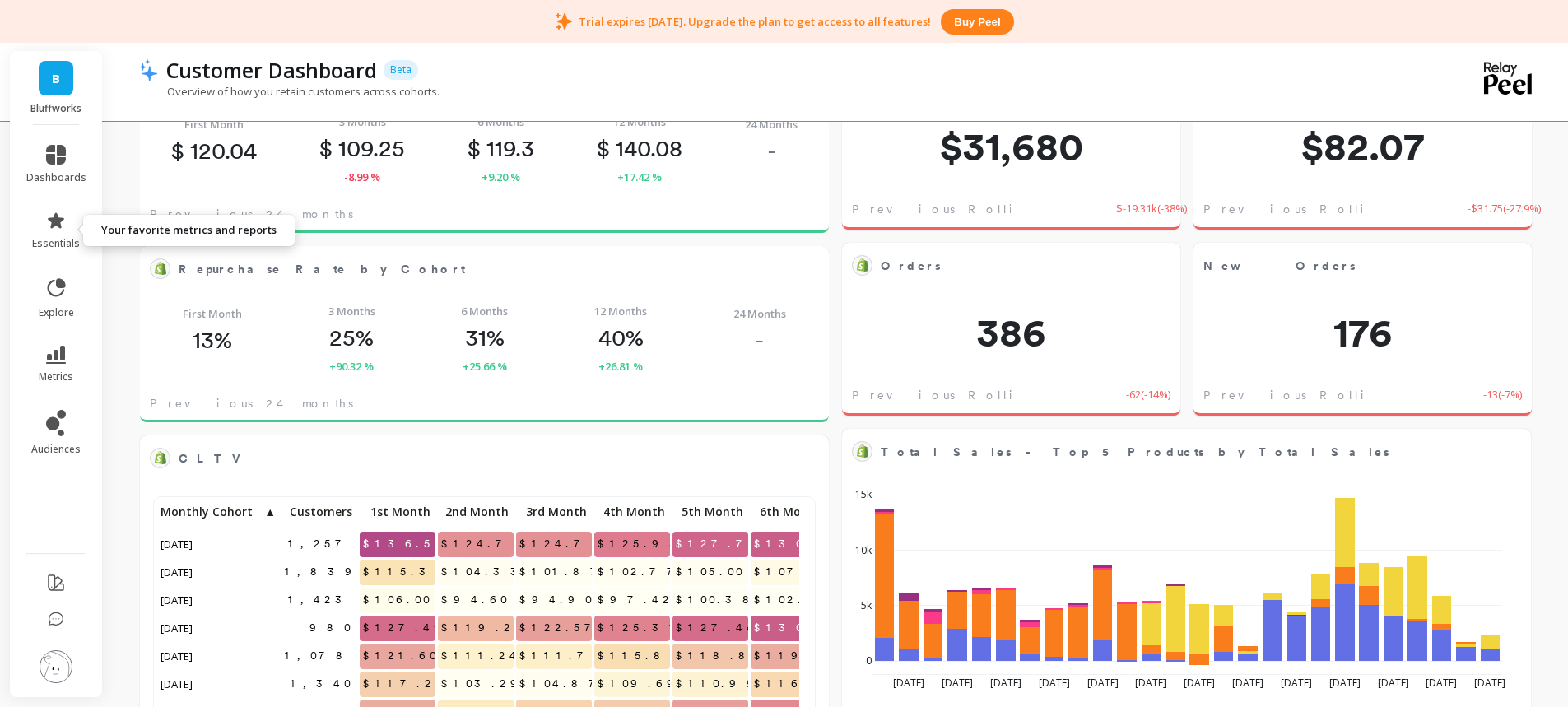
click at [59, 228] on icon at bounding box center [56, 220] width 19 height 19
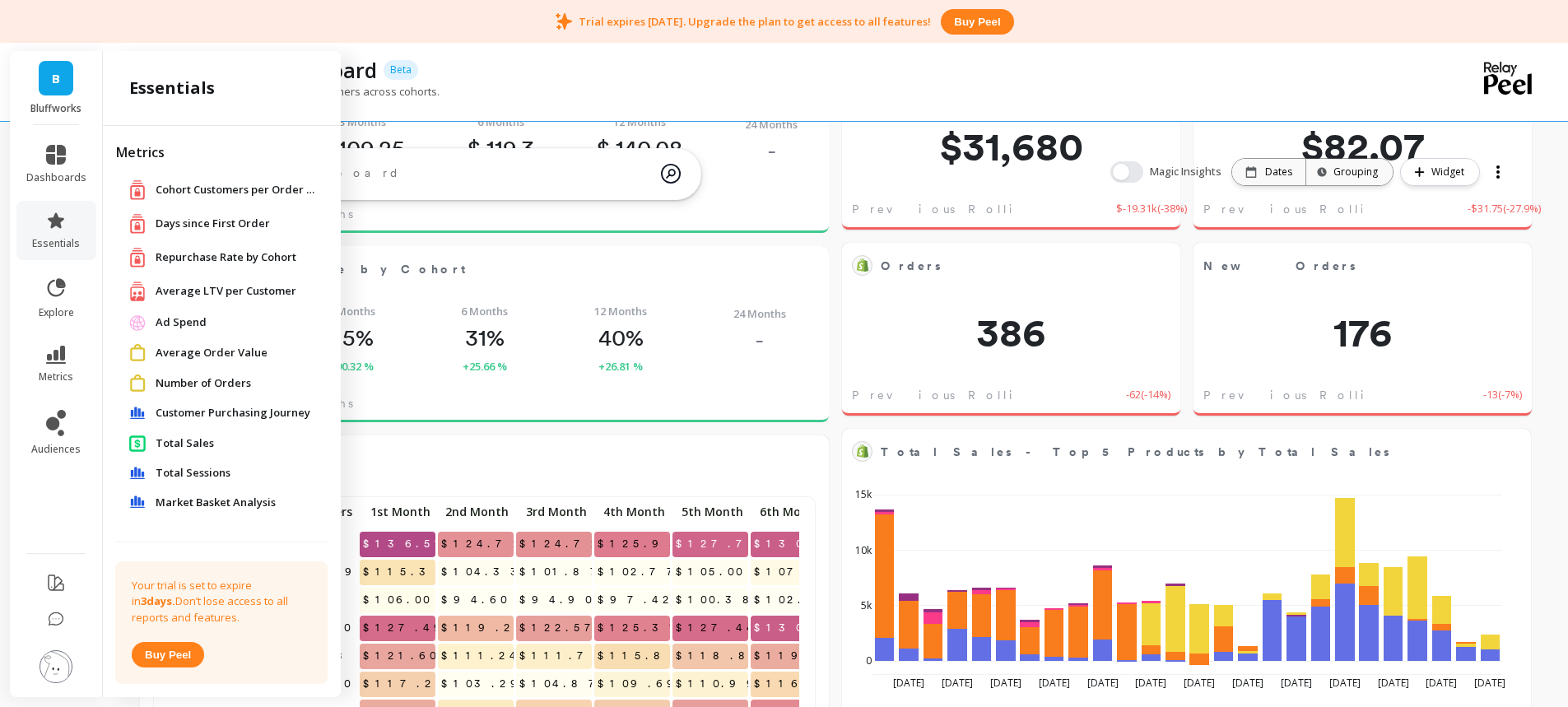
scroll to position [0, 0]
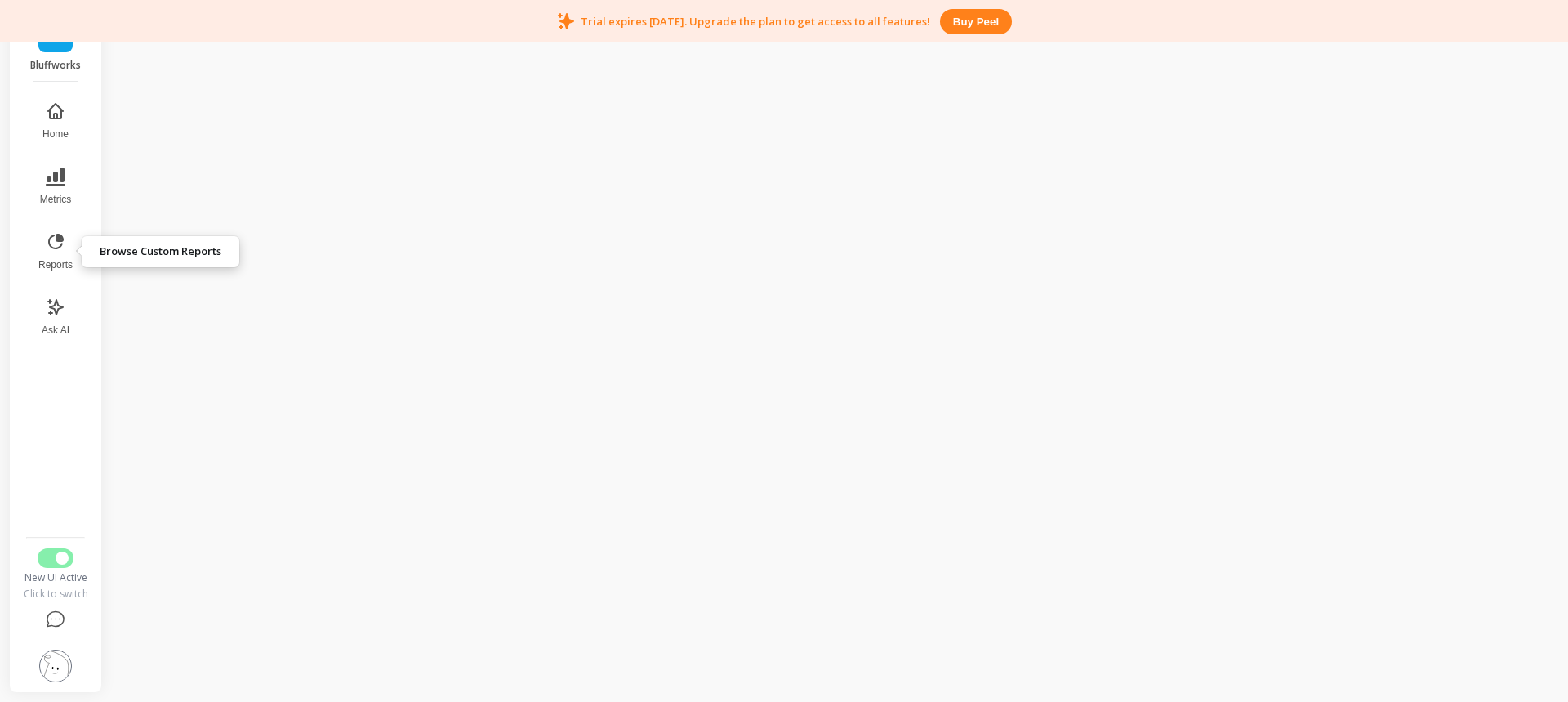
click at [57, 240] on icon at bounding box center [60, 238] width 6 height 6
click at [62, 556] on span "Switch to Legacy UI" at bounding box center [62, 558] width 13 height 13
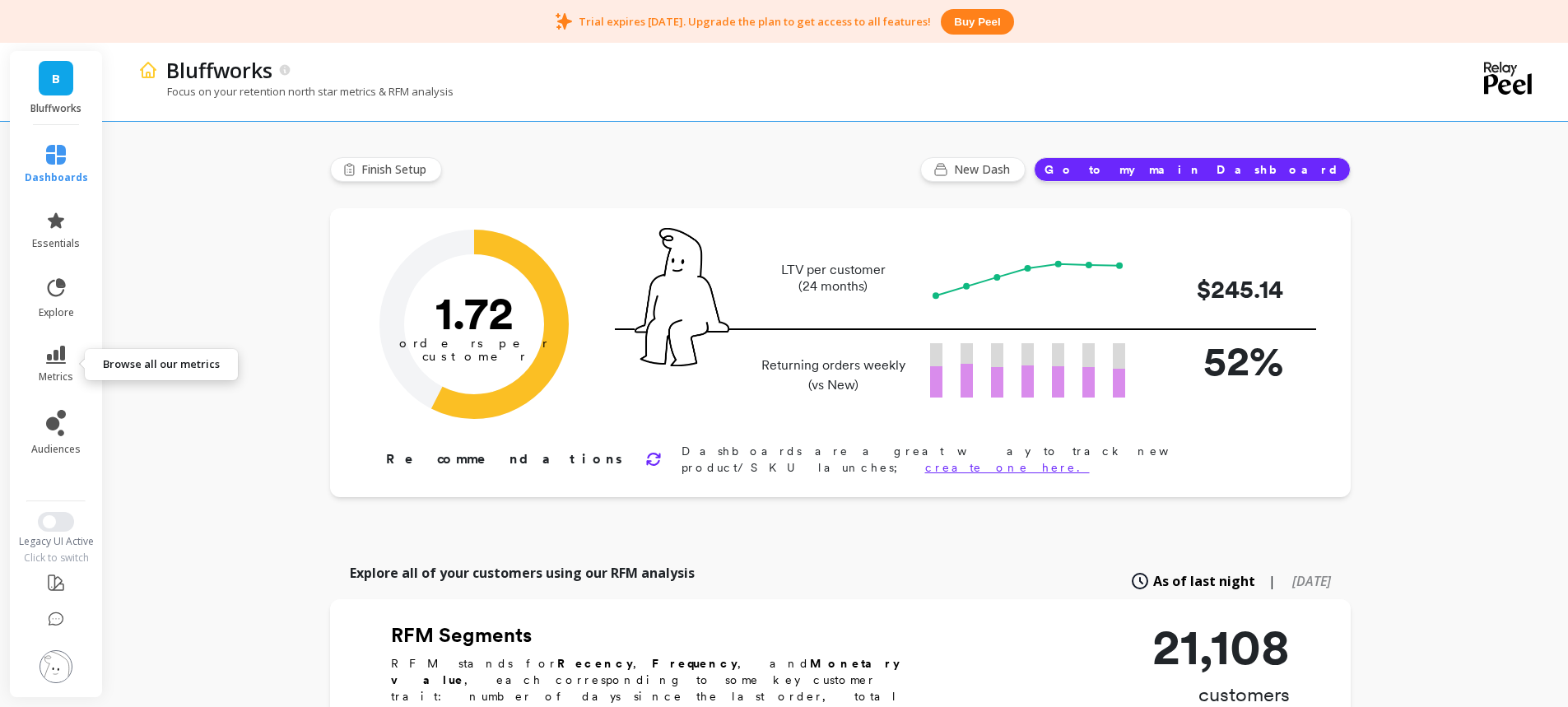
click at [58, 362] on icon at bounding box center [56, 355] width 19 height 19
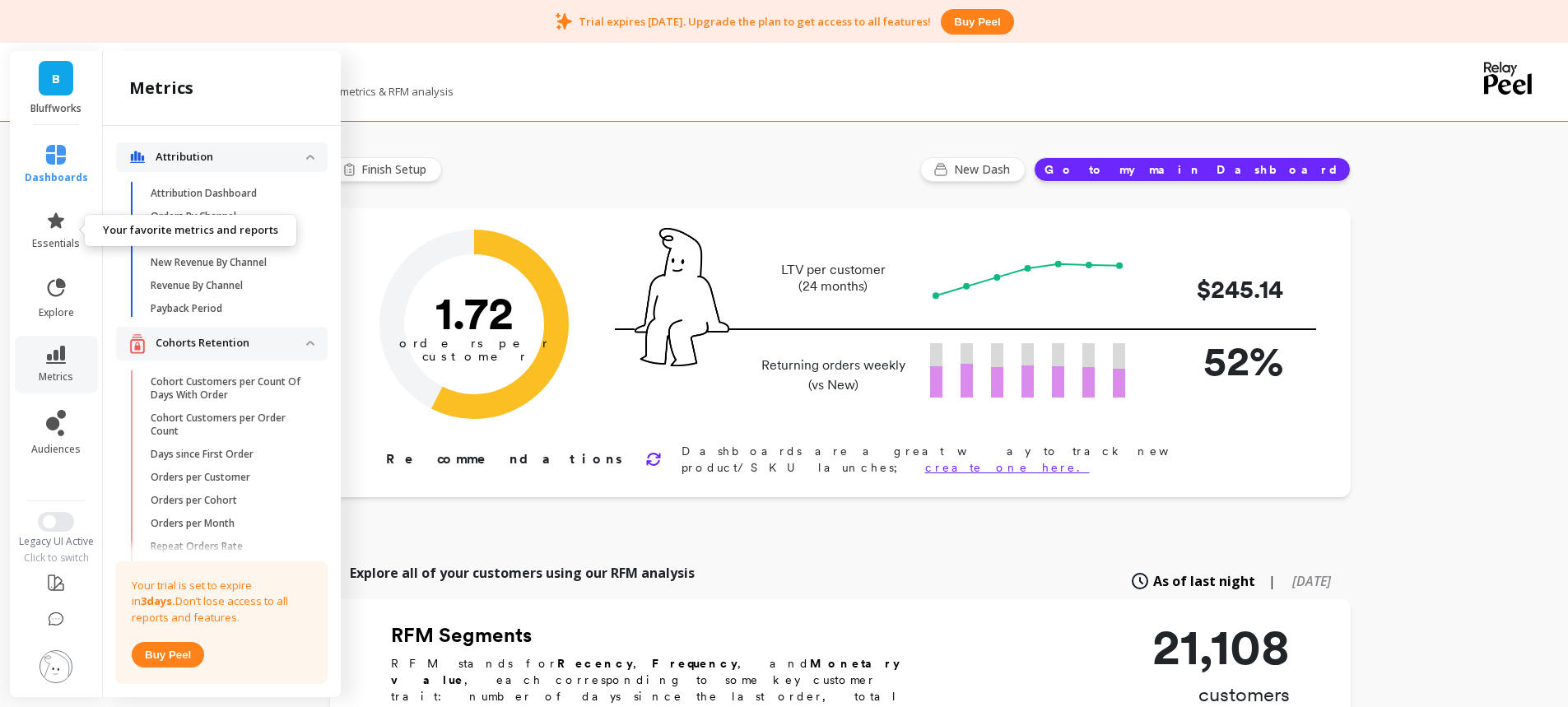
click at [52, 231] on link "essentials" at bounding box center [57, 230] width 63 height 40
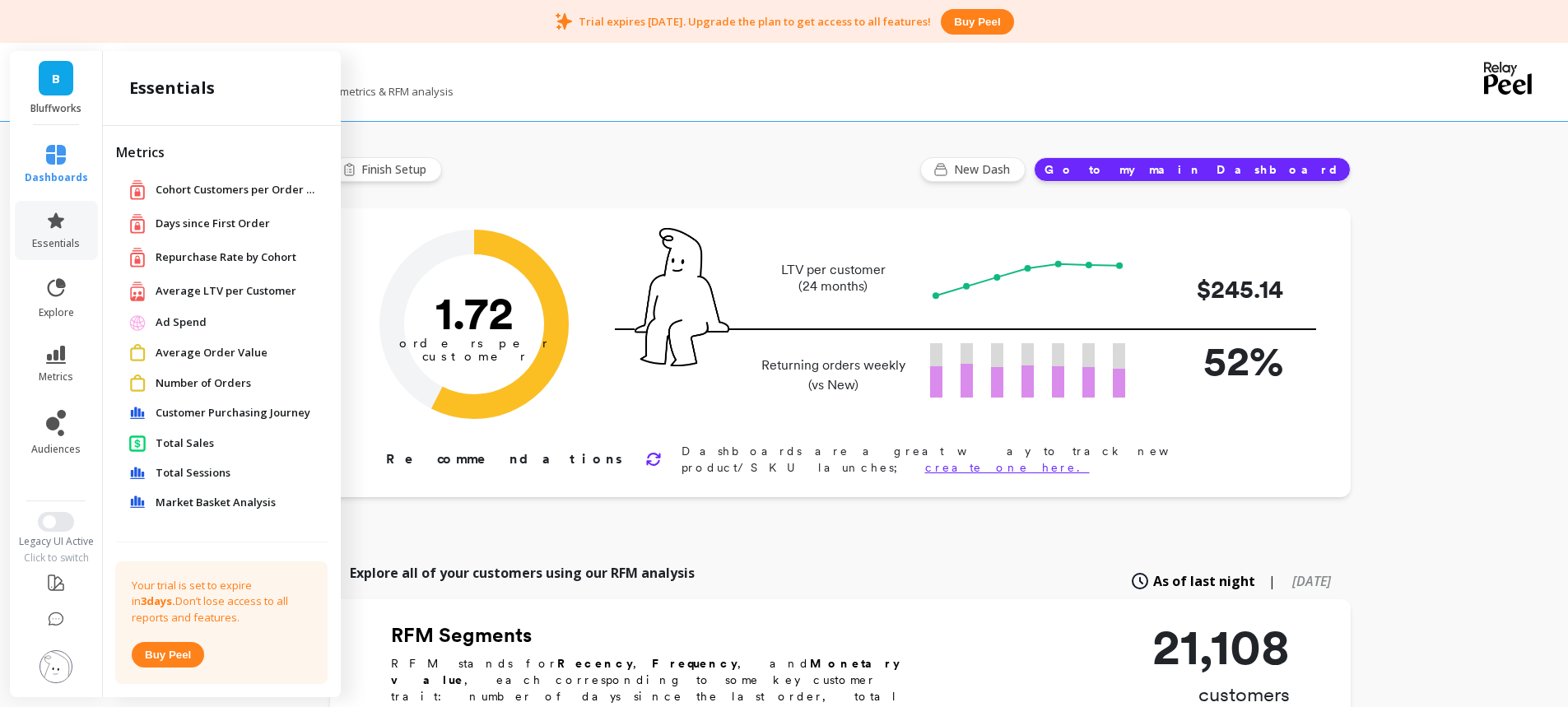
click at [192, 441] on span "Total Sales" at bounding box center [185, 443] width 58 height 17
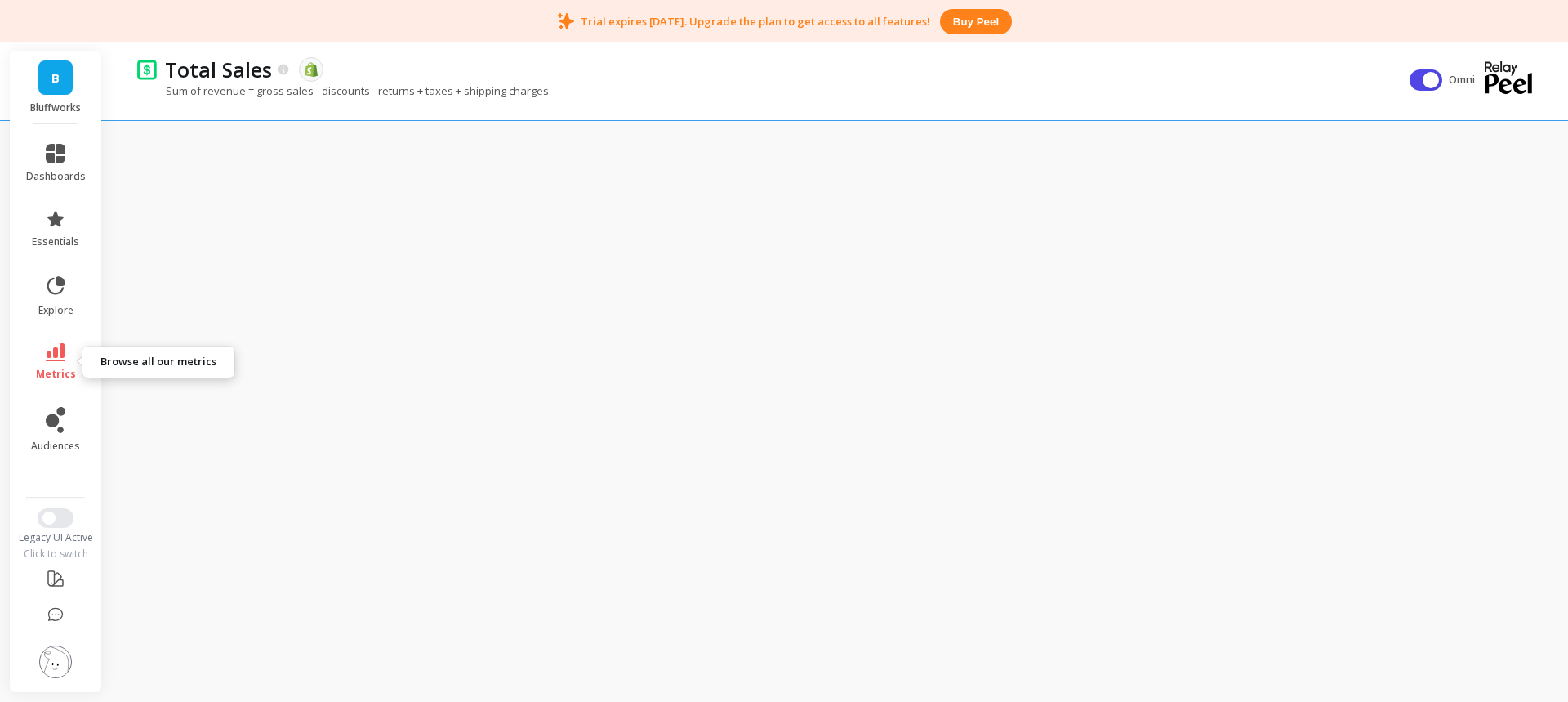
click at [40, 359] on link "metrics" at bounding box center [55, 362] width 60 height 38
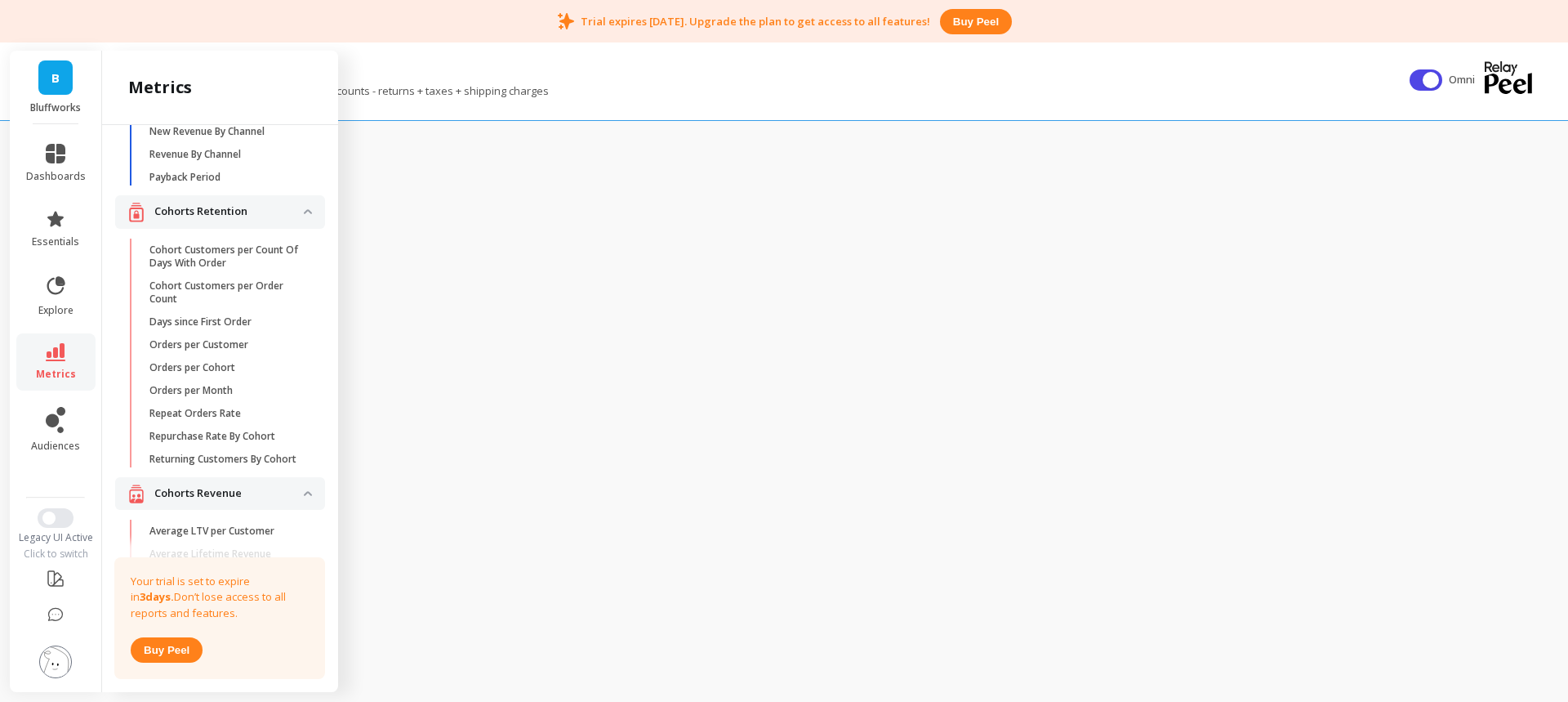
scroll to position [115, 0]
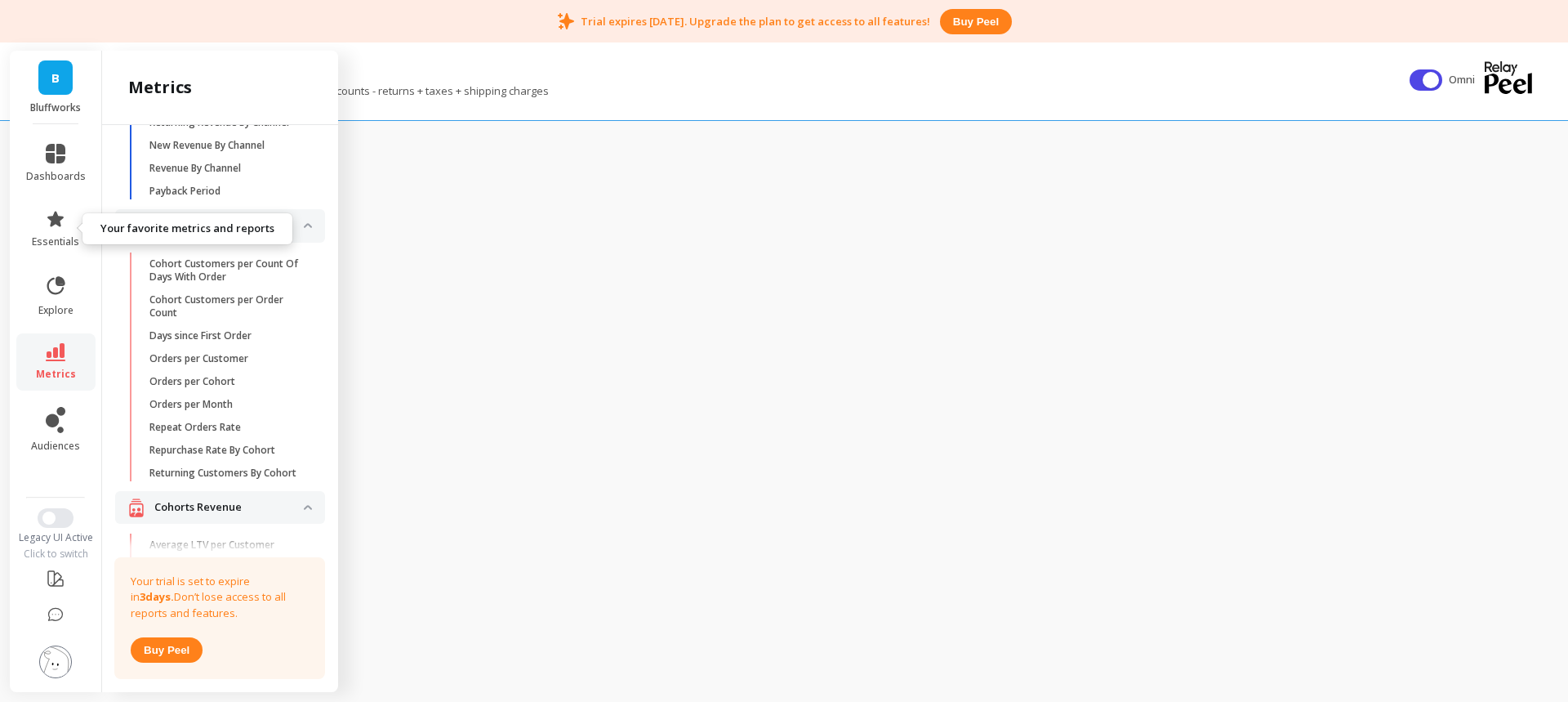
click at [64, 225] on icon at bounding box center [55, 218] width 19 height 19
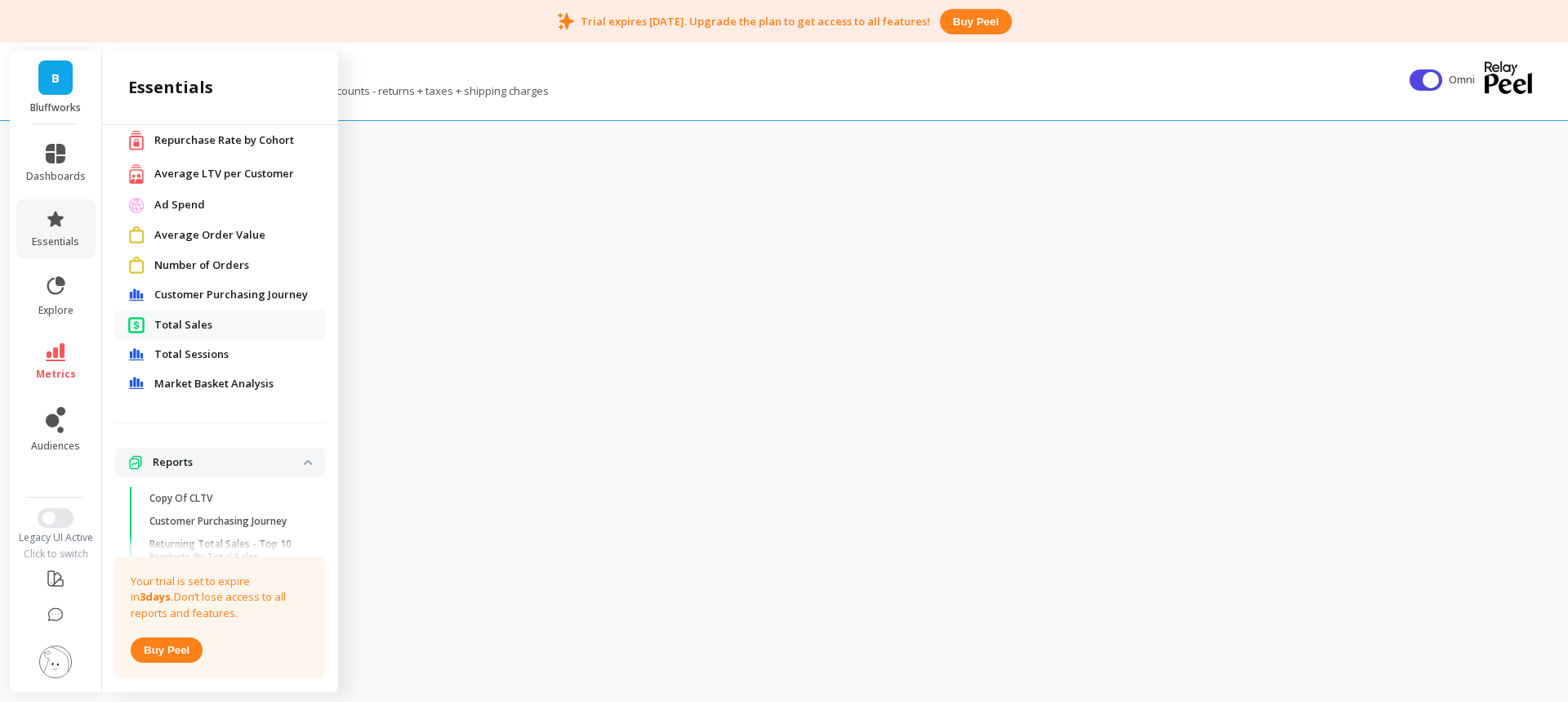
scroll to position [0, 0]
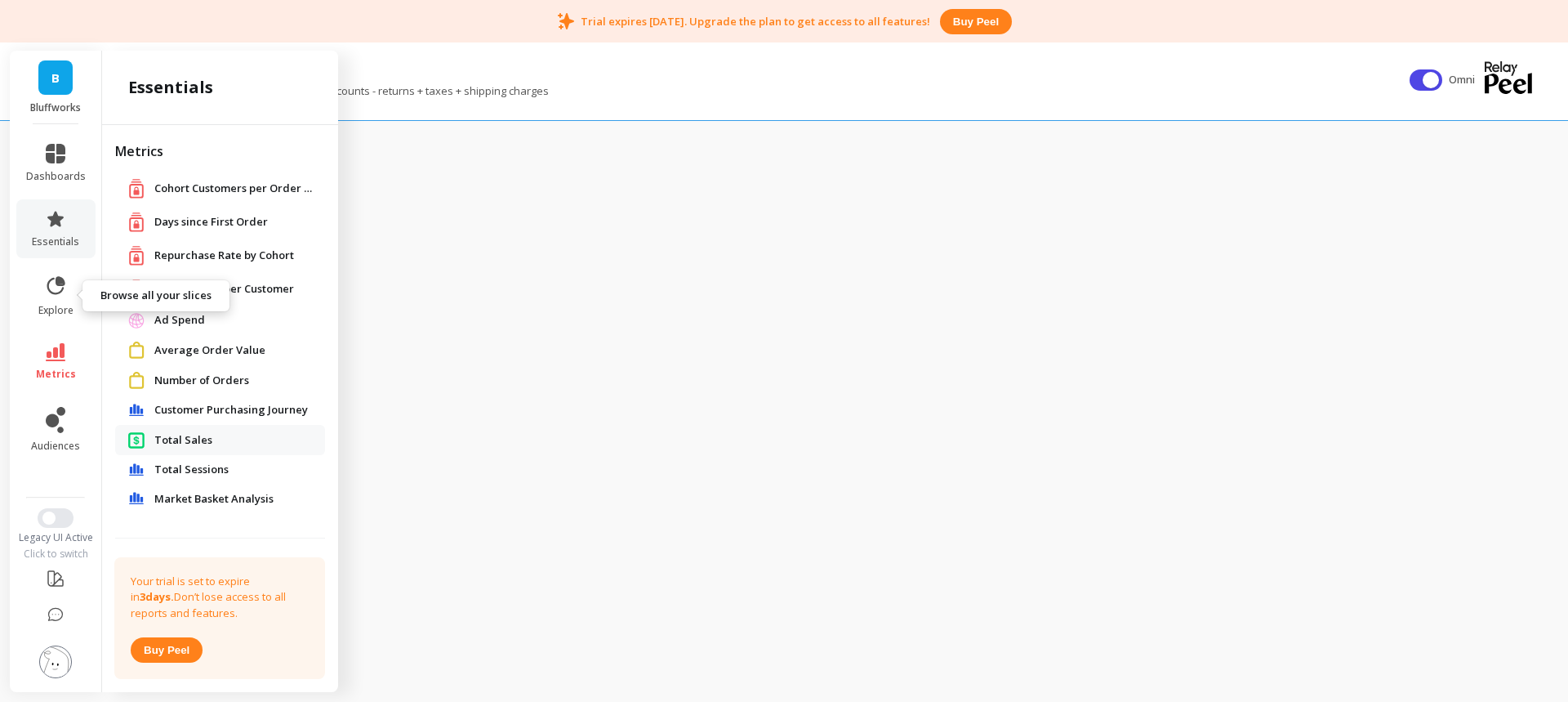
click at [47, 369] on span "metrics" at bounding box center [55, 374] width 40 height 13
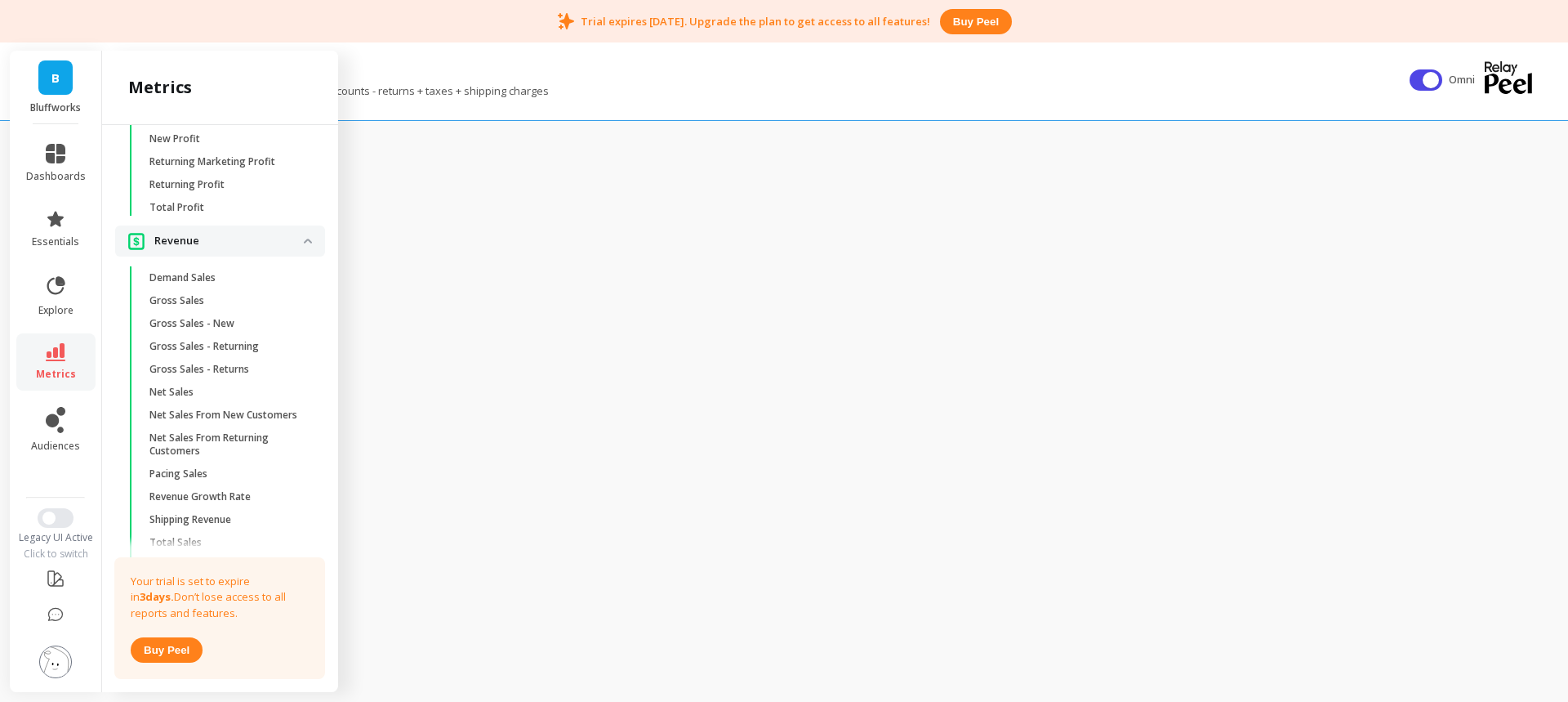
scroll to position [2862, 0]
click at [203, 305] on span "Gross Sales" at bounding box center [226, 298] width 156 height 13
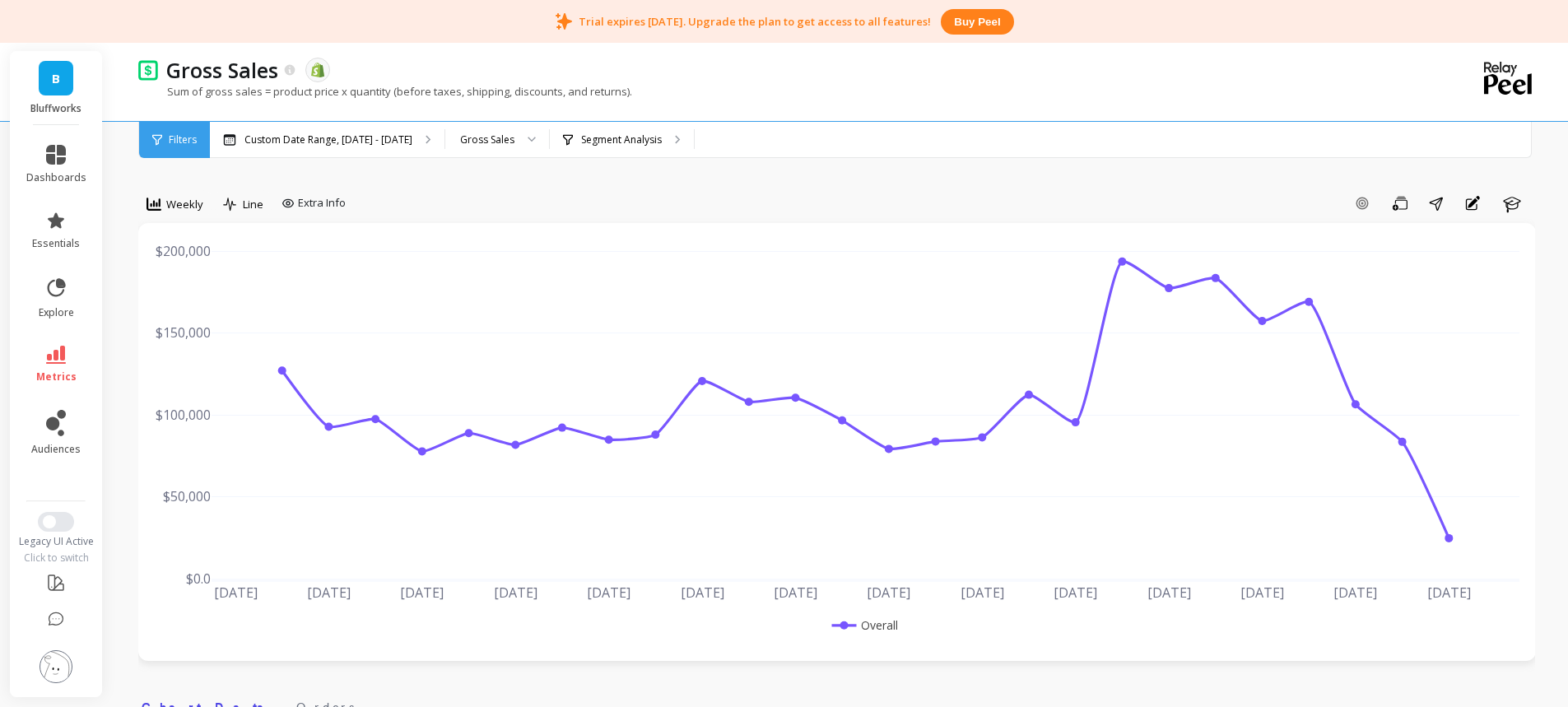
click at [497, 142] on div "Gross Sales" at bounding box center [487, 139] width 55 height 16
click at [629, 200] on div "Add Goal Save Share Annotations Learn" at bounding box center [944, 203] width 1183 height 26
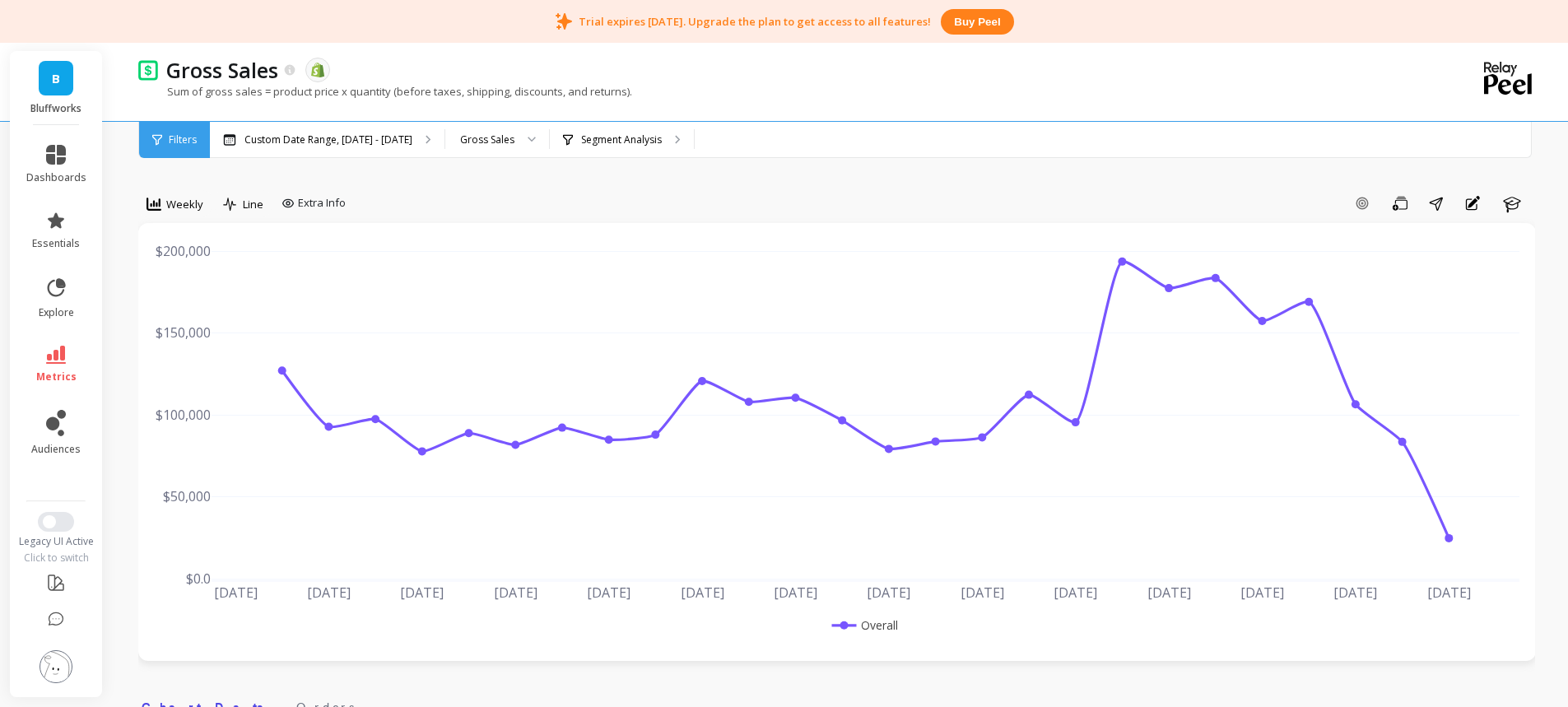
click at [804, 193] on div "Add Goal Save Share Annotations Learn" at bounding box center [944, 203] width 1183 height 26
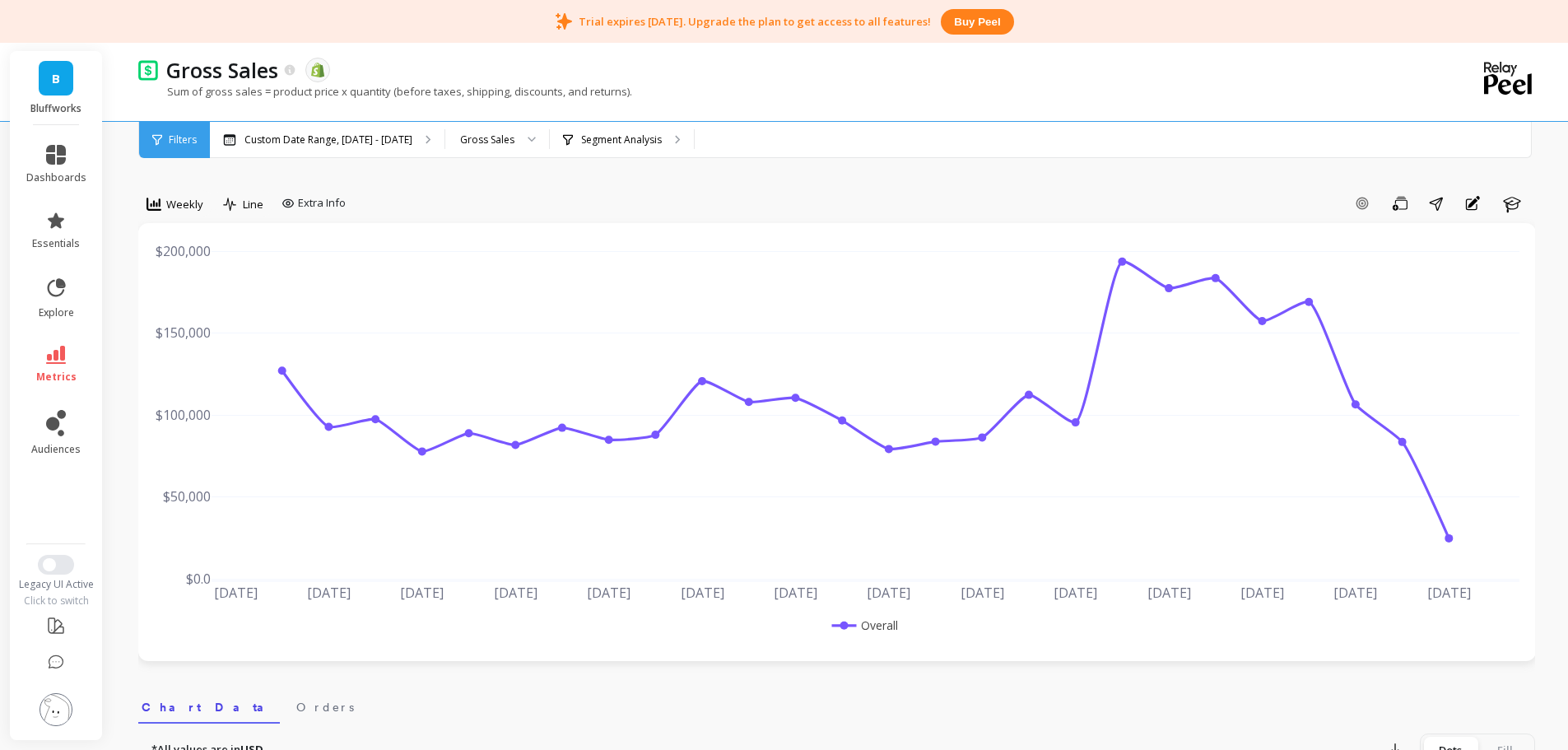
click at [57, 705] on img at bounding box center [56, 709] width 32 height 32
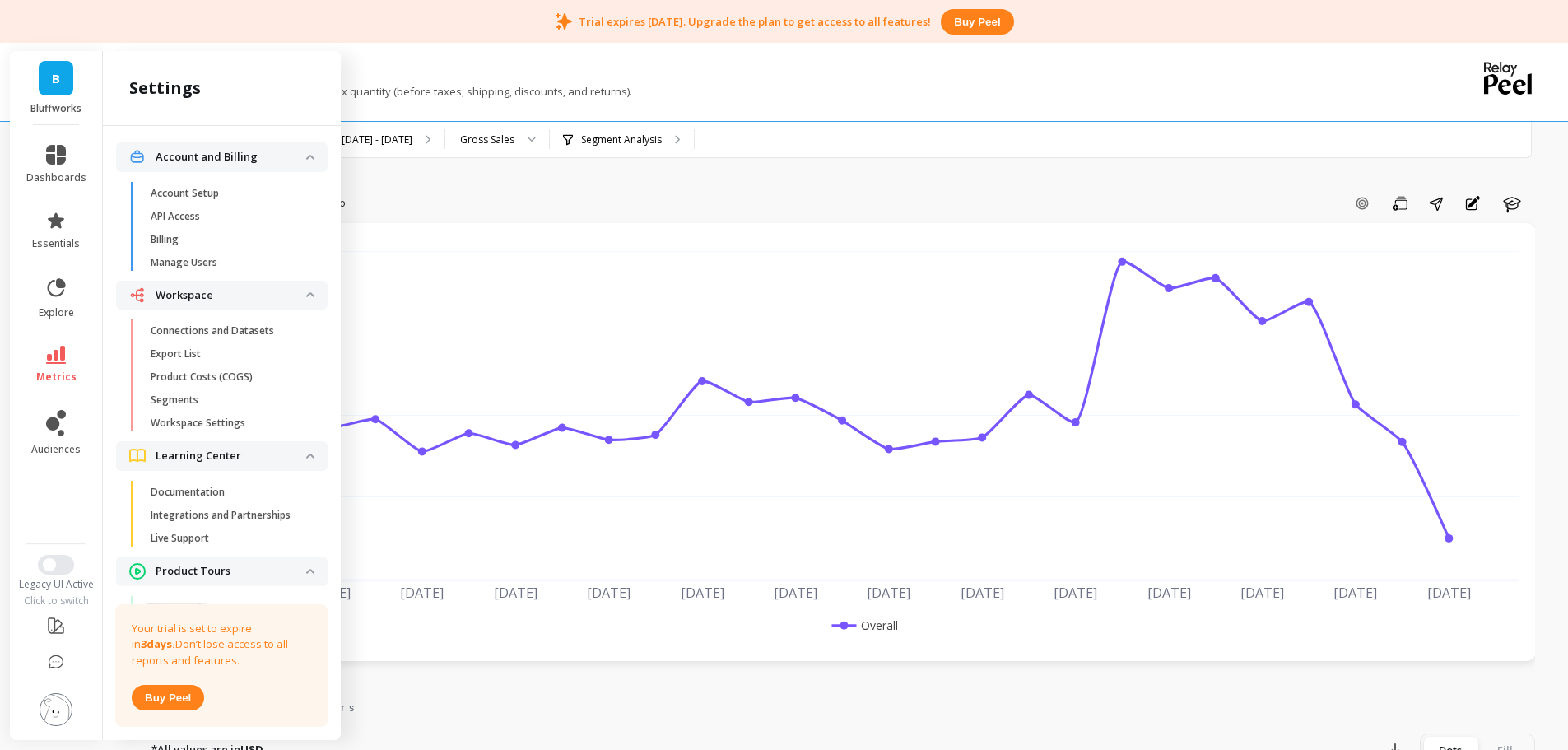
click at [240, 324] on p "Connections and Datasets" at bounding box center [212, 330] width 123 height 13
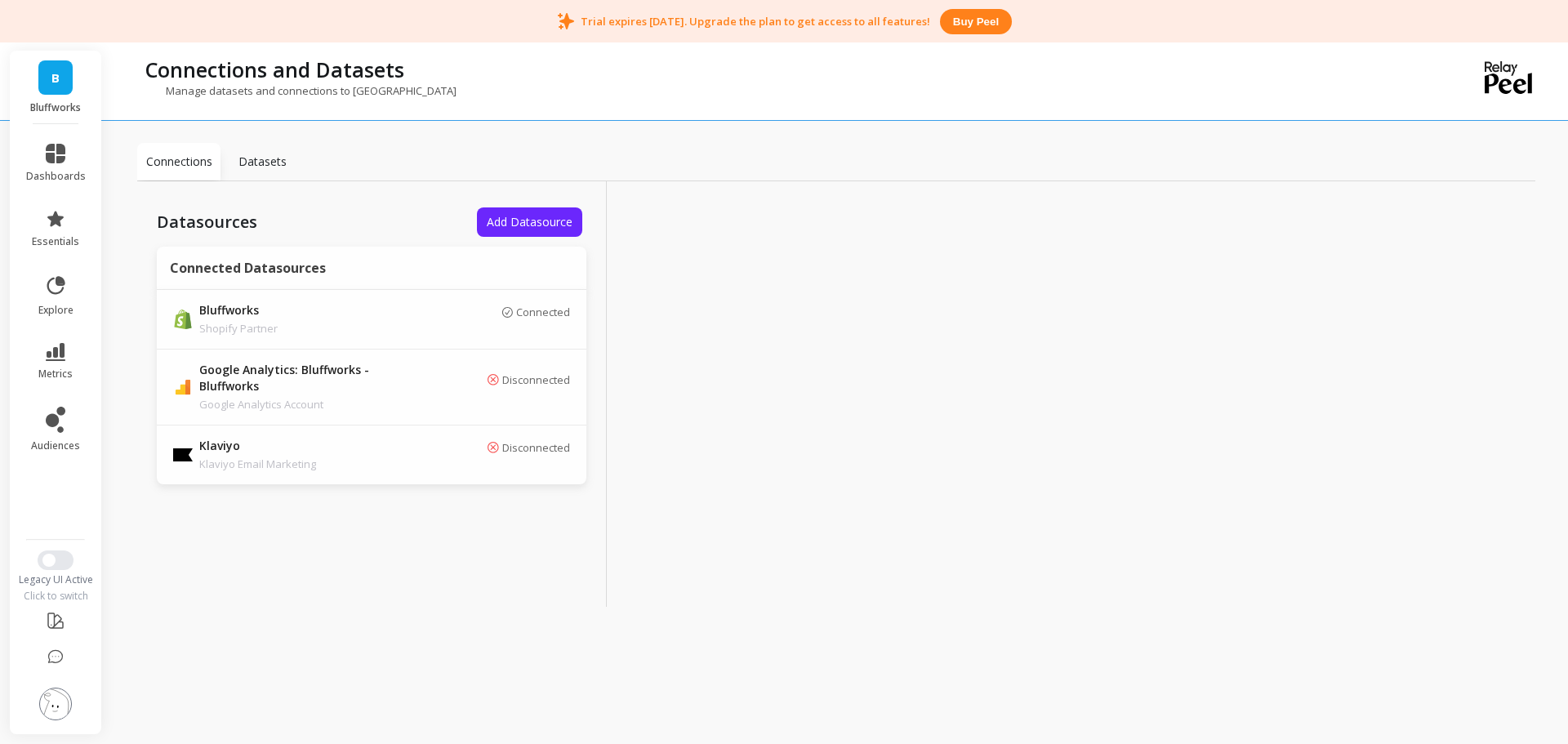
click at [416, 512] on div "Datasources Add Datasource Connected Datasources Bluffworks Shopify Partner Con…" at bounding box center [372, 394] width 470 height 425
click at [54, 700] on img at bounding box center [55, 703] width 32 height 32
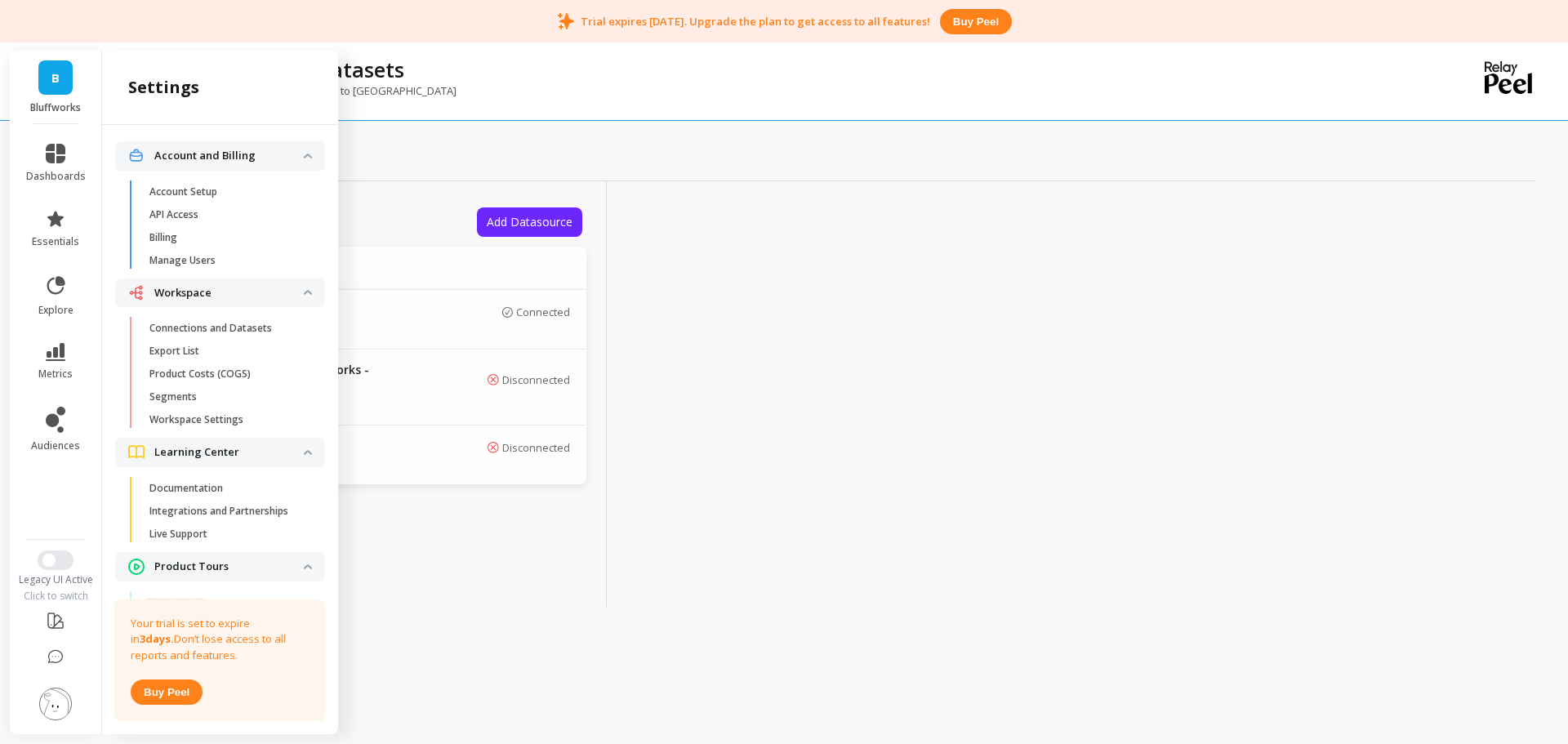
click at [233, 373] on p "Product Costs (COGS)" at bounding box center [200, 374] width 101 height 13
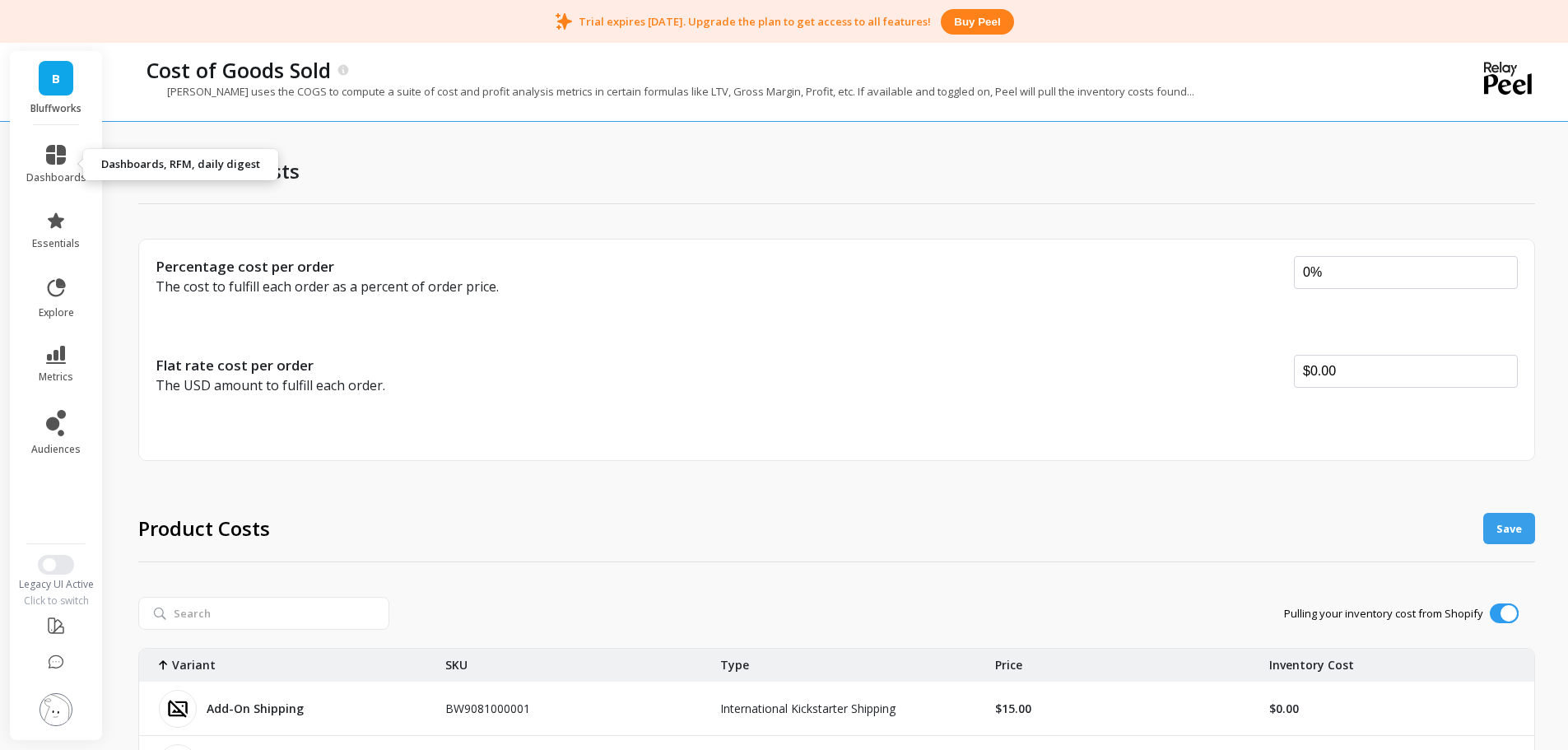
click at [70, 157] on link "dashboards" at bounding box center [56, 164] width 60 height 40
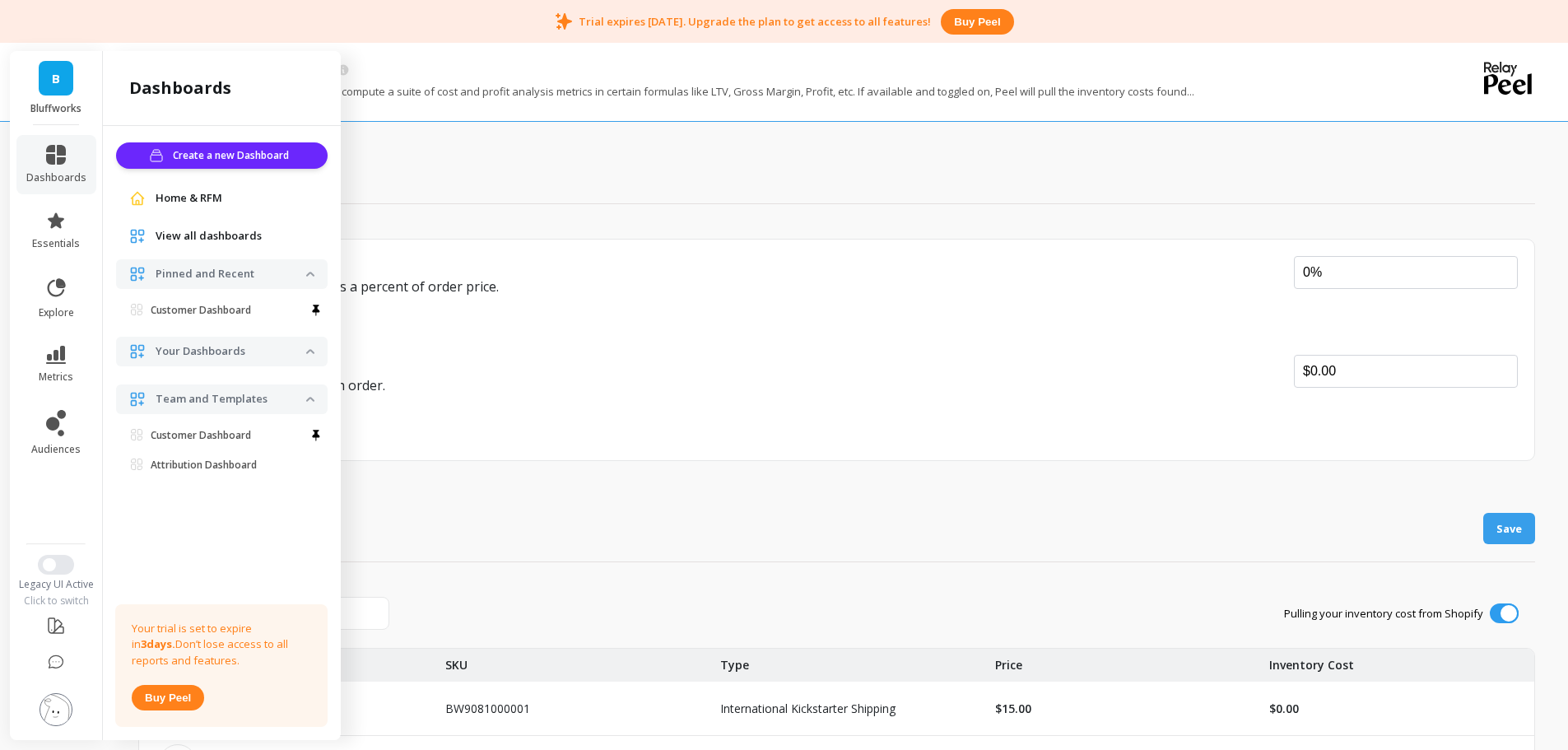
click at [199, 200] on span "Home & RFM" at bounding box center [189, 199] width 67 height 17
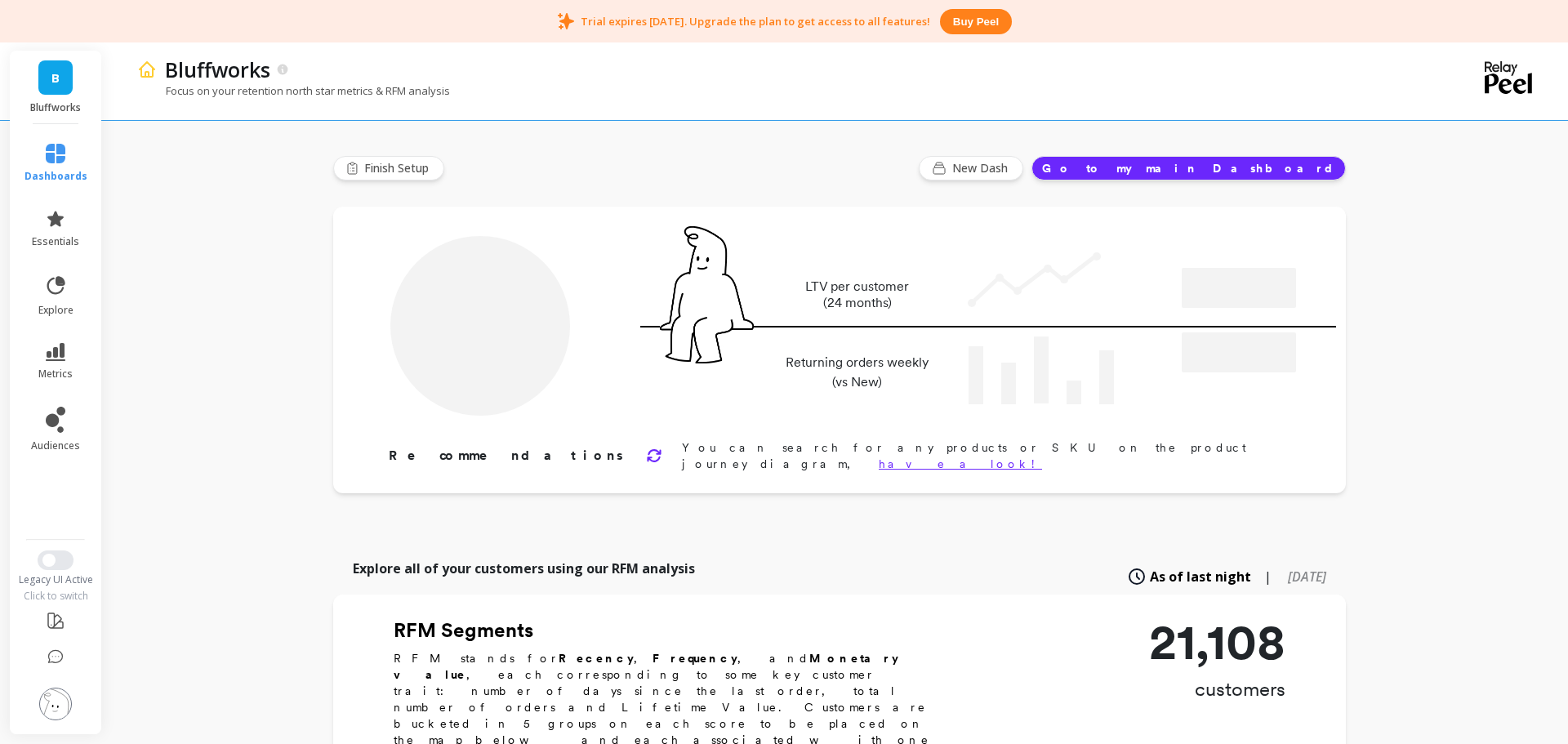
type input "Champions"
type input "1323"
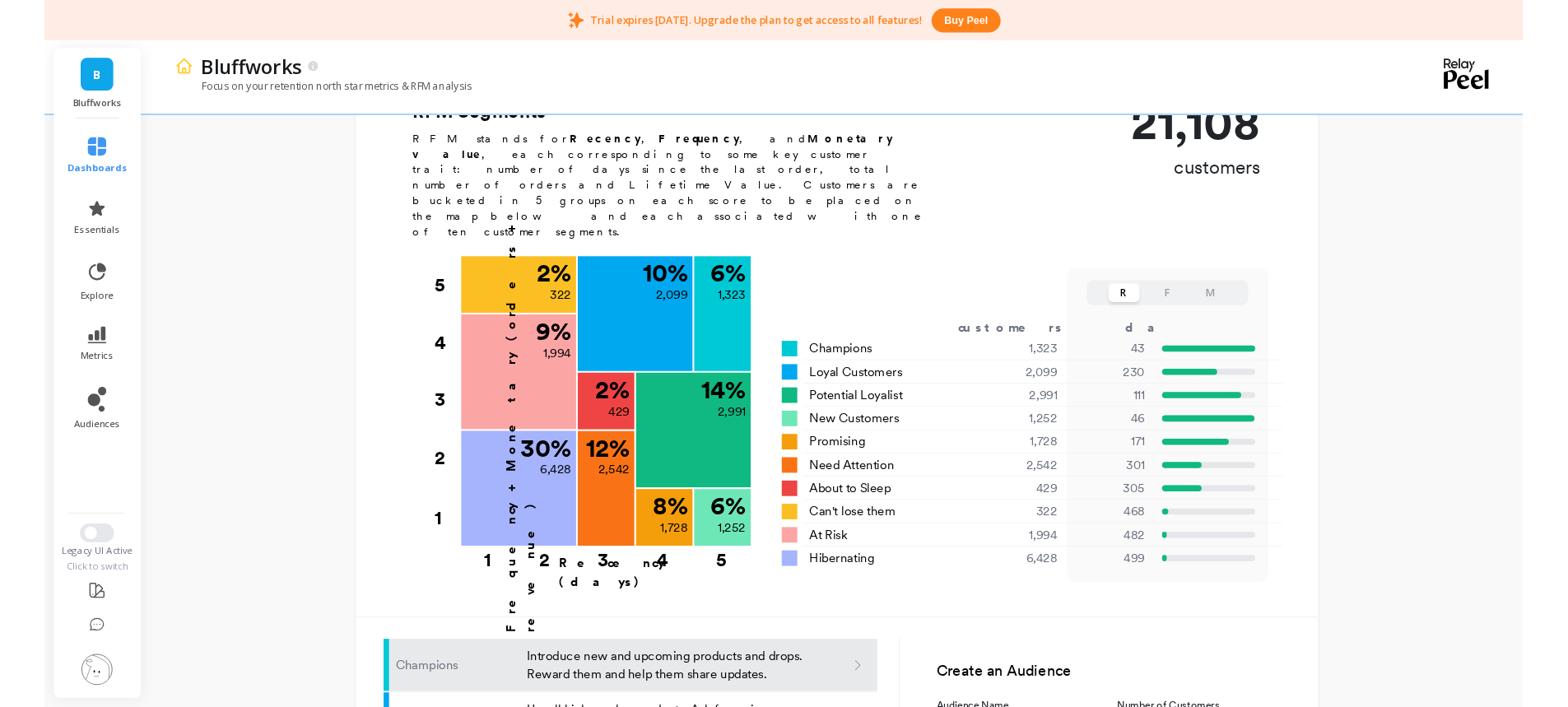
scroll to position [576, 0]
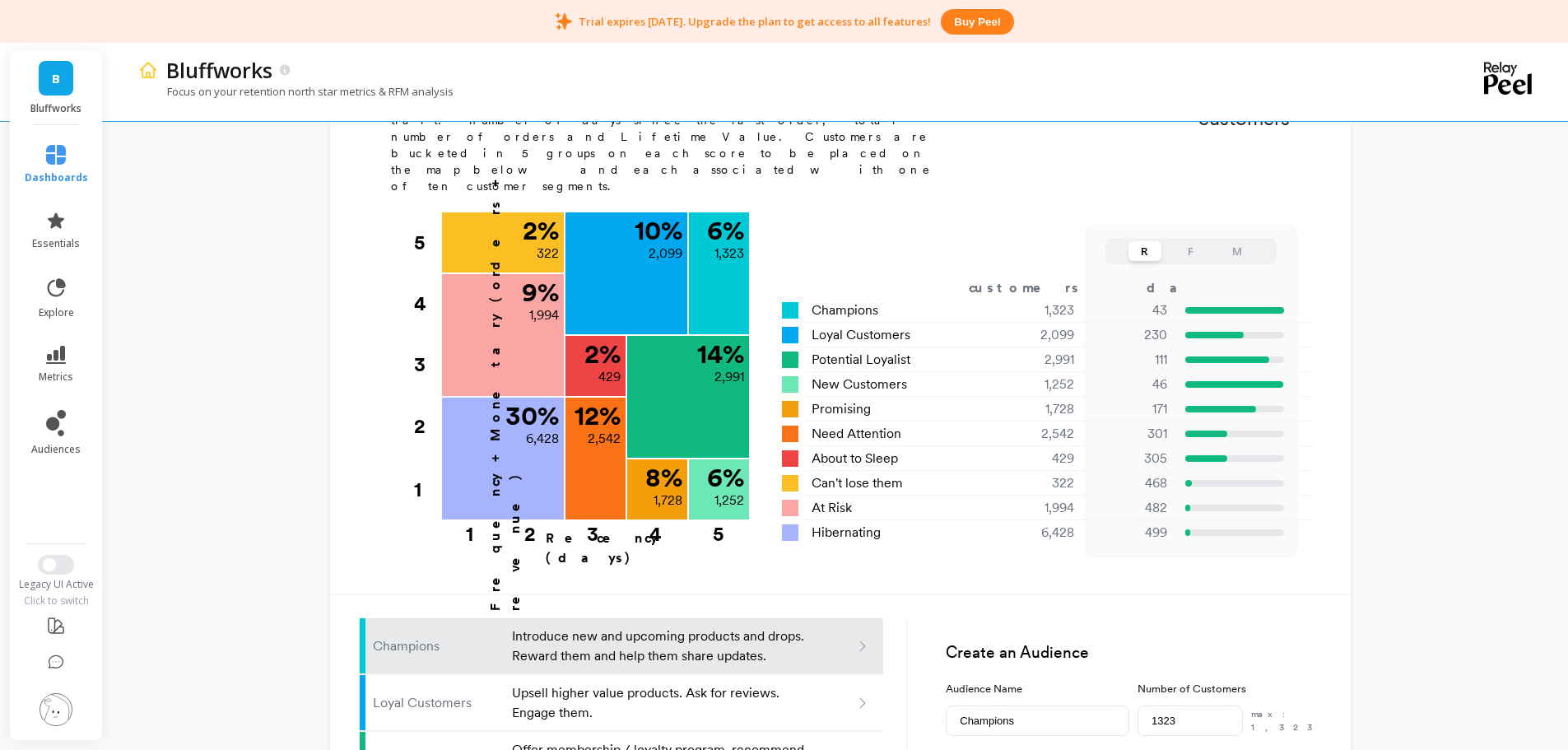
click at [1194, 241] on button "F" at bounding box center [1190, 251] width 32 height 19
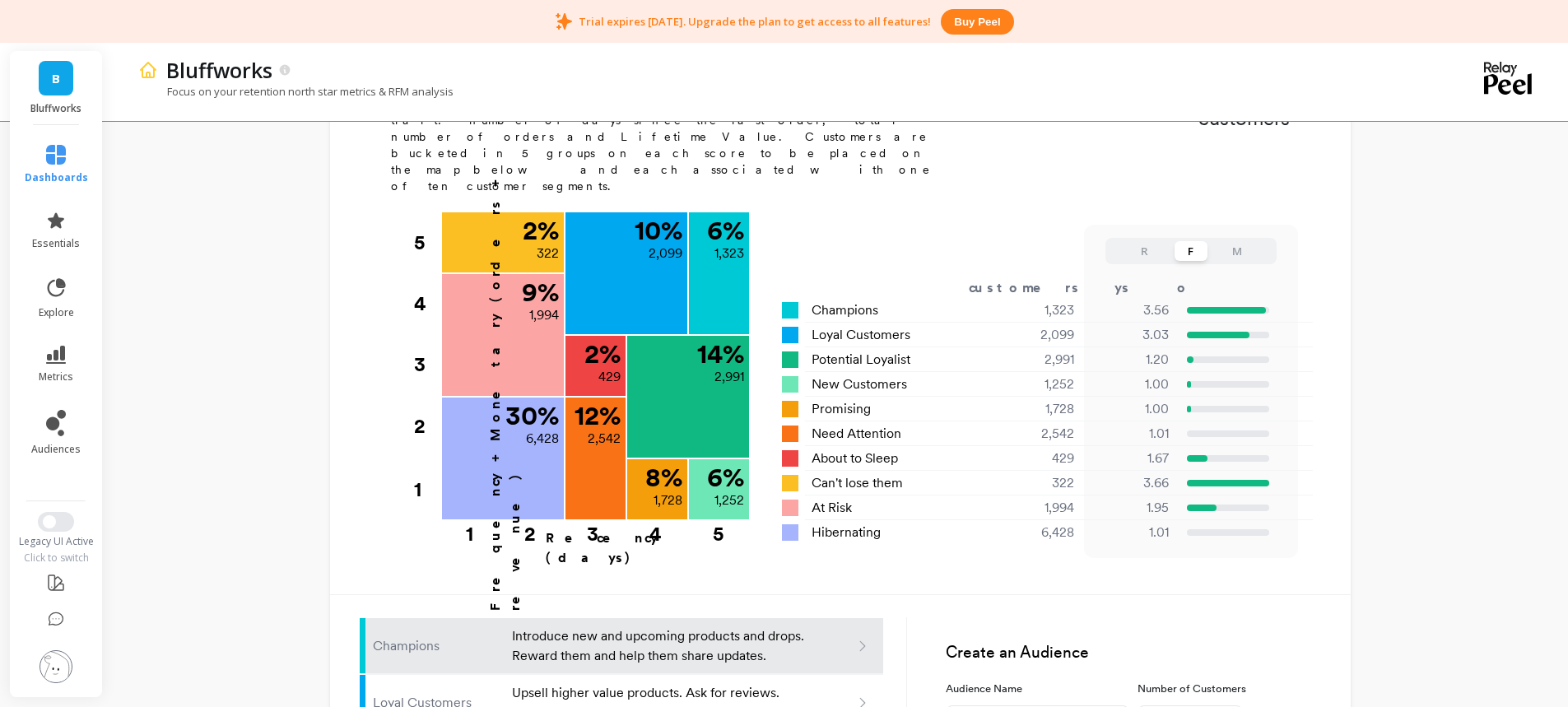
click at [1143, 241] on button "R" at bounding box center [1144, 251] width 32 height 19
click at [1190, 241] on button "F" at bounding box center [1190, 251] width 32 height 19
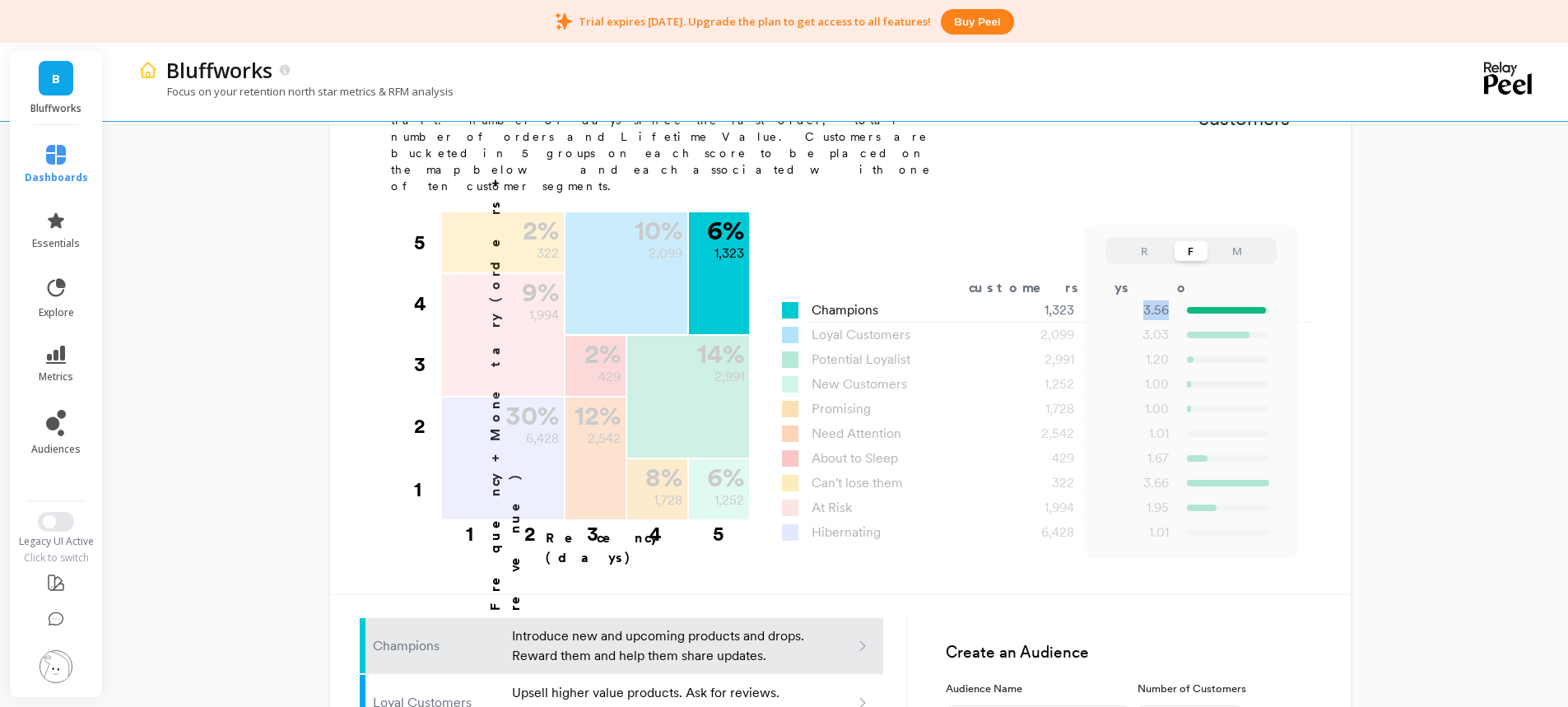
drag, startPoint x: 1145, startPoint y: 251, endPoint x: 1177, endPoint y: 249, distance: 32.1
click at [1177, 301] on div "3.56" at bounding box center [1177, 310] width 183 height 19
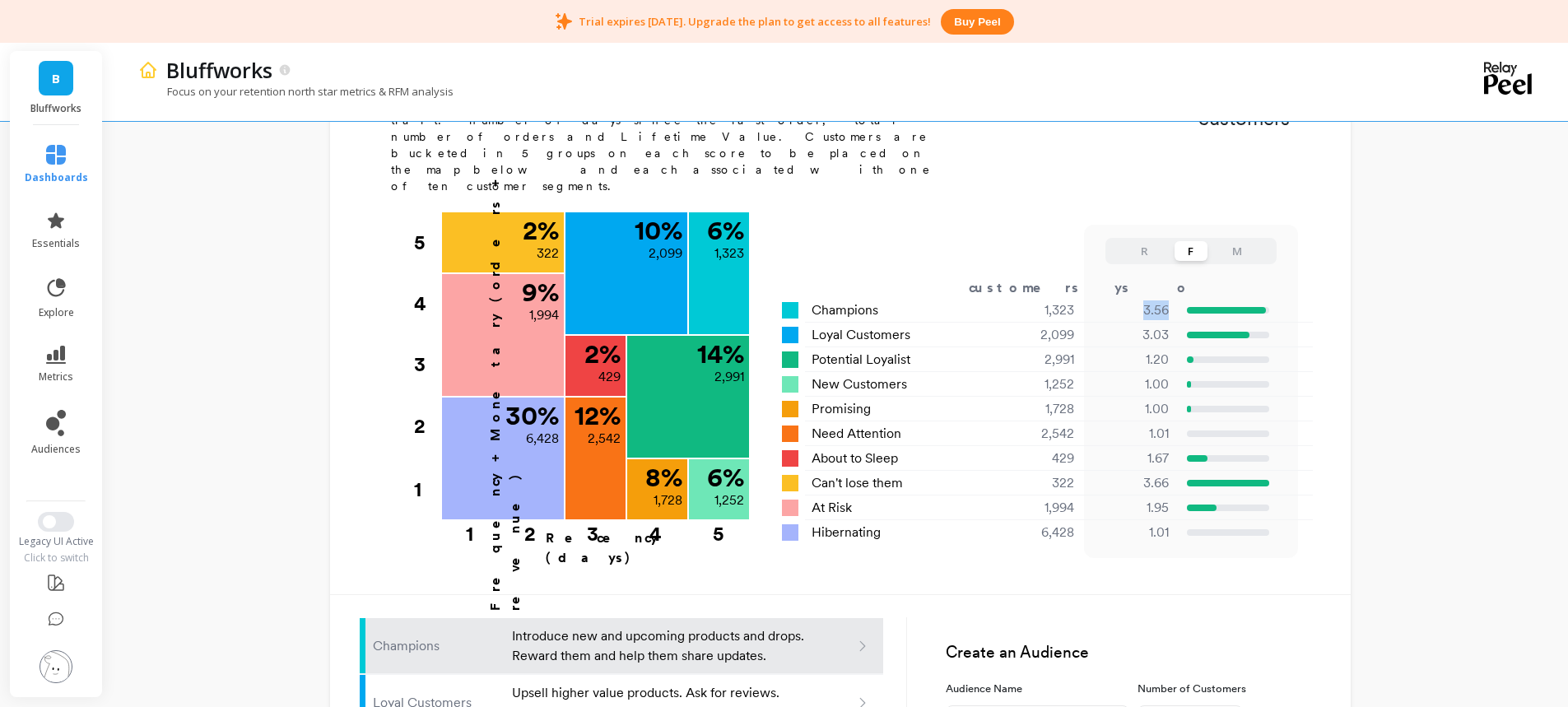
click at [1242, 241] on button "M" at bounding box center [1236, 251] width 32 height 19
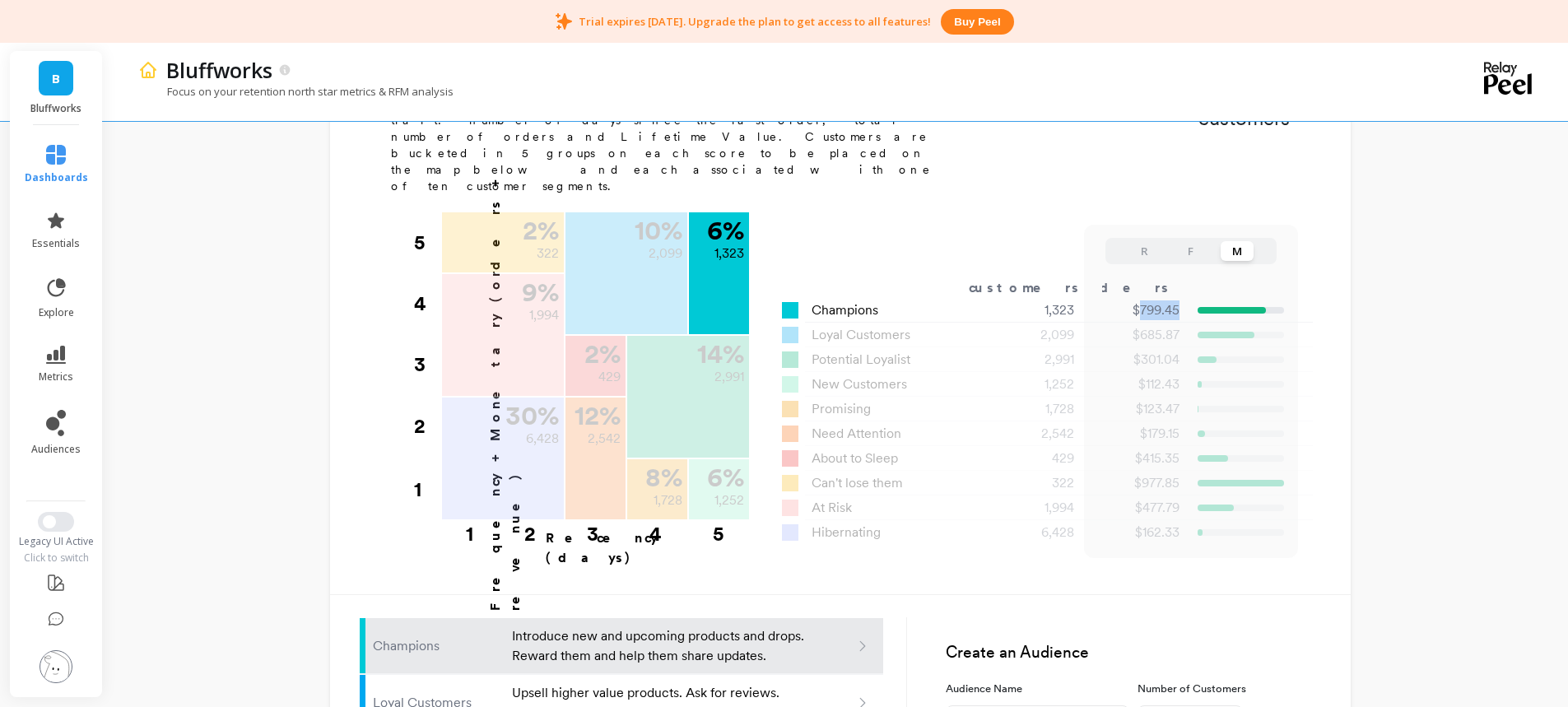
drag, startPoint x: 1137, startPoint y: 251, endPoint x: 1177, endPoint y: 252, distance: 40.0
click at [1177, 301] on p "$799.45" at bounding box center [1137, 310] width 83 height 19
click at [1179, 301] on p "$799.45" at bounding box center [1137, 310] width 83 height 19
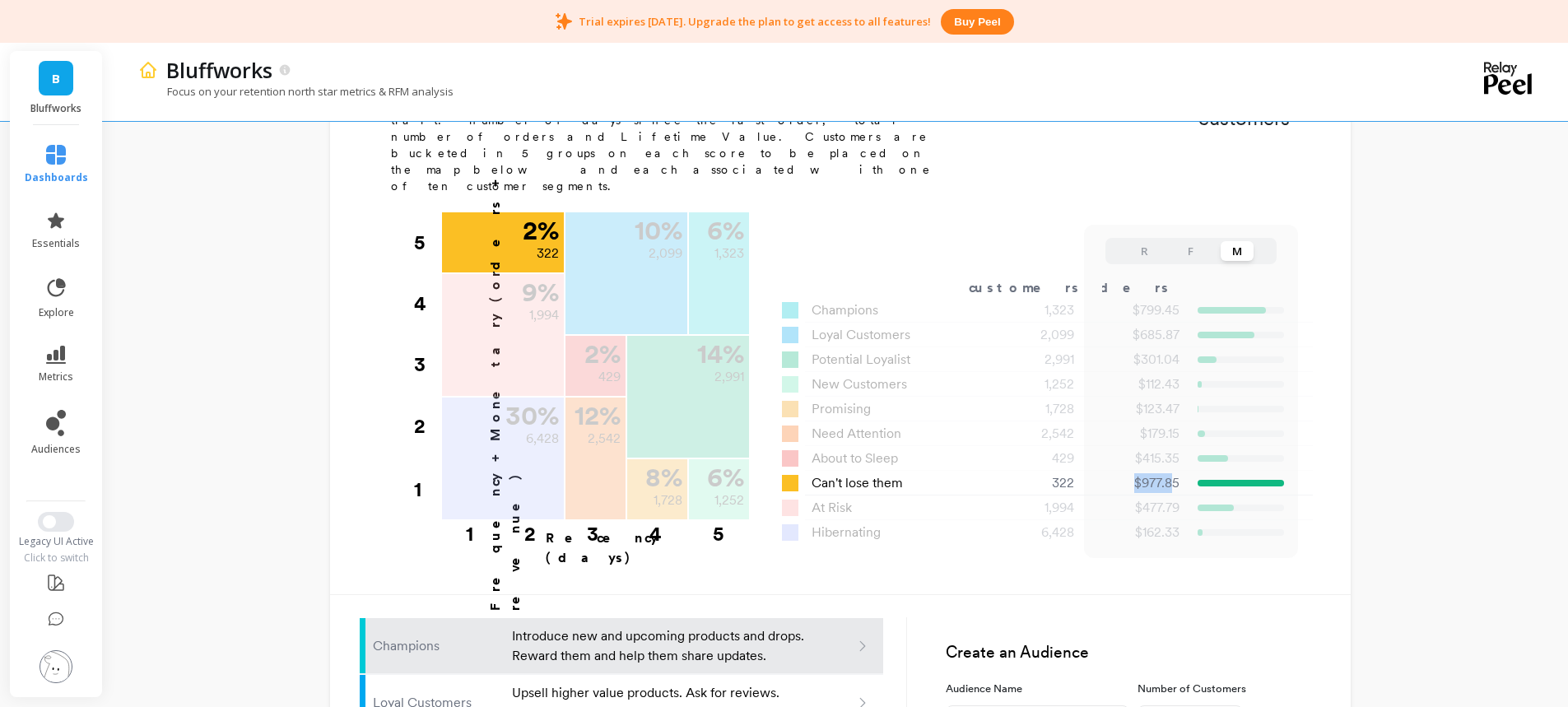
drag, startPoint x: 1134, startPoint y: 420, endPoint x: 1169, endPoint y: 425, distance: 35.4
click at [1169, 473] on p "$977.85" at bounding box center [1137, 482] width 83 height 19
click at [1111, 473] on p "$977.85" at bounding box center [1137, 482] width 83 height 19
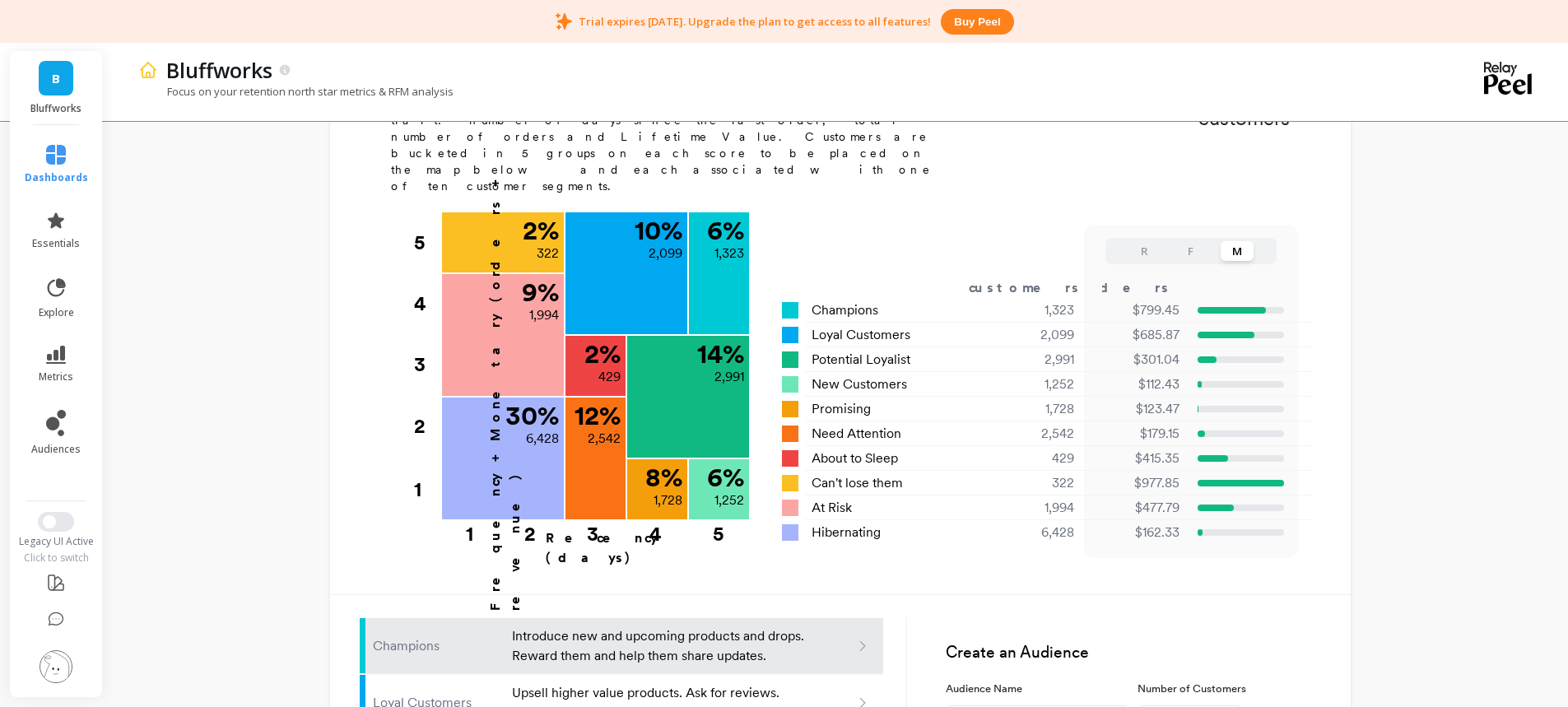
click at [1187, 241] on button "F" at bounding box center [1190, 251] width 32 height 19
click at [1139, 241] on button "R" at bounding box center [1144, 251] width 32 height 19
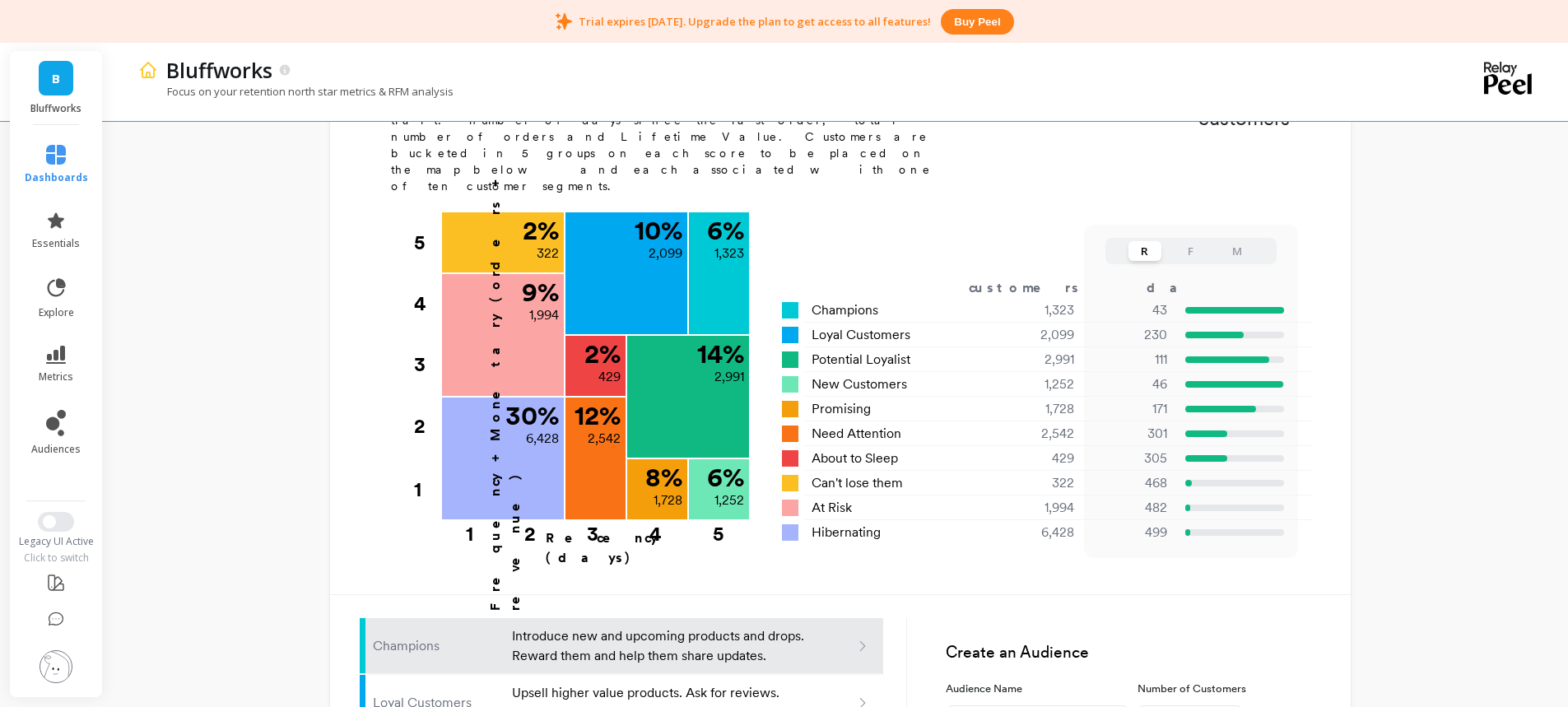
click at [1356, 311] on div "Bluffworks Focus on your retention north star metrics & RFM analysis Finish Set…" at bounding box center [840, 333] width 1456 height 1819
click at [64, 355] on icon at bounding box center [56, 355] width 19 height 19
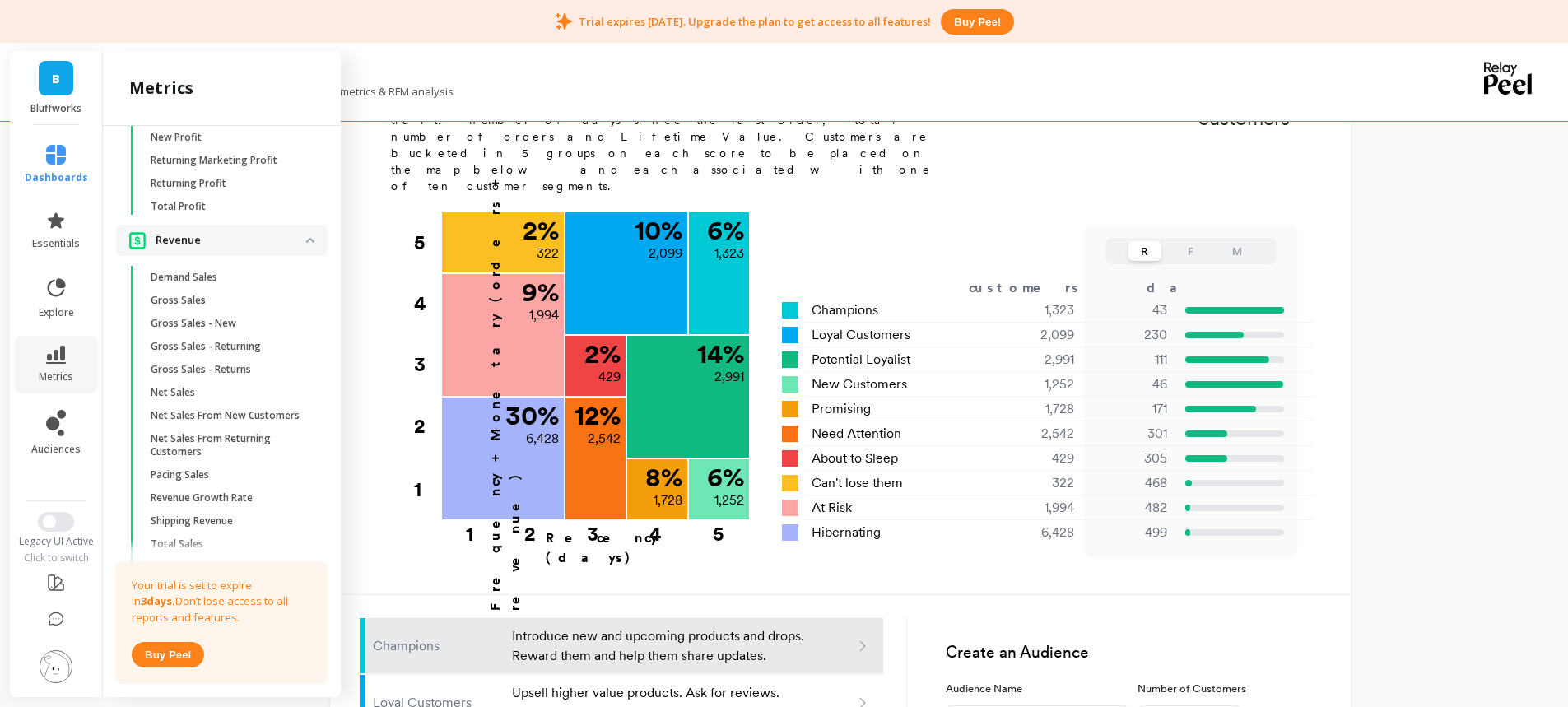
scroll to position [2562, 0]
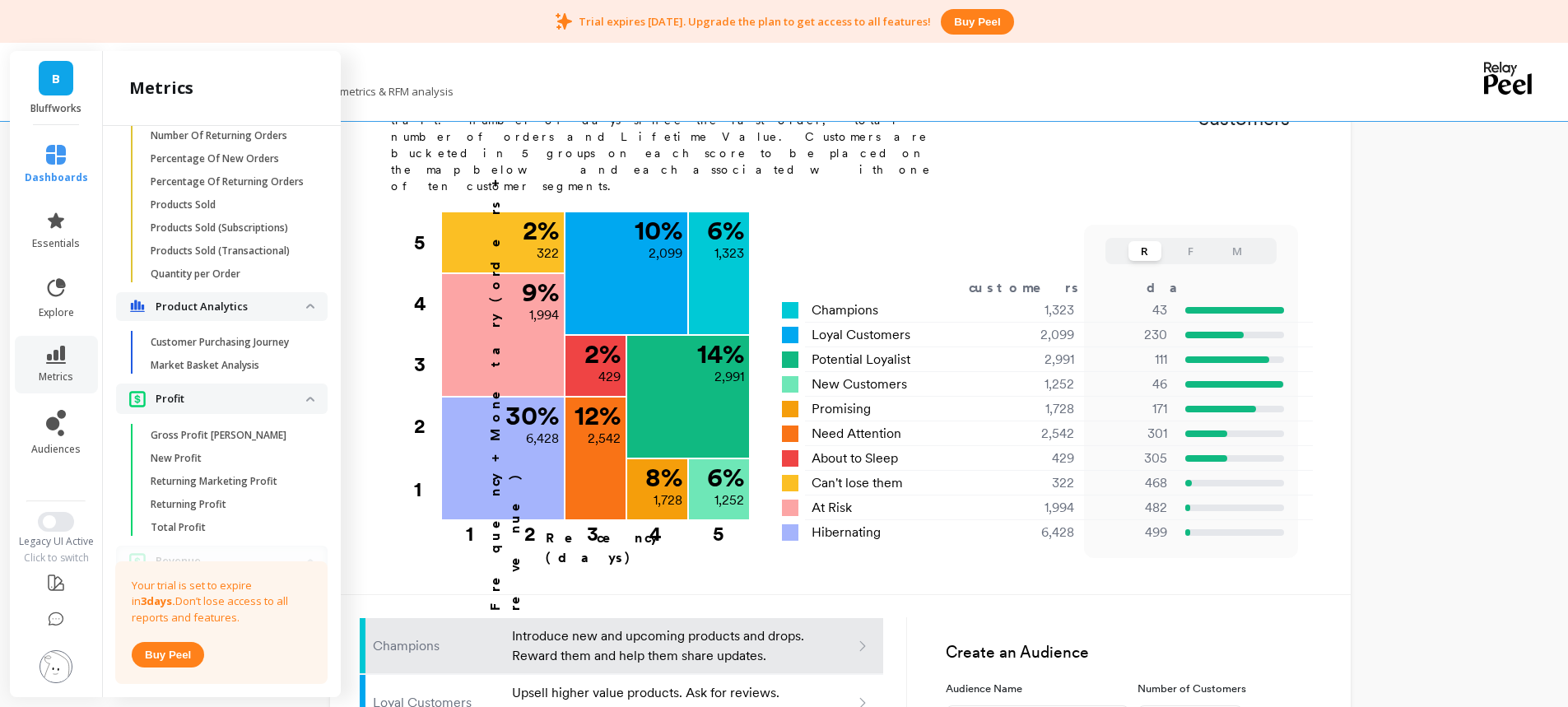
click at [215, 349] on p "Customer Purchasing Journey" at bounding box center [219, 342] width 138 height 13
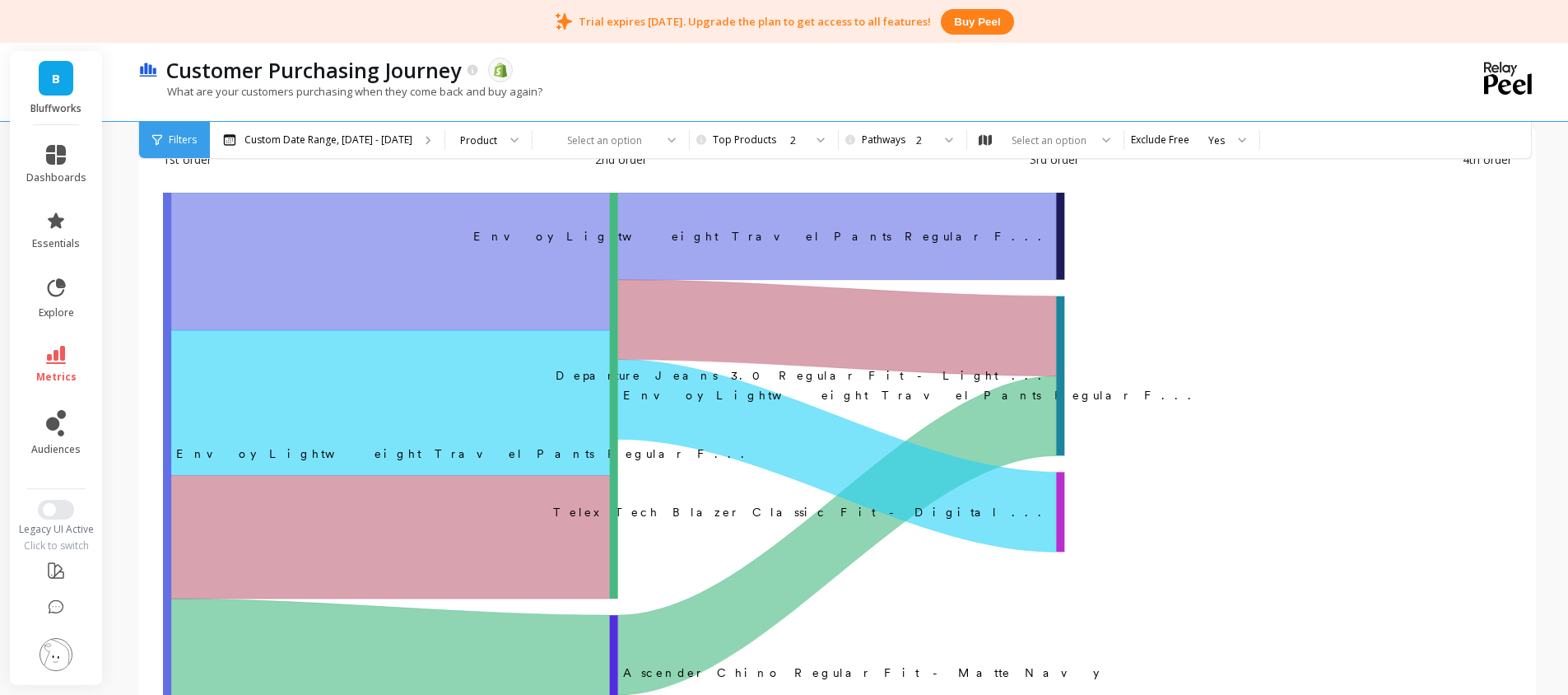
scroll to position [87, 0]
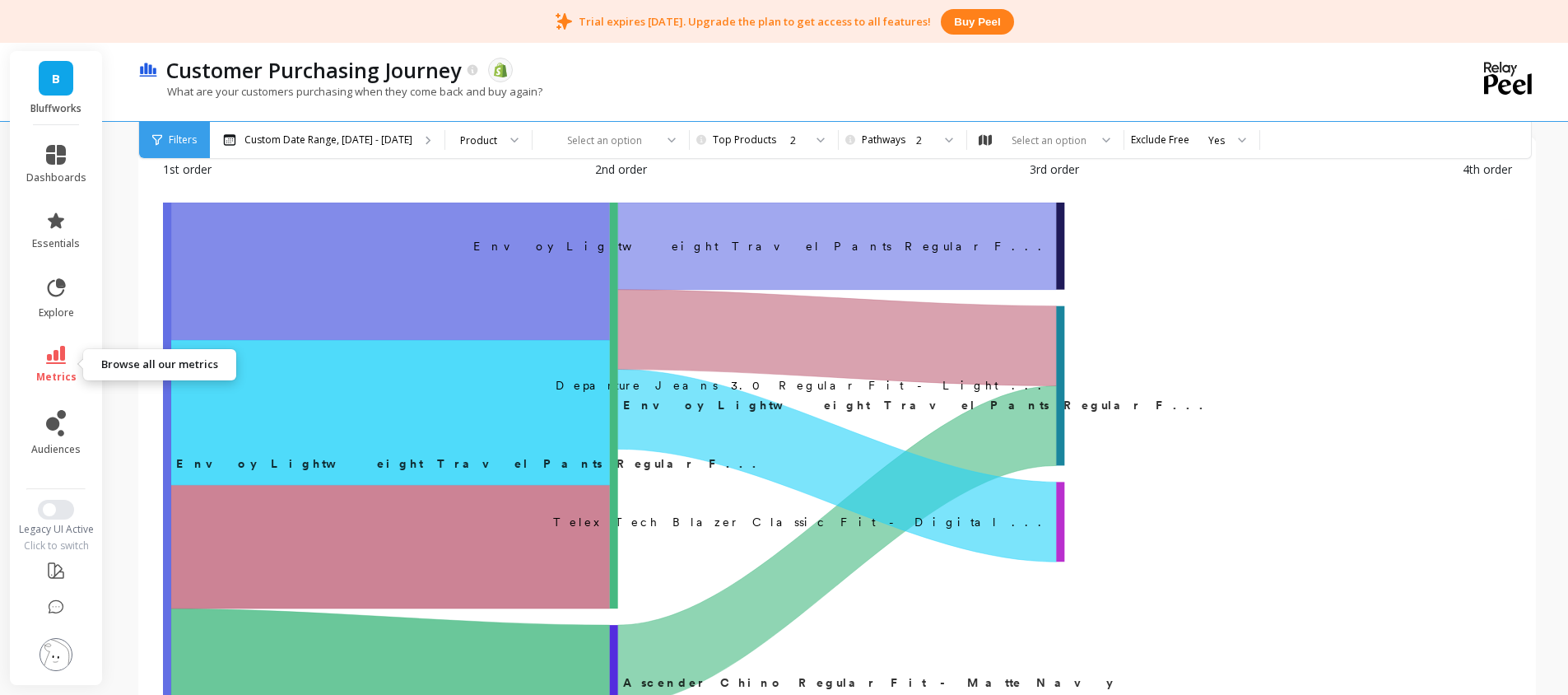
click at [62, 356] on icon at bounding box center [56, 355] width 19 height 19
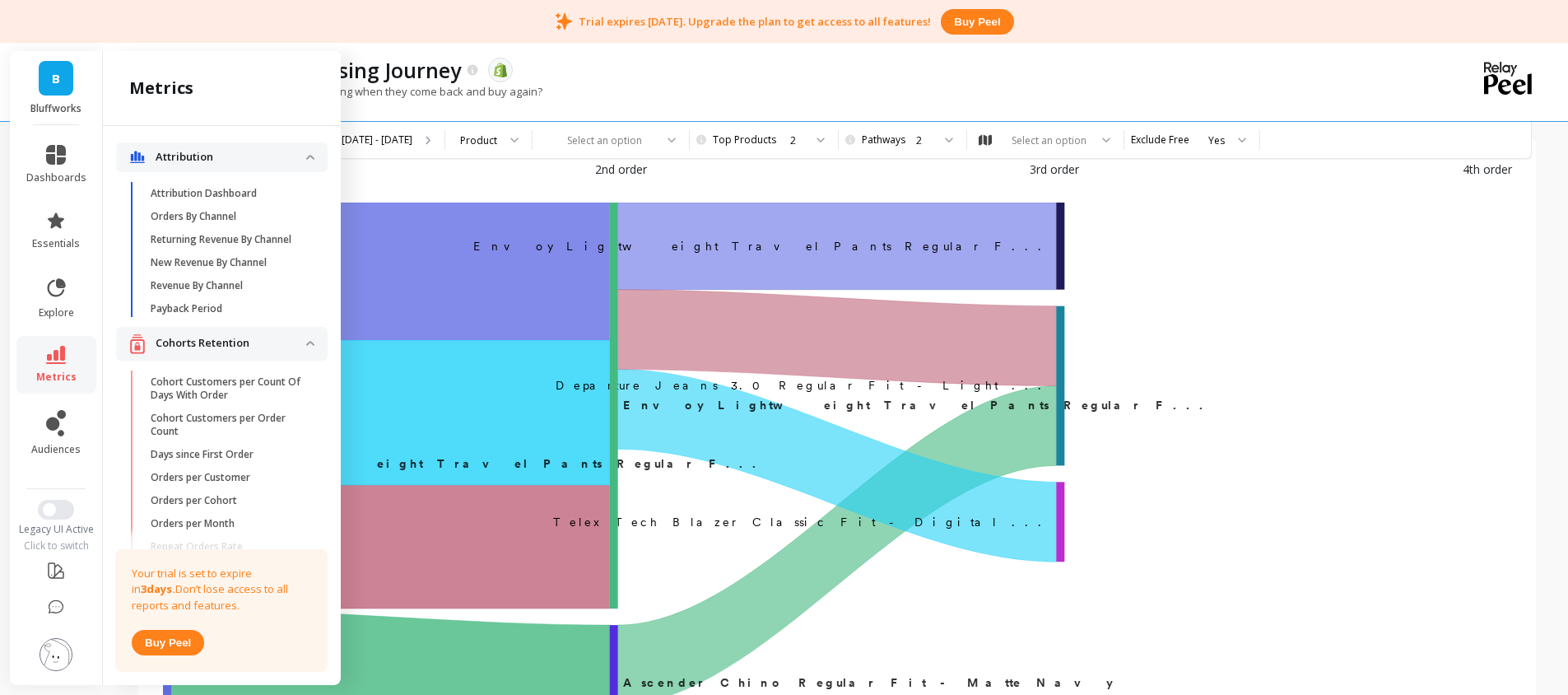
scroll to position [2562, 0]
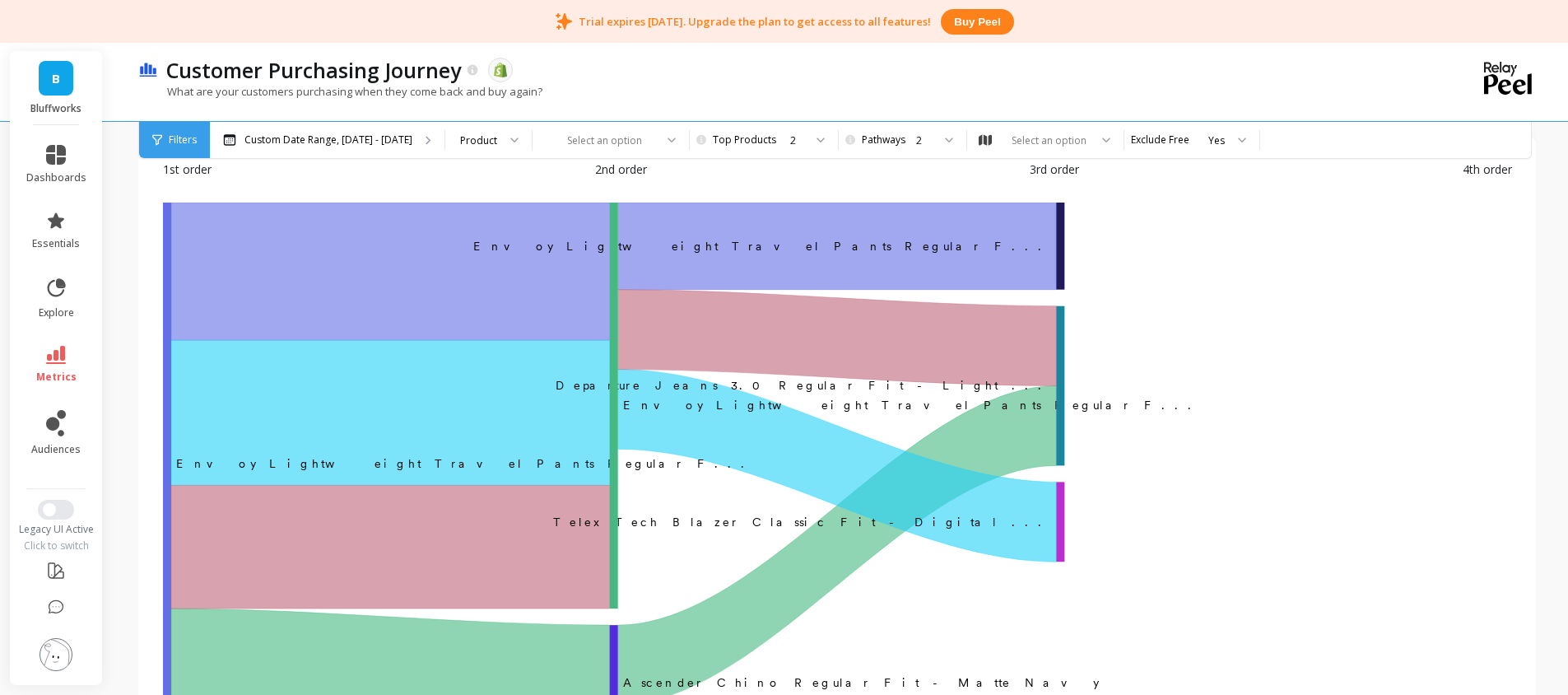
click at [995, 178] on div "1st order 2nd order 3rd order 4th order" at bounding box center [838, 181] width 1349 height 42
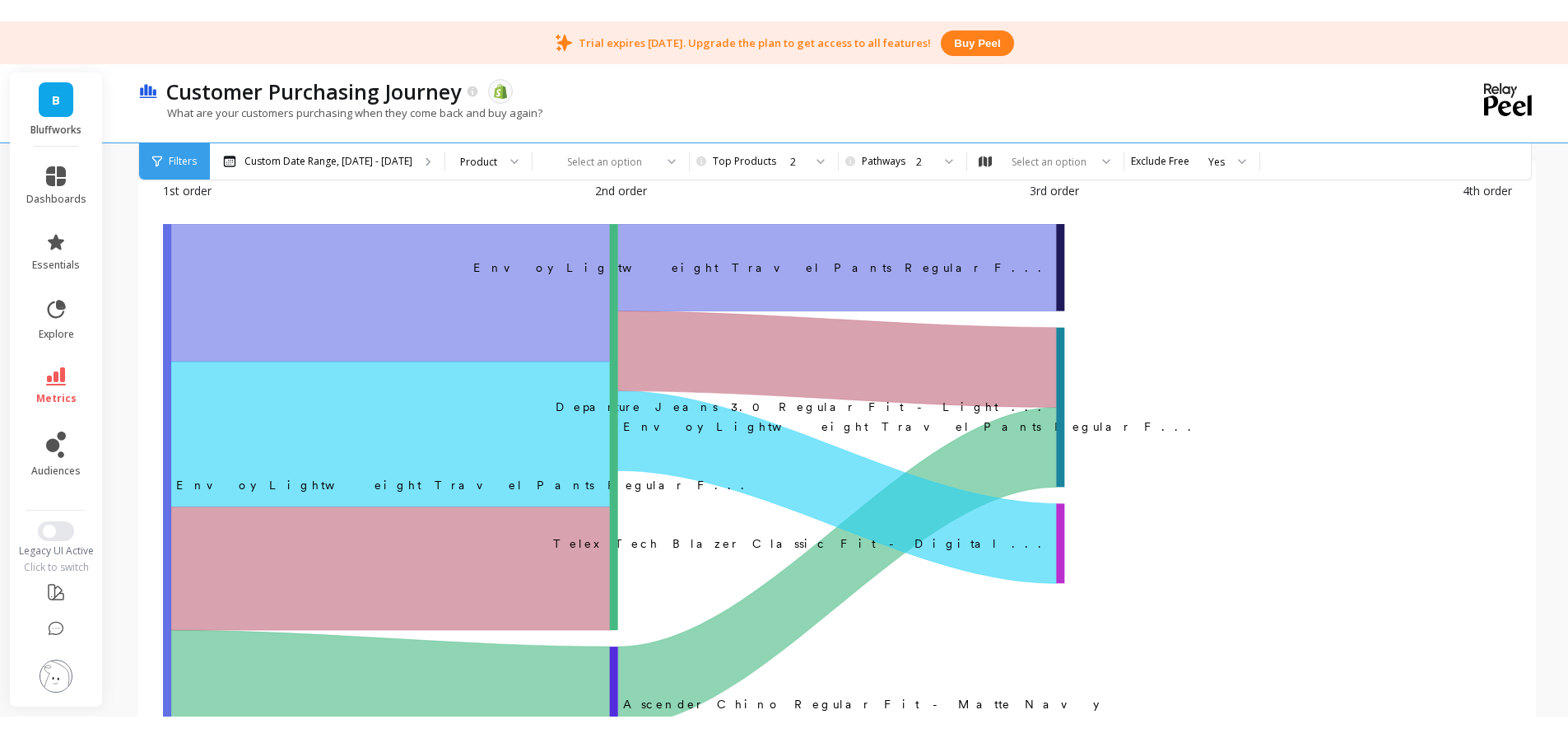
scroll to position [0, 0]
